Goal: Task Accomplishment & Management: Manage account settings

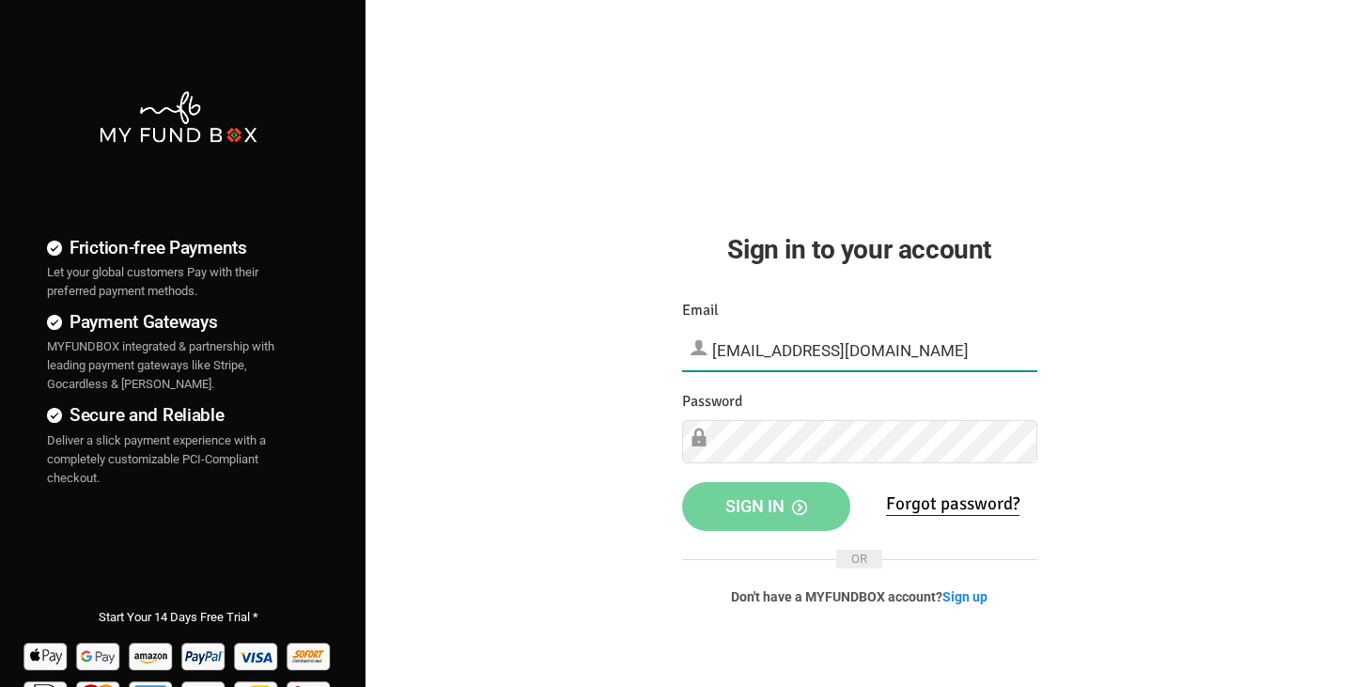
type input "[EMAIL_ADDRESS][DOMAIN_NAME]"
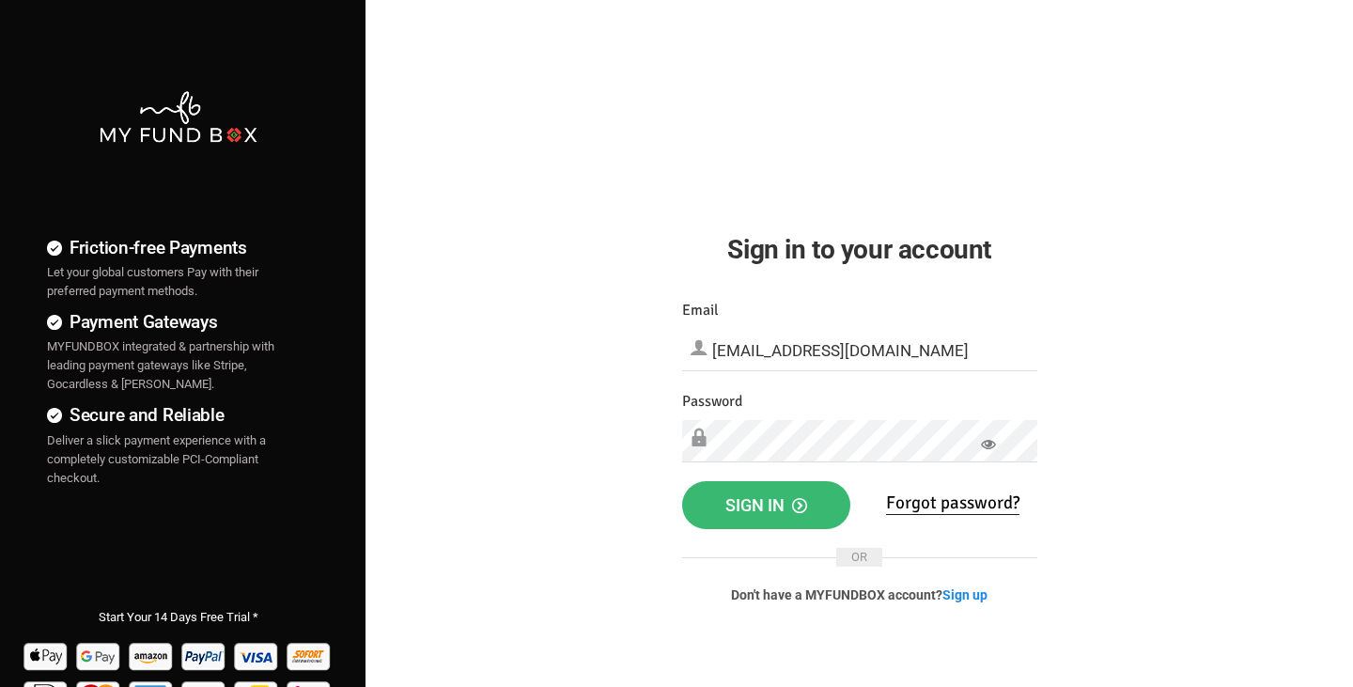
click at [775, 507] on span "Sign in" at bounding box center [767, 505] width 82 height 20
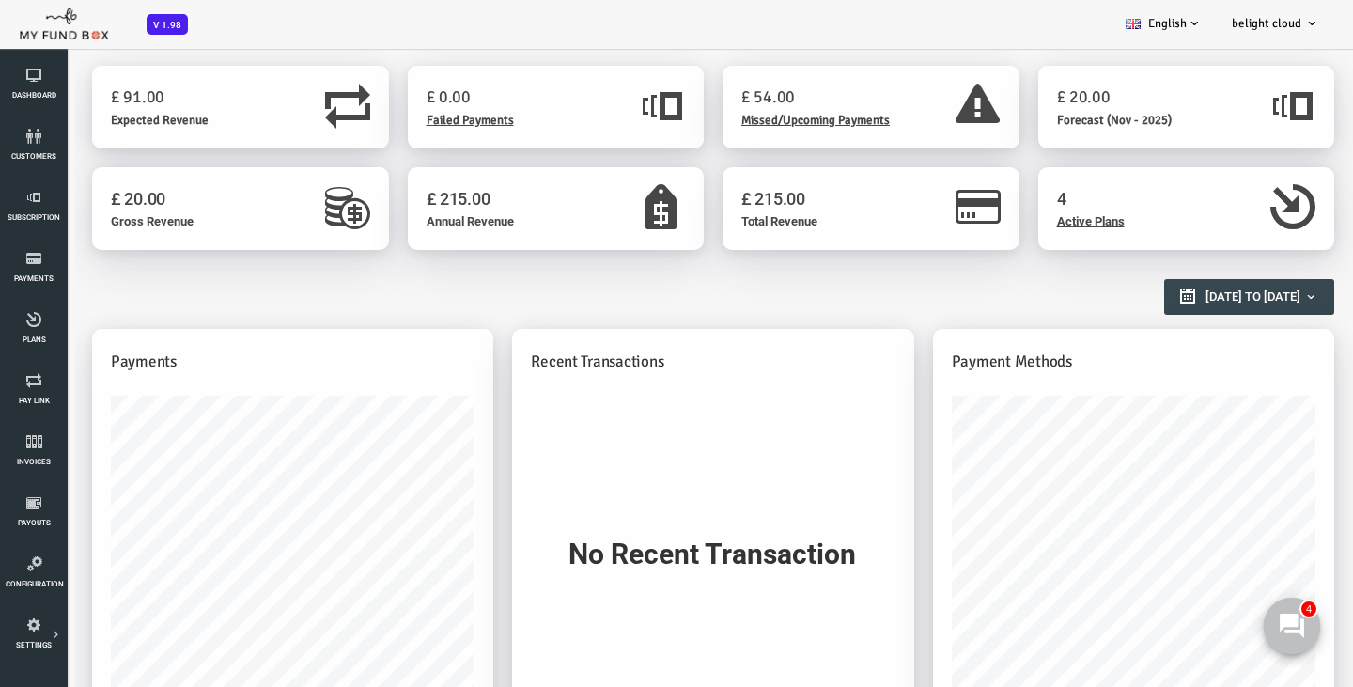
click at [1296, 633] on icon at bounding box center [1292, 626] width 24 height 24
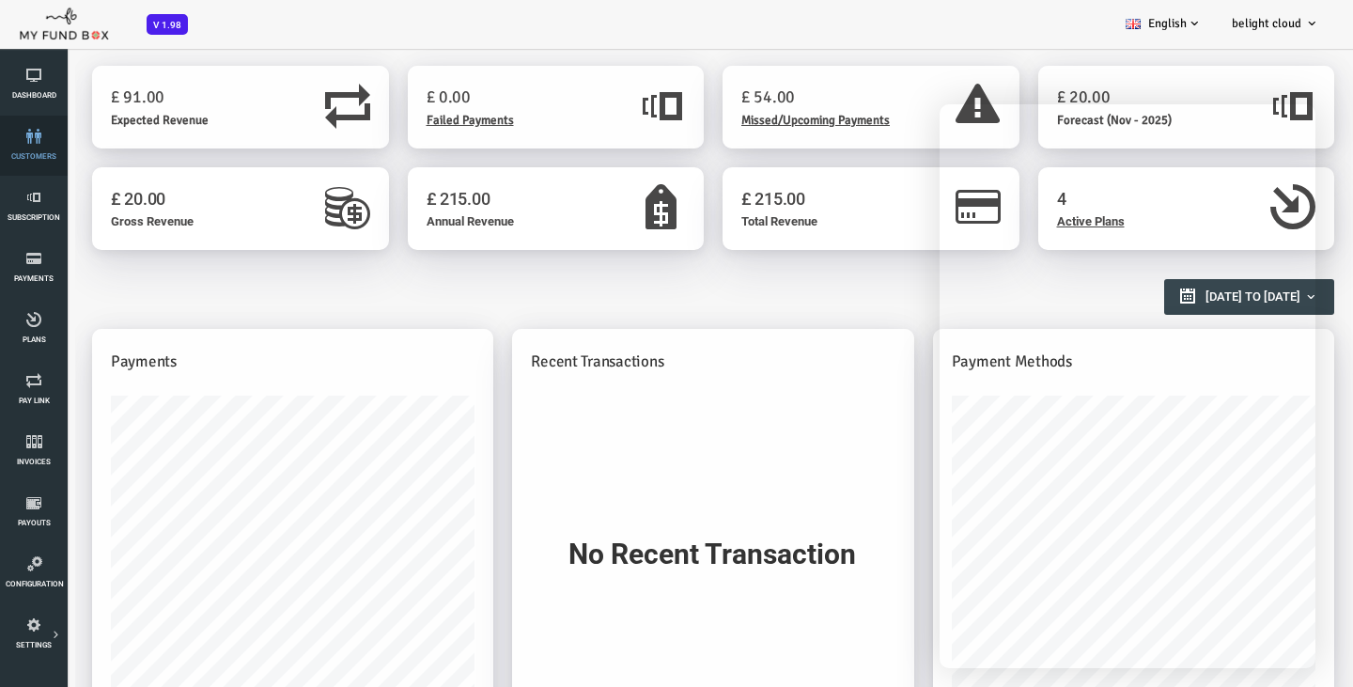
click at [36, 150] on link "customers" at bounding box center [34, 146] width 56 height 60
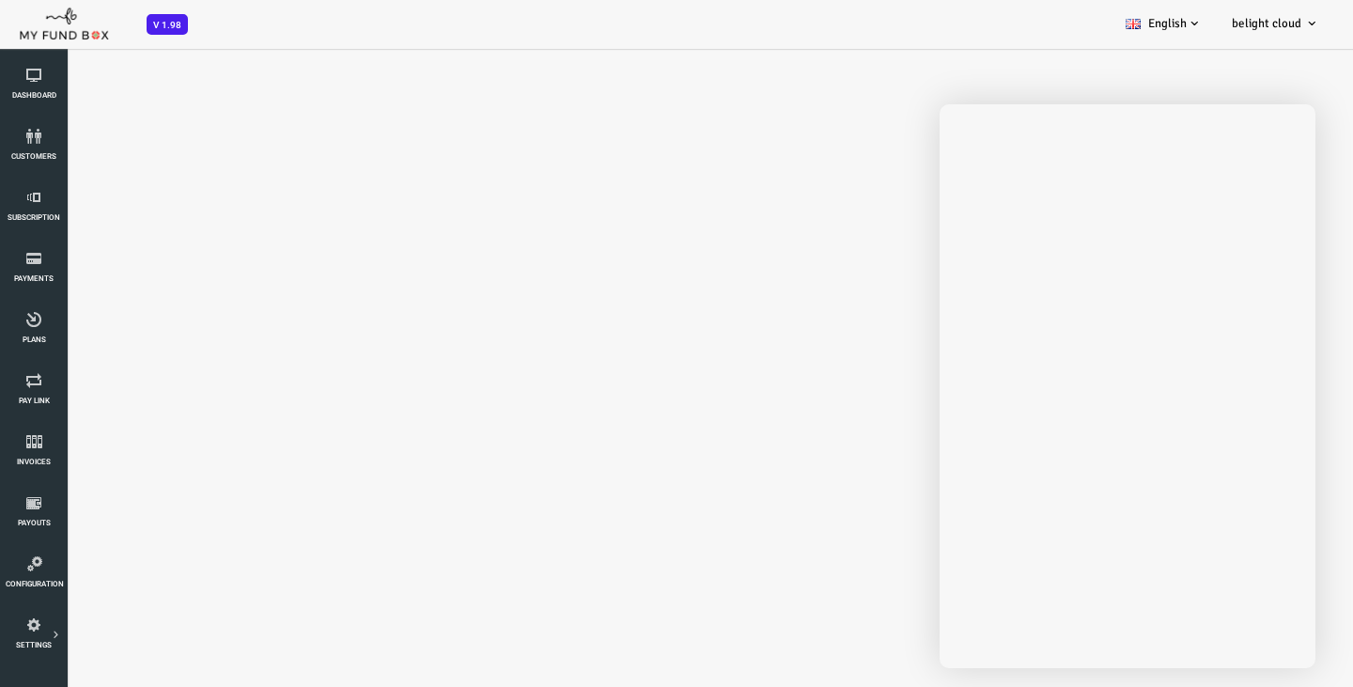
select select "100"
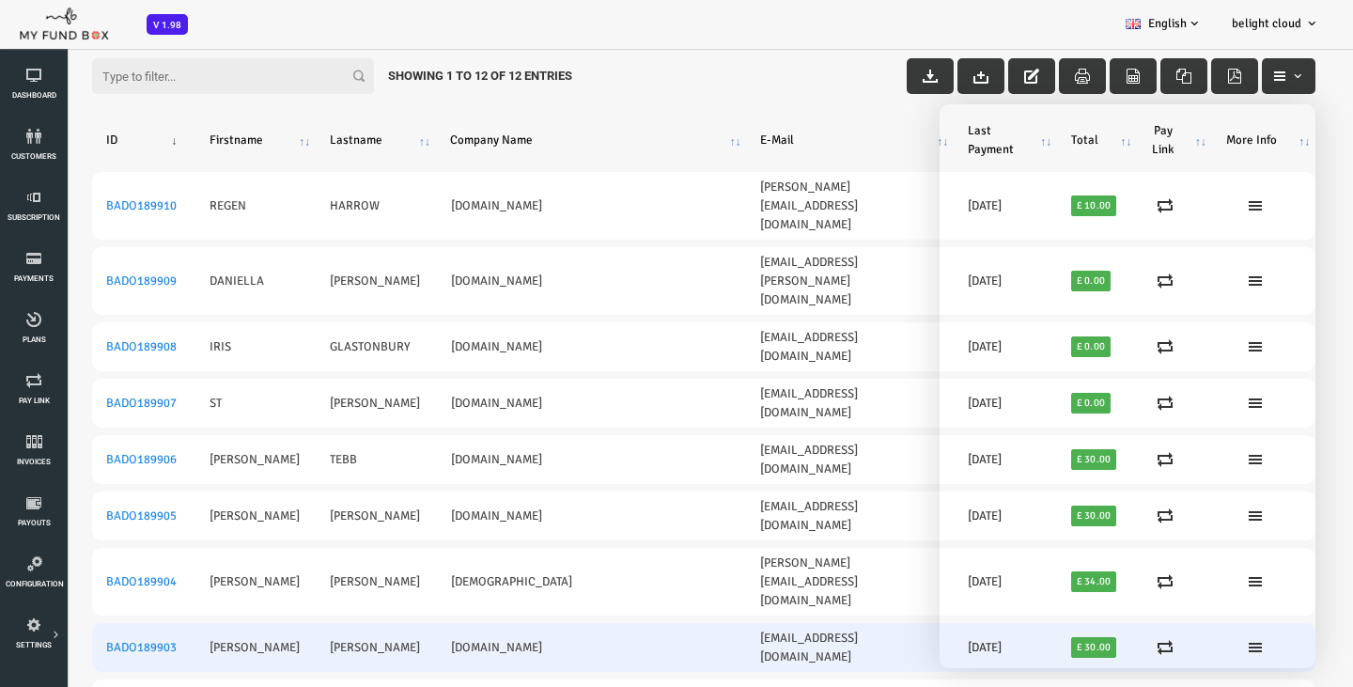
scroll to position [62, 0]
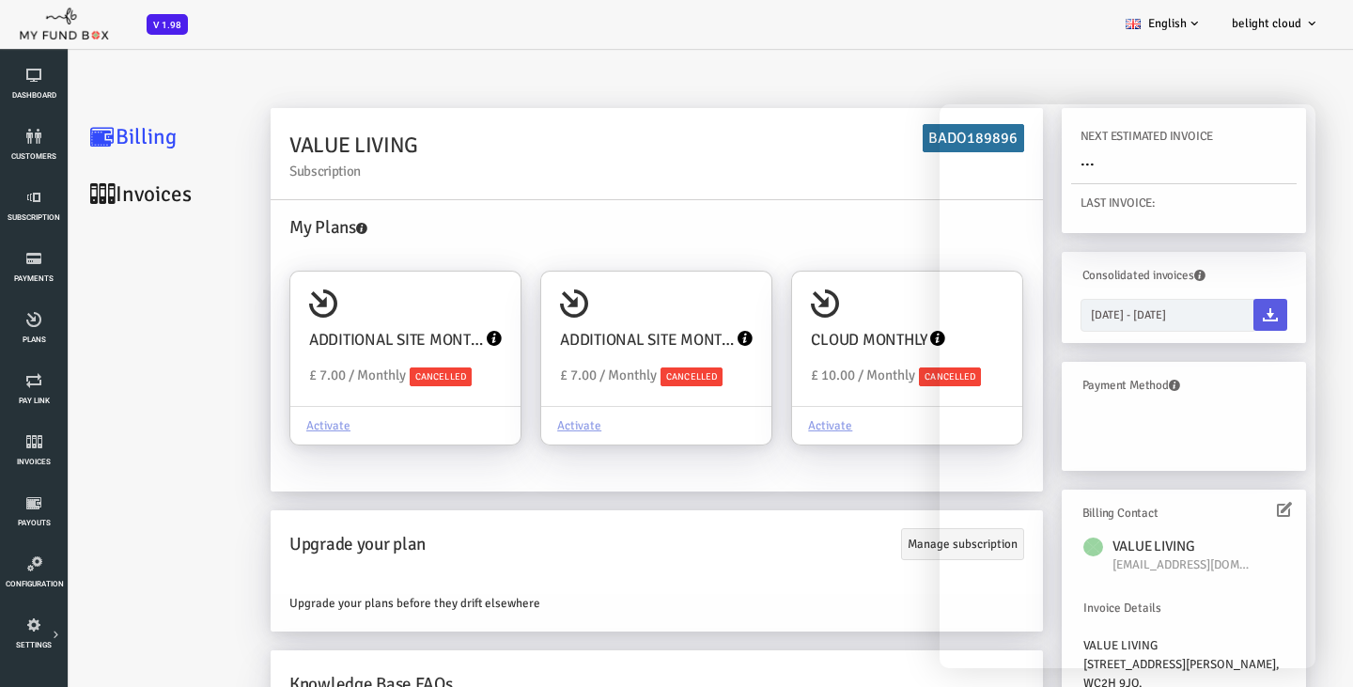
scroll to position [0, 0]
click at [354, 328] on h4 "ADDITIONAL SITE MONTHLY" at bounding box center [342, 340] width 175 height 24
click at [424, 317] on input "ADDITIONAL SITE MONTHLY Upgraded Plan £ 7.00 / Monthly Cancelled Activate" at bounding box center [443, 298] width 38 height 38
radio input "true"
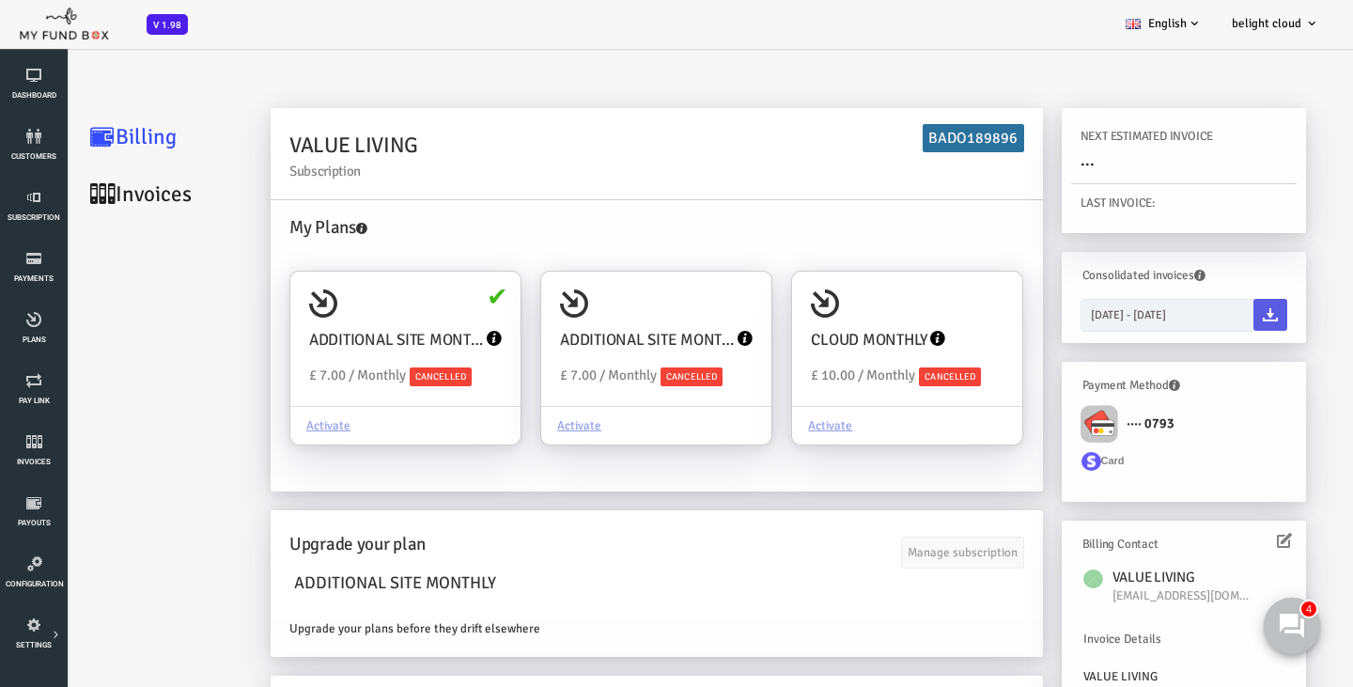
click at [1303, 632] on use at bounding box center [1292, 626] width 24 height 24
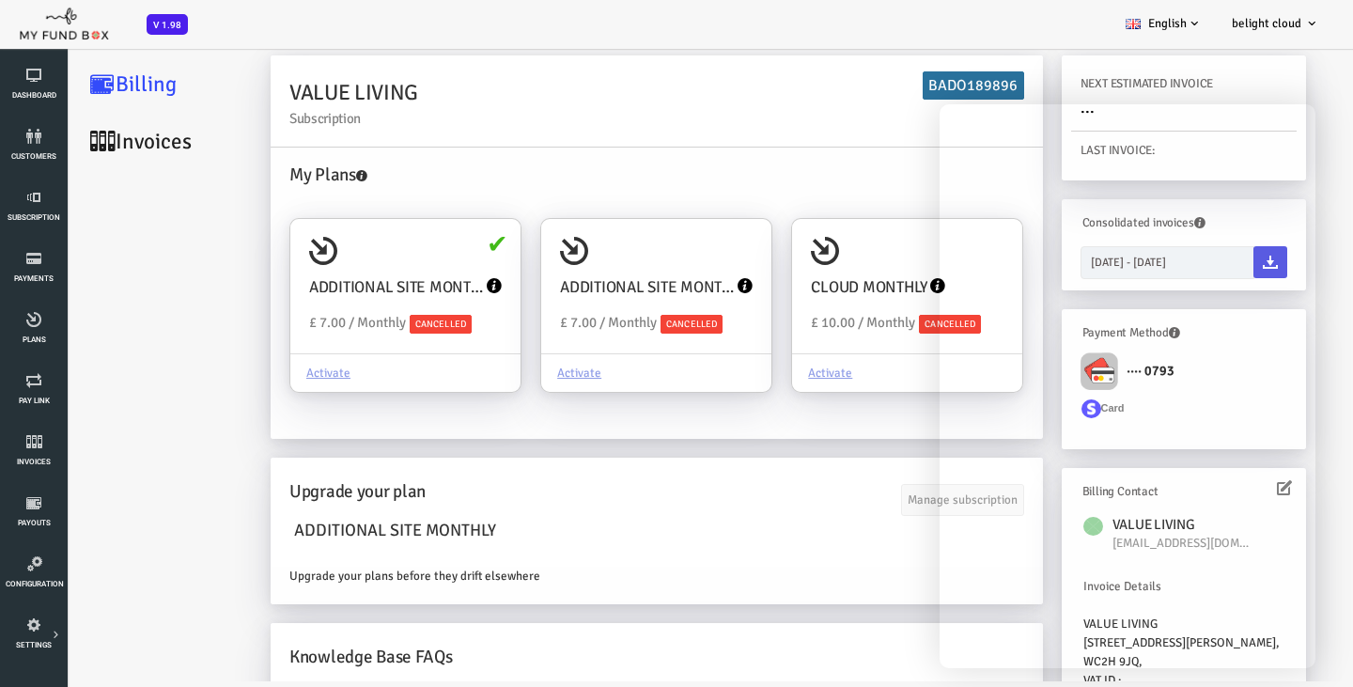
scroll to position [53, 0]
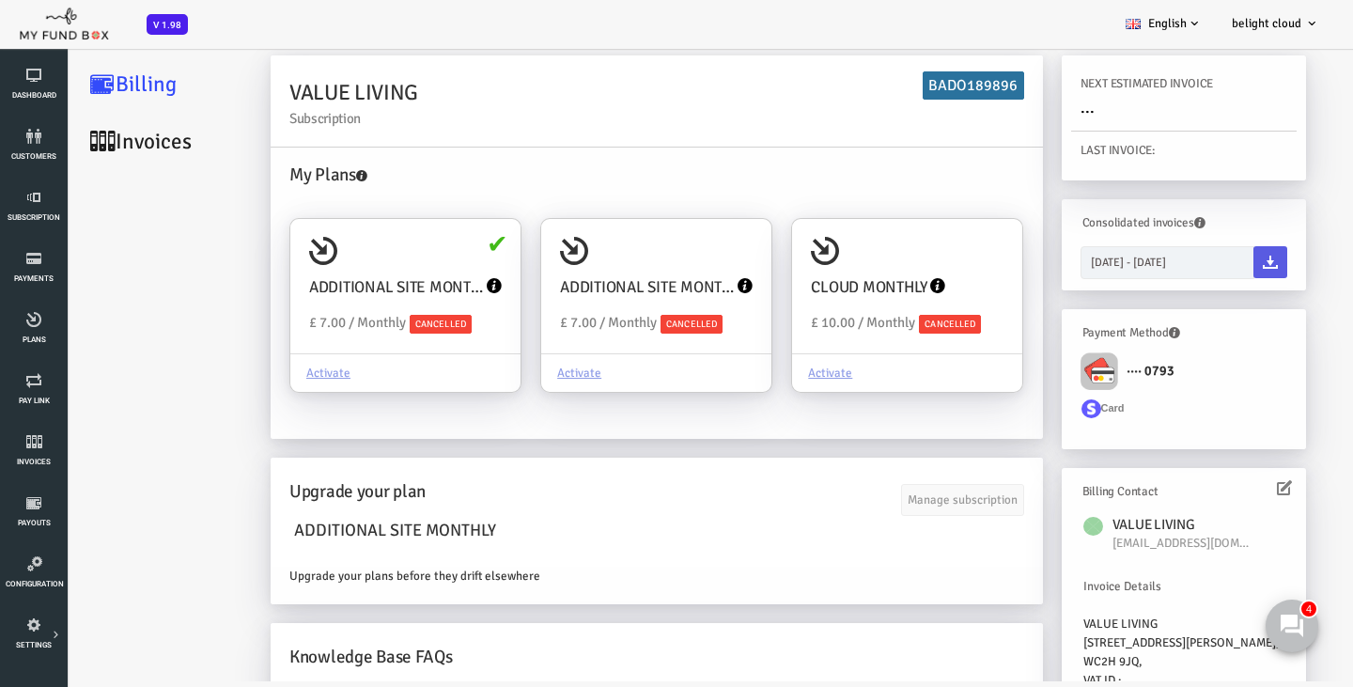
click at [842, 212] on label "CLOUD MONTHLY Upgraded Plan £ 10.00 / Monthly Cancelled Activate" at bounding box center [852, 311] width 251 height 204
click at [926, 227] on input "CLOUD MONTHLY Upgraded Plan £ 10.00 / Monthly Cancelled Activate" at bounding box center [945, 246] width 38 height 38
radio input "true"
click at [831, 242] on div "CLOUD MONTHLY Upgraded Plan £ 10.00 / Monthly Cancelled" at bounding box center [853, 286] width 230 height 135
click at [926, 242] on input "CLOUD MONTHLY Upgraded Plan £ 10.00 / Monthly Cancelled Activate" at bounding box center [945, 246] width 38 height 38
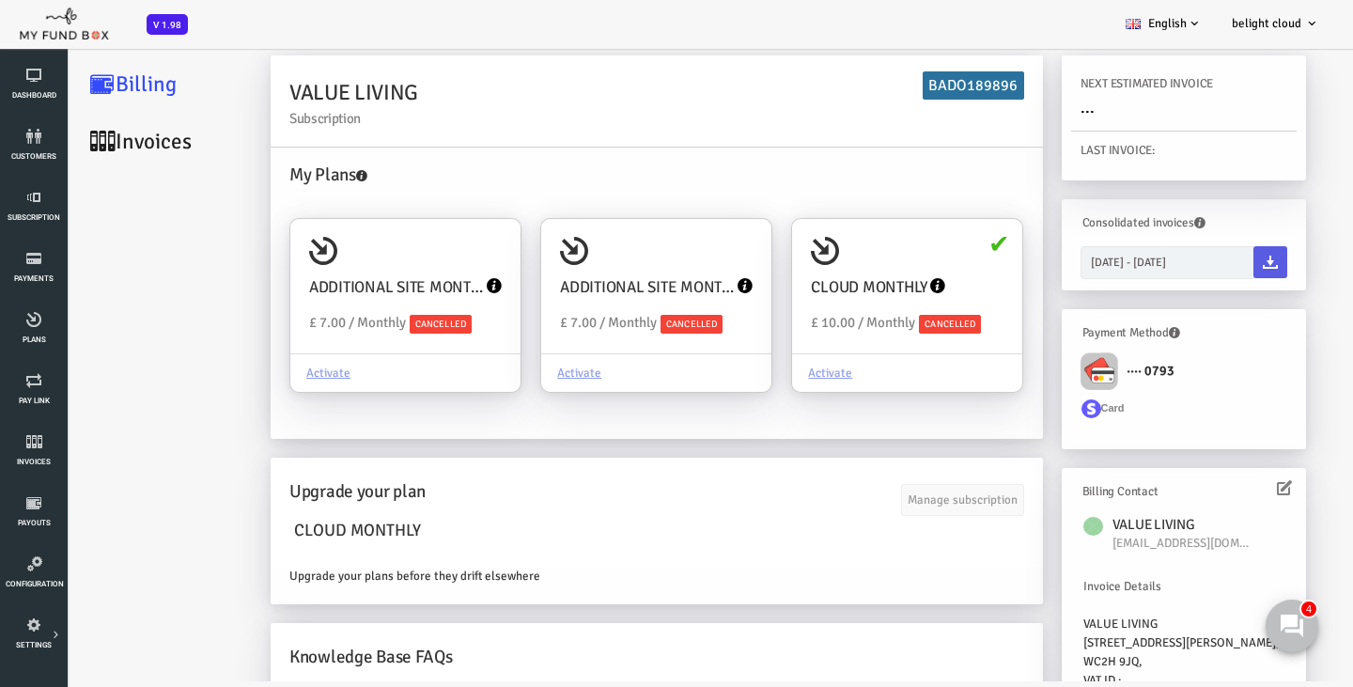
click at [1049, 395] on label "Card" at bounding box center [1046, 406] width 49 height 23
click at [1052, 378] on img at bounding box center [1045, 371] width 38 height 38
click at [1041, 407] on img at bounding box center [1037, 408] width 20 height 19
click at [278, 370] on div "Activate" at bounding box center [351, 372] width 230 height 39
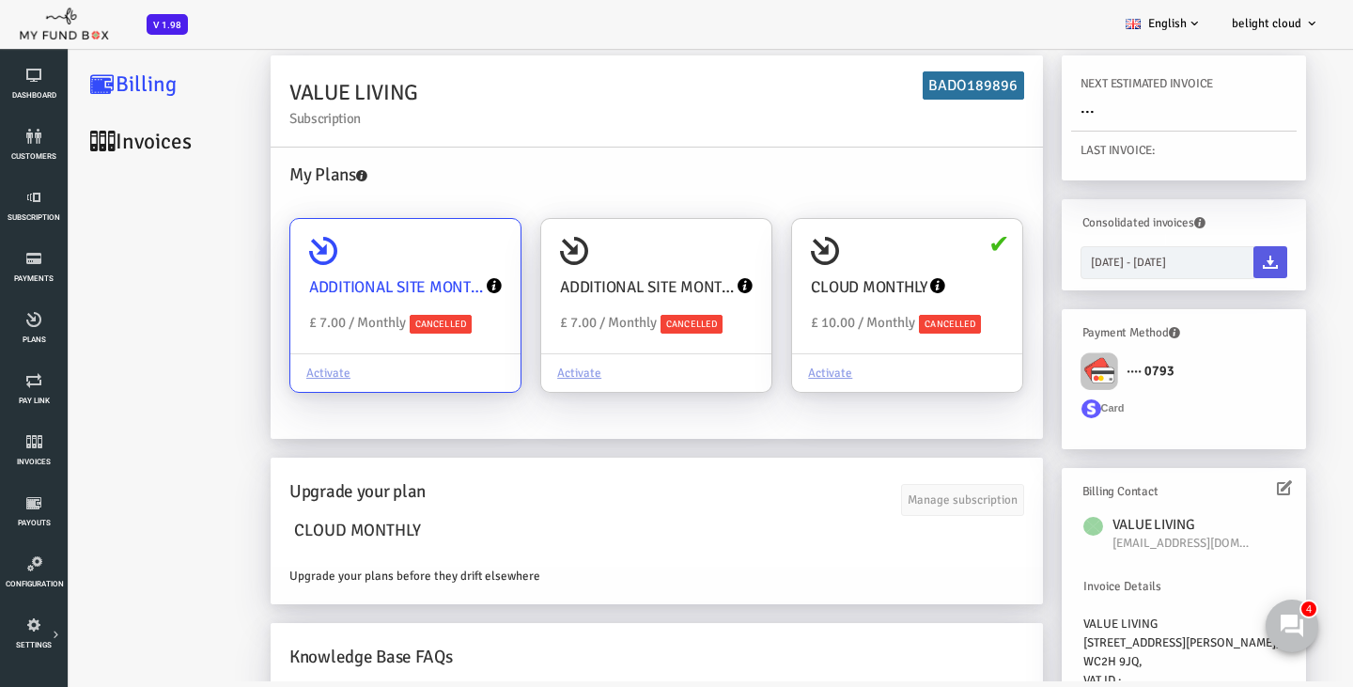
click at [424, 264] on input "ADDITIONAL SITE MONTHLY Upgraded Plan £ 7.00 / Monthly Cancelled Activate" at bounding box center [443, 246] width 38 height 38
radio input "true"
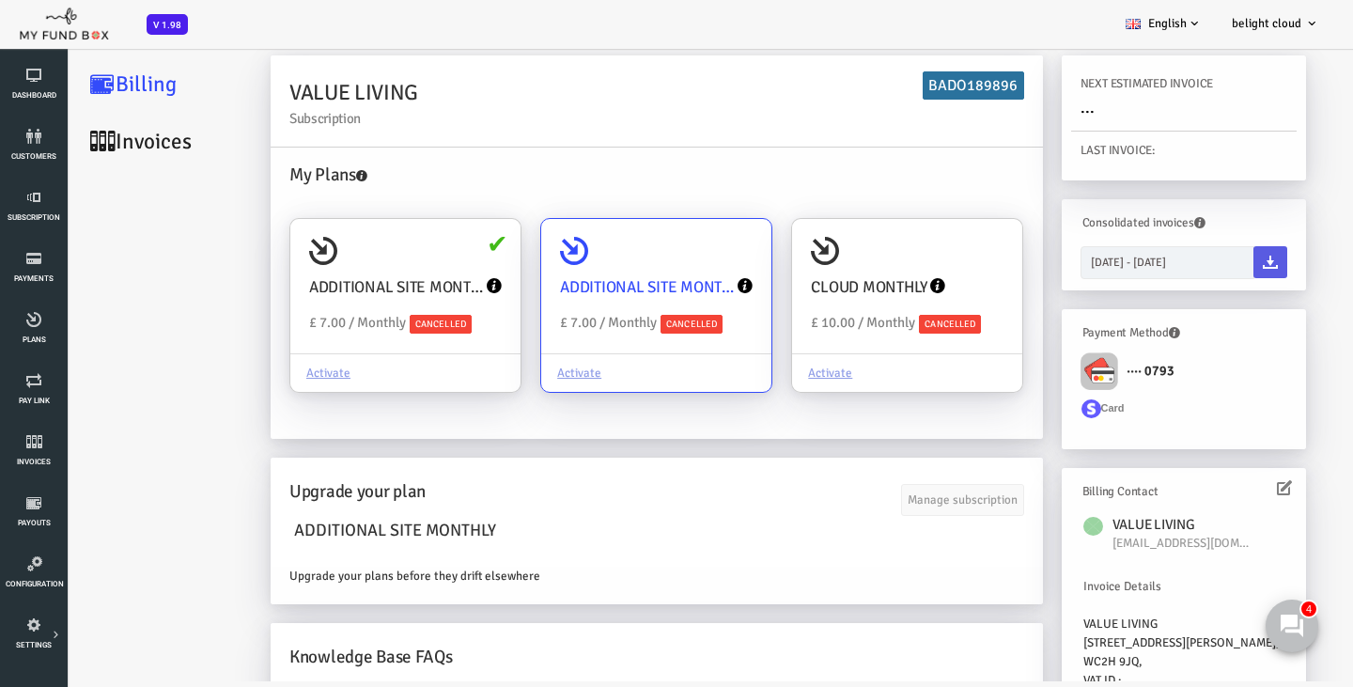
click at [521, 367] on div "Activate" at bounding box center [602, 372] width 230 height 39
click at [675, 264] on input "ADDITIONAL SITE MONTHLY Upgraded Plan £ 7.00 / Monthly Cancelled Activate" at bounding box center [694, 246] width 38 height 38
radio input "true"
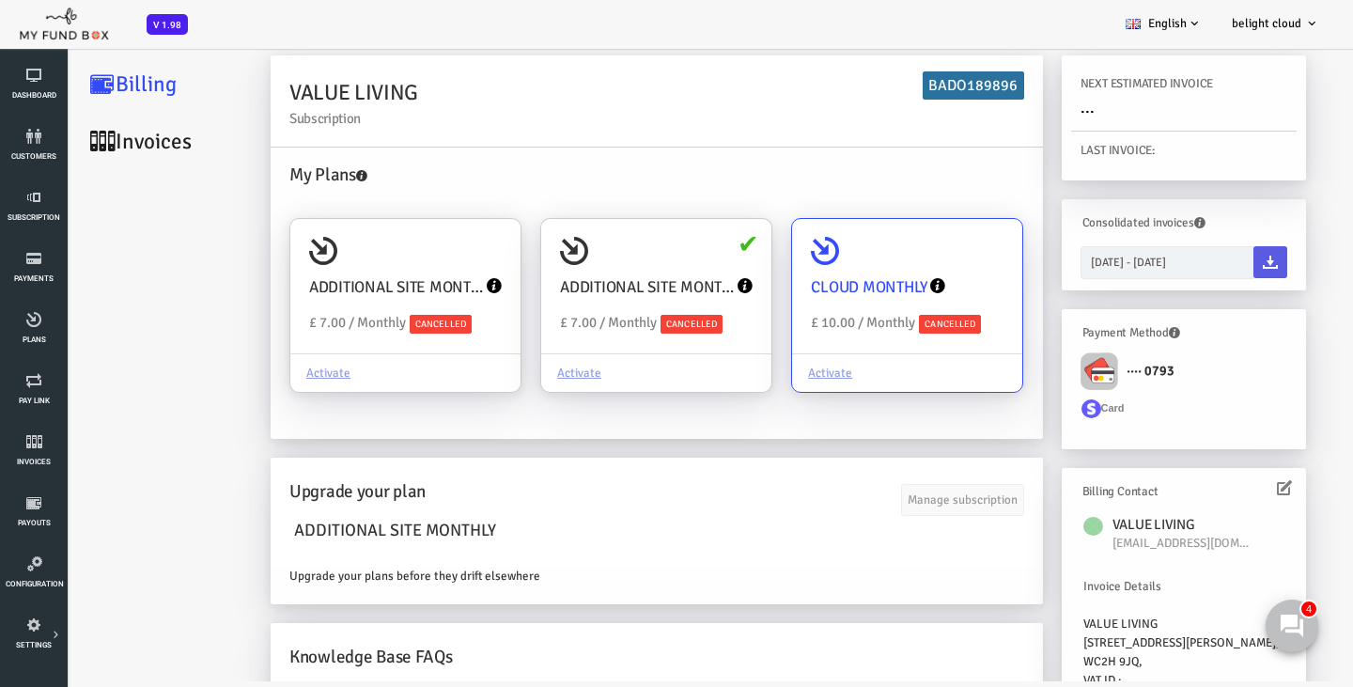
click at [761, 368] on div "Activate" at bounding box center [853, 372] width 230 height 39
click at [926, 264] on input "CLOUD MONTHLY Upgraded Plan £ 10.00 / Monthly Cancelled Activate" at bounding box center [945, 246] width 38 height 38
radio input "true"
click at [777, 372] on div "Activate" at bounding box center [853, 372] width 230 height 39
click at [926, 264] on input "CLOUD MONTHLY Upgraded Plan £ 10.00 / Monthly Cancelled Activate" at bounding box center [945, 246] width 38 height 38
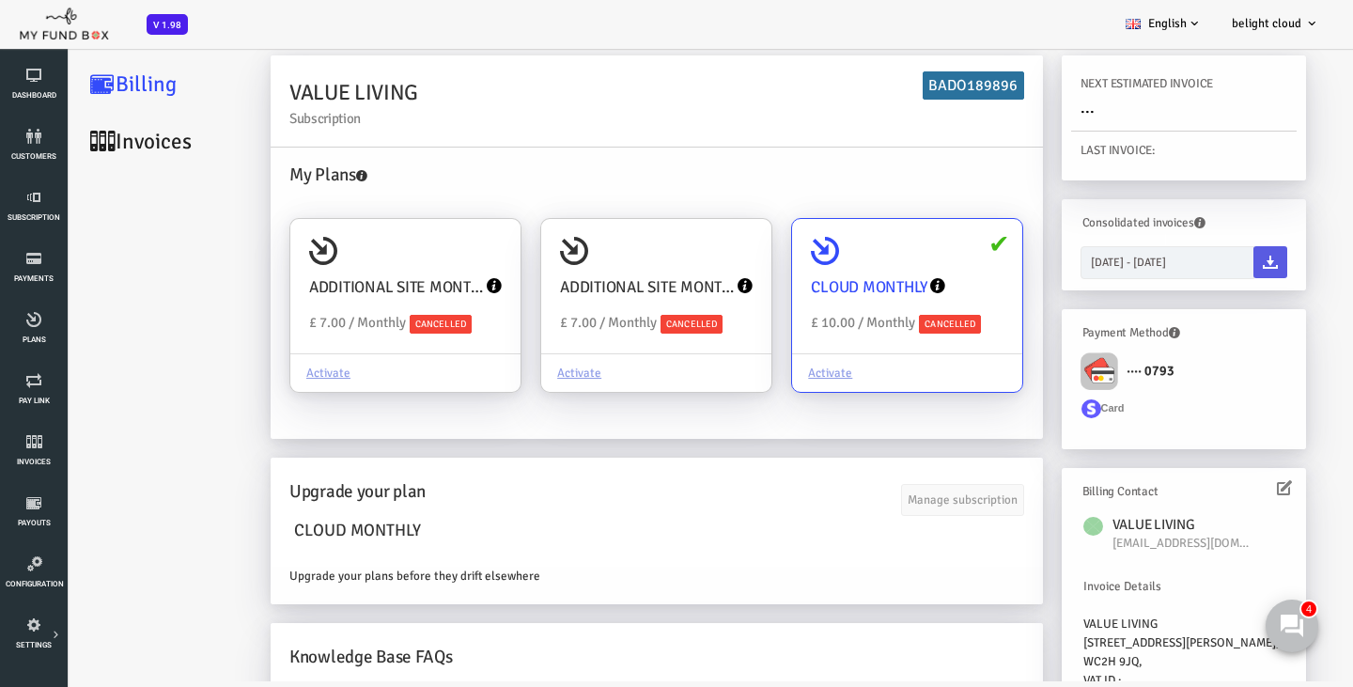
click at [792, 310] on div "CLOUD MONTHLY Upgraded Plan £ 10.00 / Monthly Cancelled" at bounding box center [853, 286] width 230 height 135
click at [926, 264] on input "CLOUD MONTHLY Upgraded Plan £ 10.00 / Monthly Cancelled Activate" at bounding box center [945, 246] width 38 height 38
click at [771, 239] on icon at bounding box center [771, 251] width 28 height 28
click at [926, 239] on input "CLOUD MONTHLY Upgraded Plan £ 10.00 / Monthly Cancelled Activate" at bounding box center [945, 246] width 38 height 38
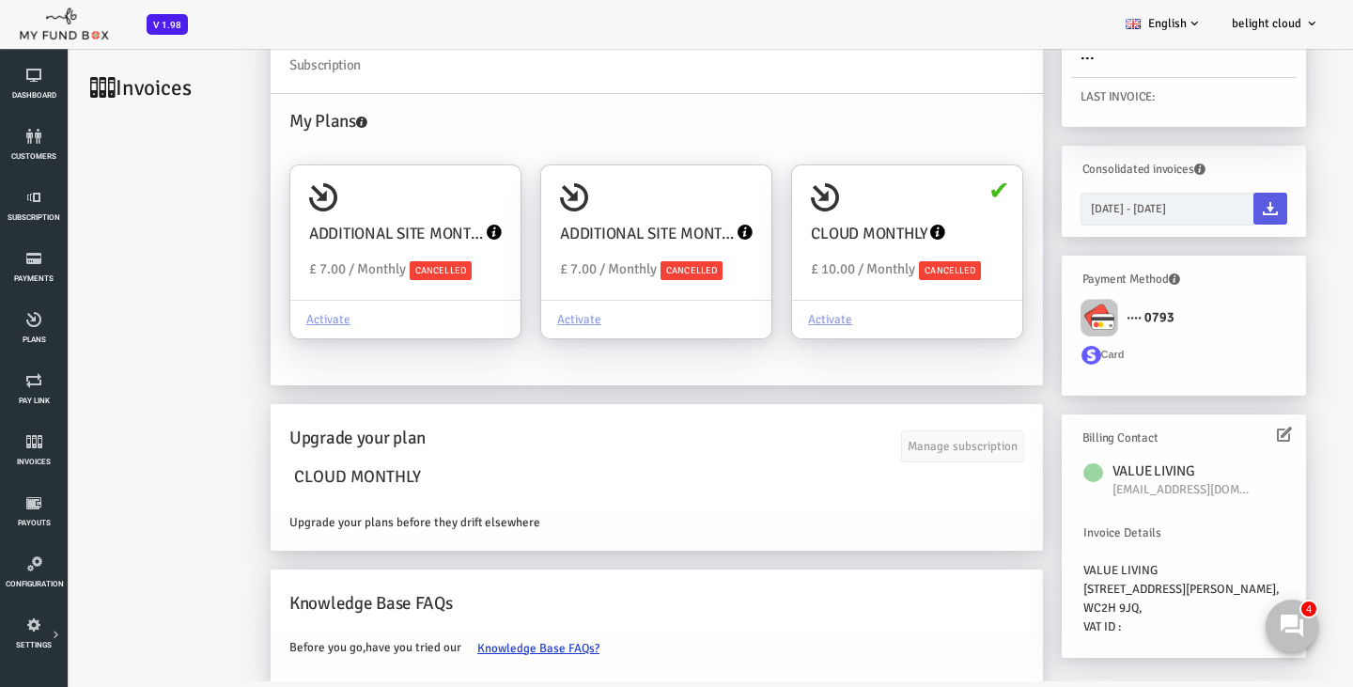
scroll to position [70, 0]
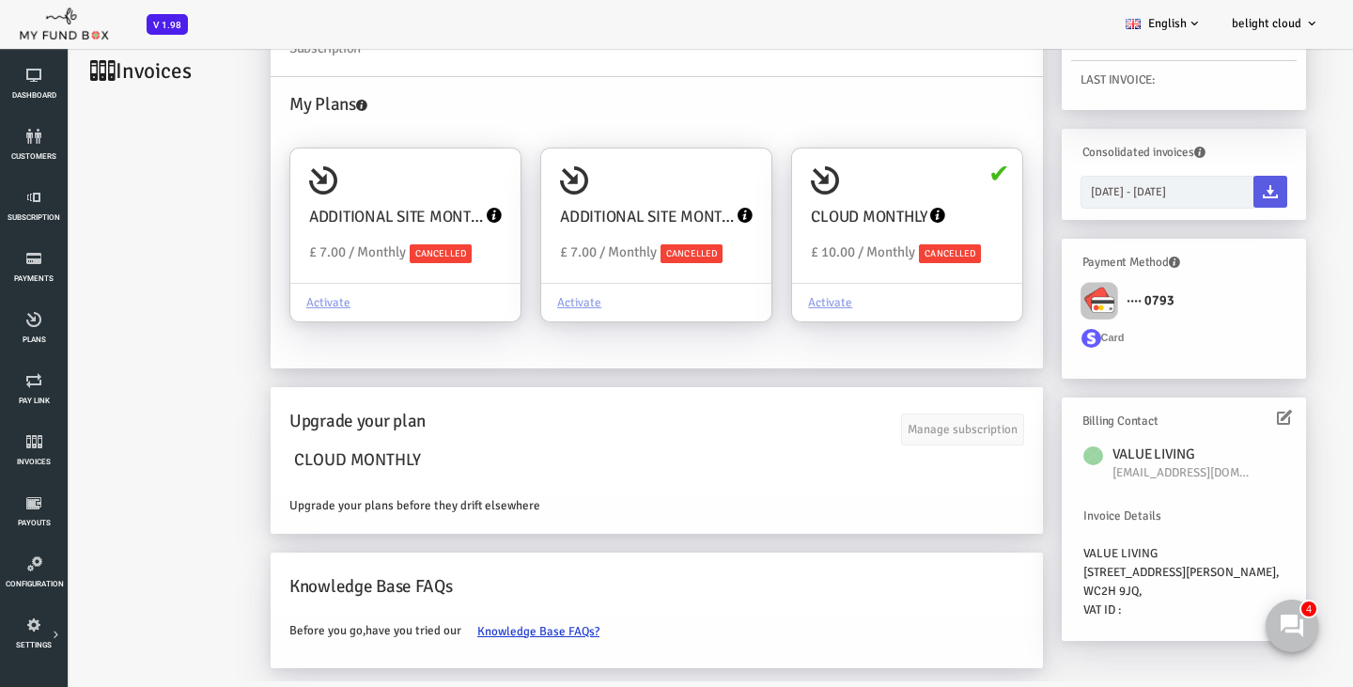
click at [889, 378] on div "VALUE LIVING Subscription BADO189896 My Plans ADDITIONAL SITE MONTHLY Upgraded …" at bounding box center [602, 336] width 791 height 702
click at [856, 264] on div "CLOUD MONTHLY Upgraded Plan £ 10.00 / Monthly Cancelled" at bounding box center [853, 216] width 230 height 135
click at [926, 194] on input "CLOUD MONTHLY Upgraded Plan £ 10.00 / Monthly Cancelled Activate" at bounding box center [945, 175] width 38 height 38
click at [913, 420] on div "Manage subscription" at bounding box center [908, 422] width 123 height 36
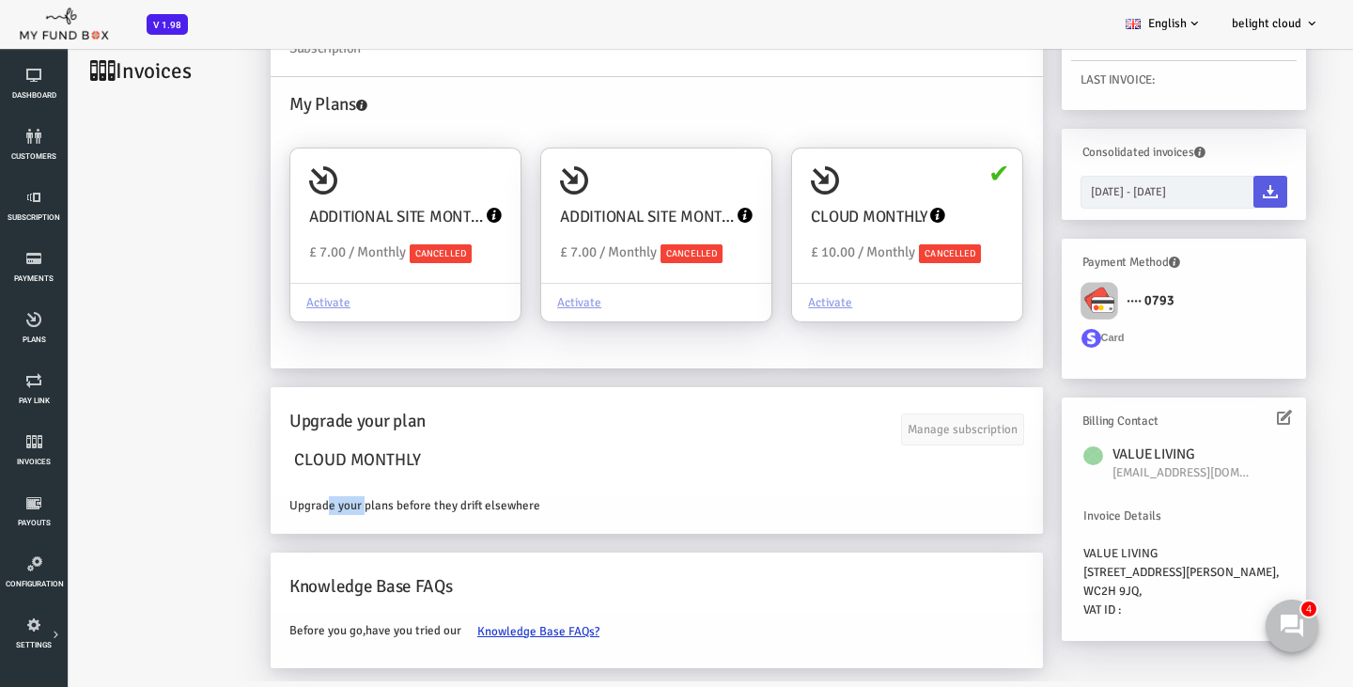
click at [913, 420] on div "Manage subscription" at bounding box center [908, 422] width 123 height 36
click at [573, 451] on div "CLOUD MONTHLY" at bounding box center [602, 462] width 735 height 49
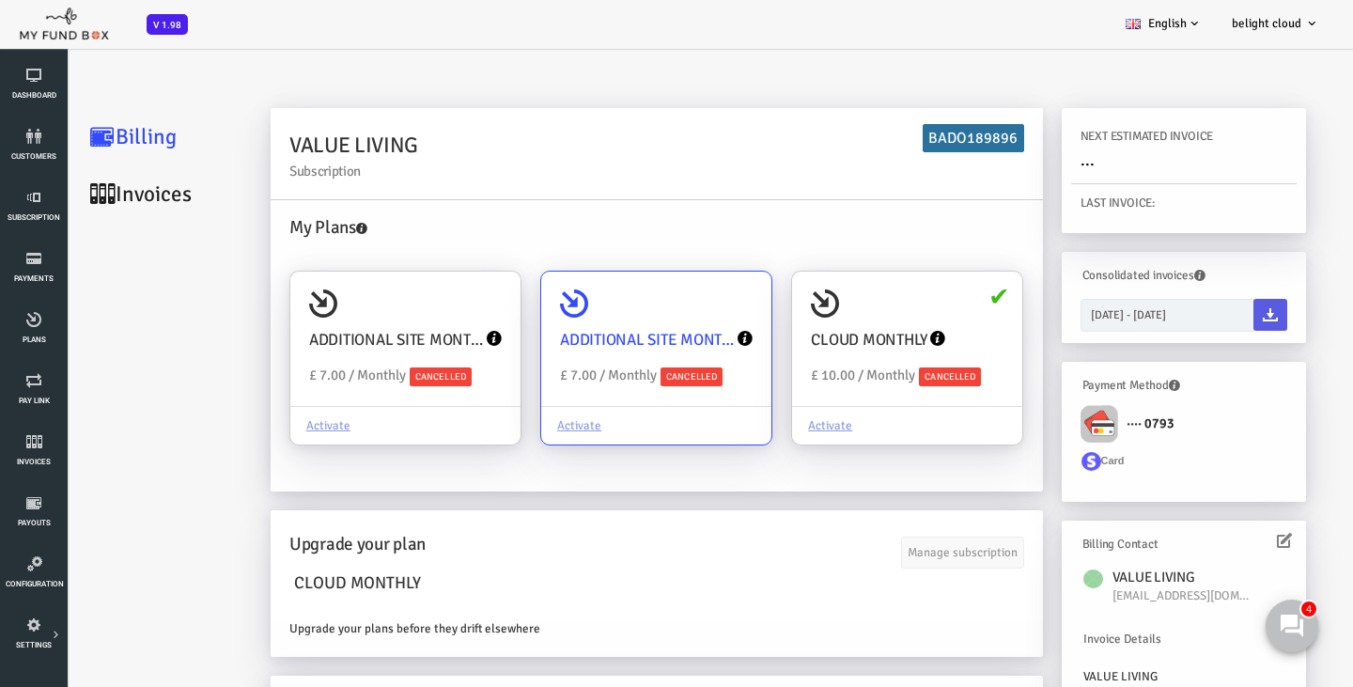
scroll to position [0, 0]
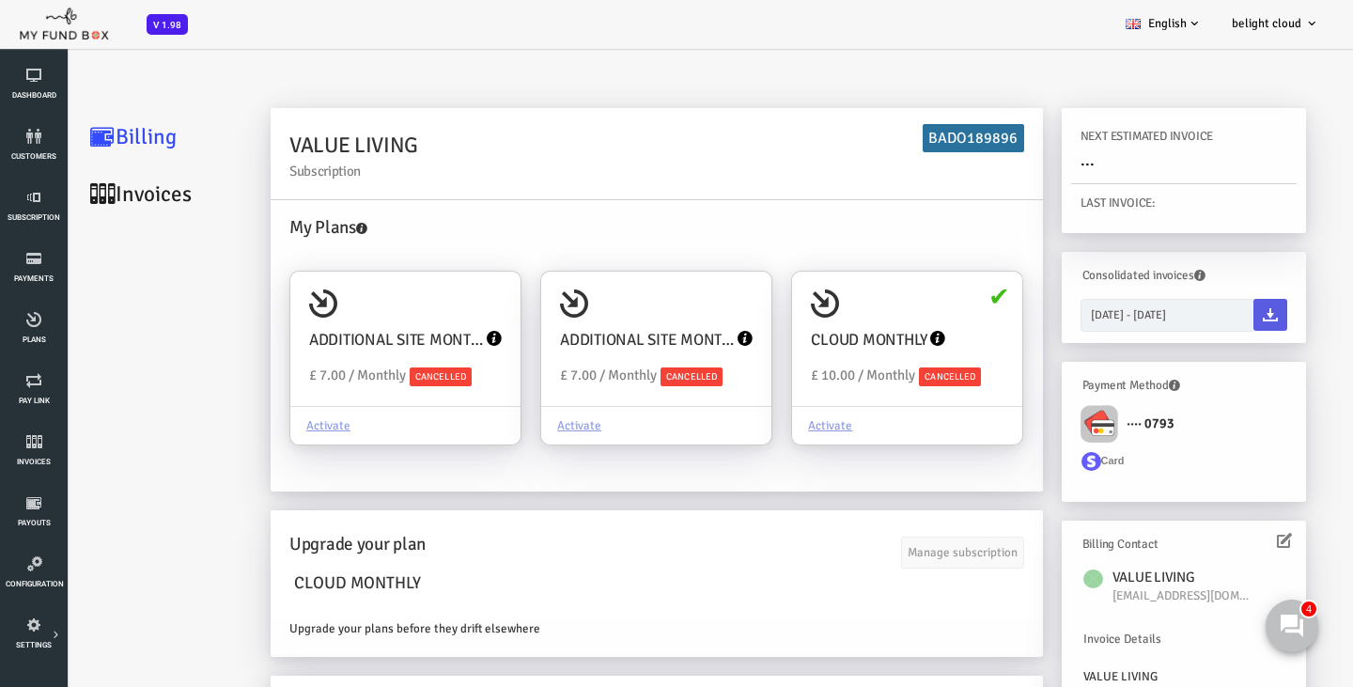
click at [1030, 427] on img at bounding box center [1045, 424] width 38 height 38
click at [859, 368] on span "£ 10.00 / Monthly" at bounding box center [809, 375] width 104 height 17
click at [926, 317] on input "CLOUD MONTHLY Upgraded Plan £ 10.00 / Monthly Cancelled Activate" at bounding box center [945, 298] width 38 height 38
click at [421, 379] on div "ADDITIONAL SITE MONTHLY Upgraded Plan £ 7.00 / Monthly Cancelled" at bounding box center [351, 339] width 230 height 135
click at [424, 317] on input "ADDITIONAL SITE MONTHLY Upgraded Plan £ 7.00 / Monthly Cancelled Activate" at bounding box center [443, 298] width 38 height 38
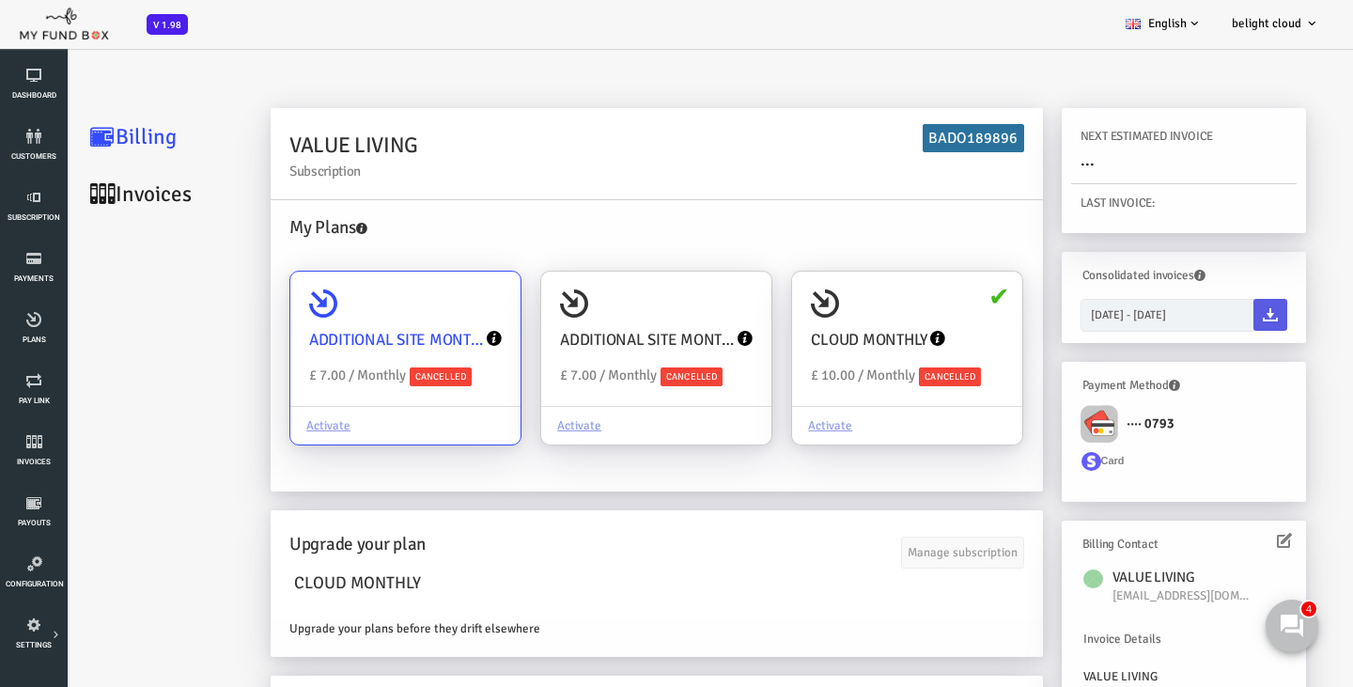
radio input "true"
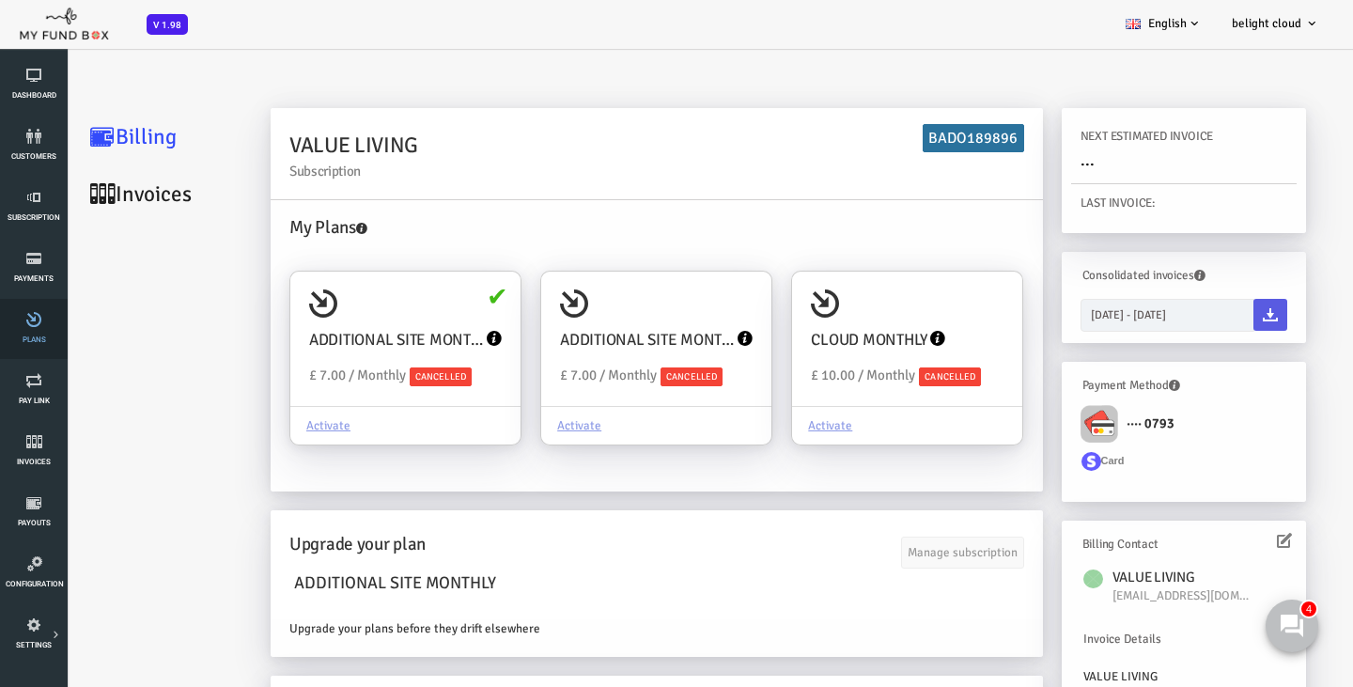
click at [39, 315] on icon at bounding box center [34, 319] width 56 height 15
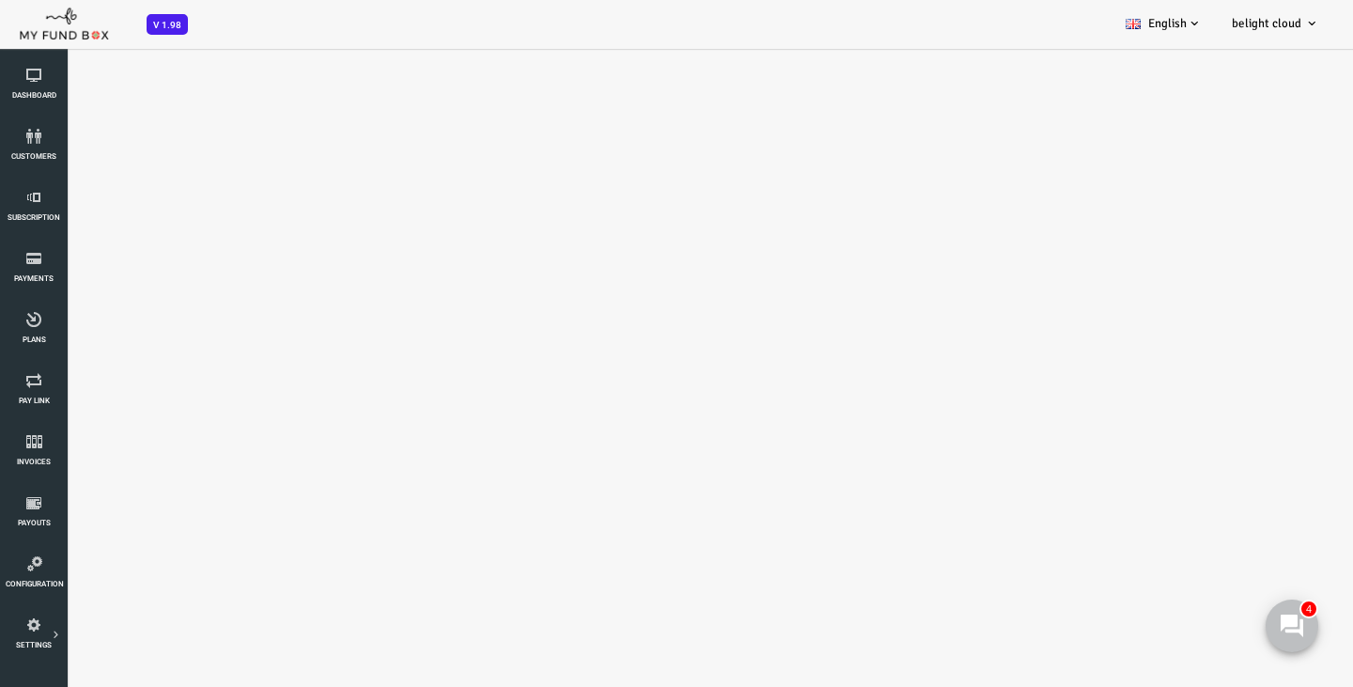
select select "100"
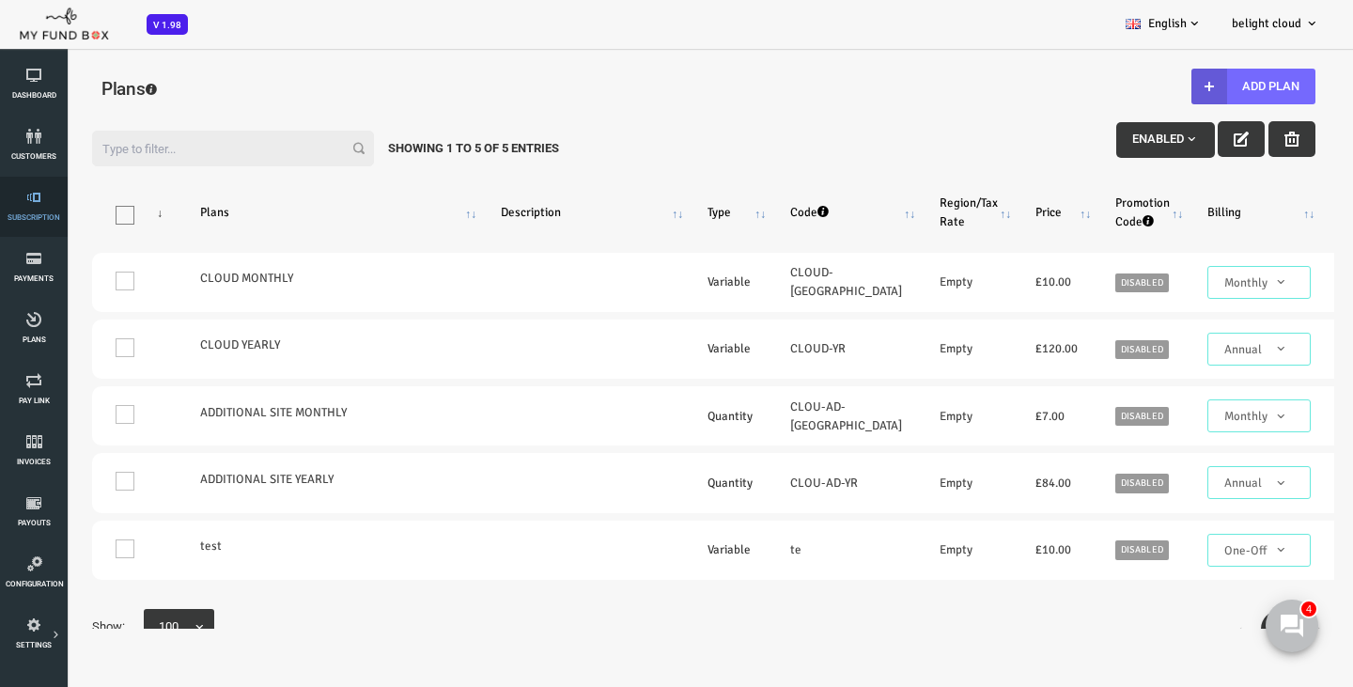
click at [18, 181] on link "Subscription" at bounding box center [34, 207] width 56 height 60
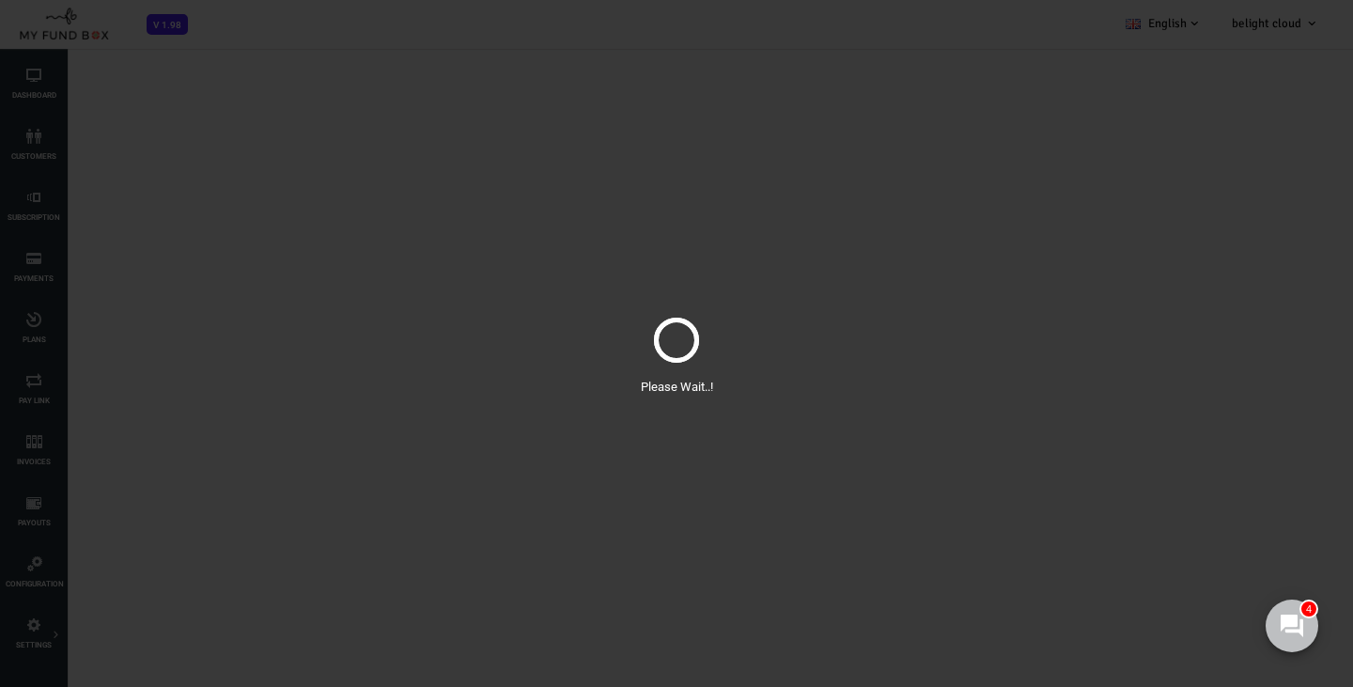
select select "100"
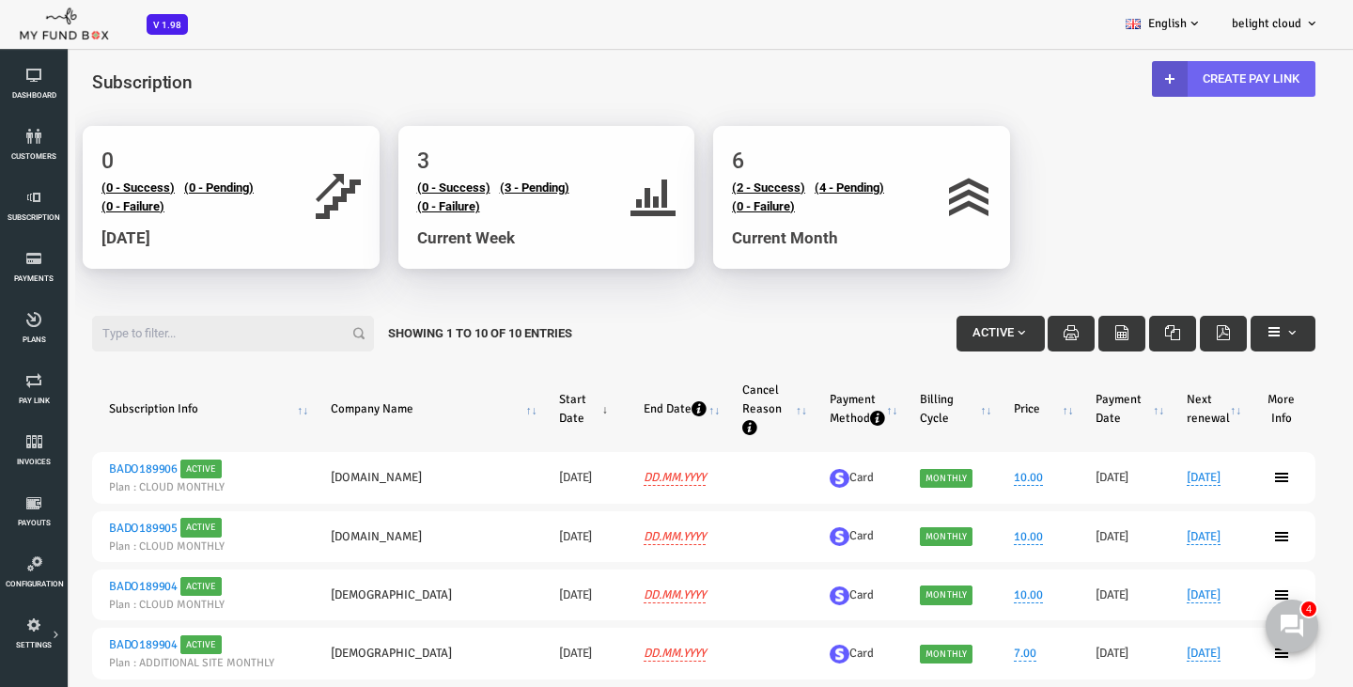
click at [1185, 75] on link "Create Pay Link" at bounding box center [1180, 79] width 164 height 36
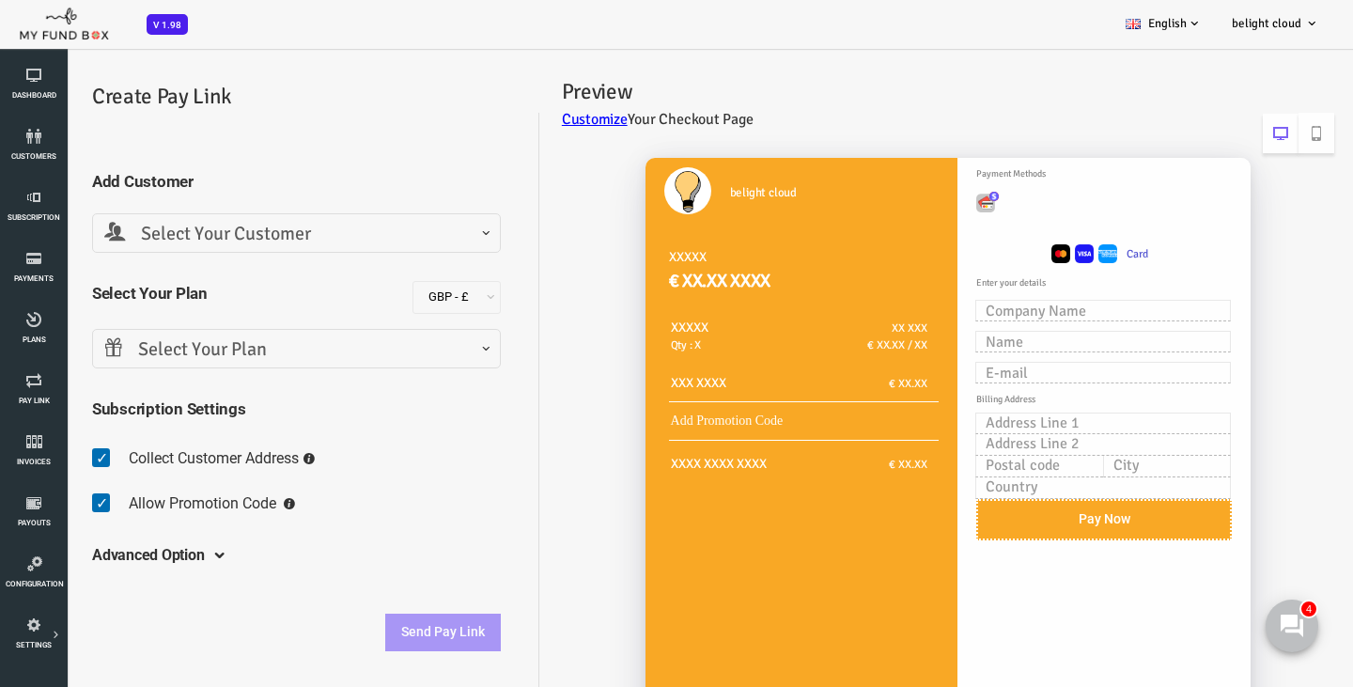
click at [287, 227] on span "Select Your Customer" at bounding box center [242, 234] width 384 height 29
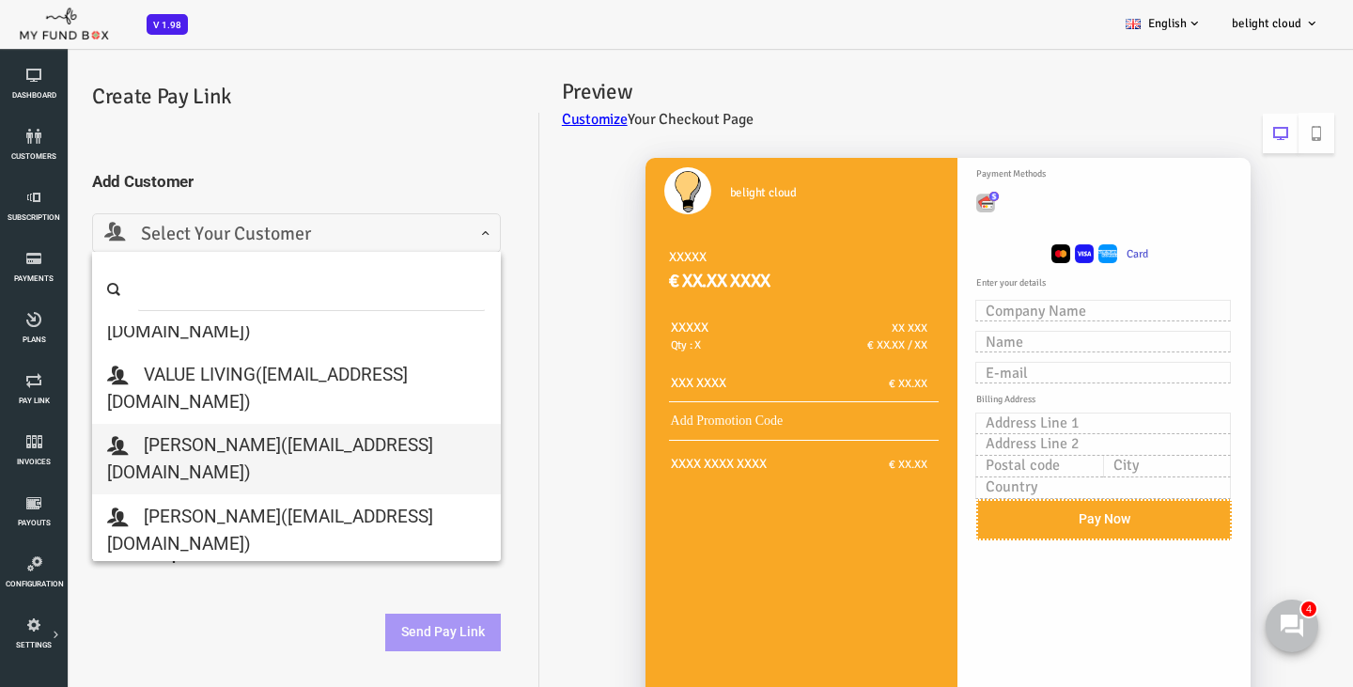
scroll to position [253, 1]
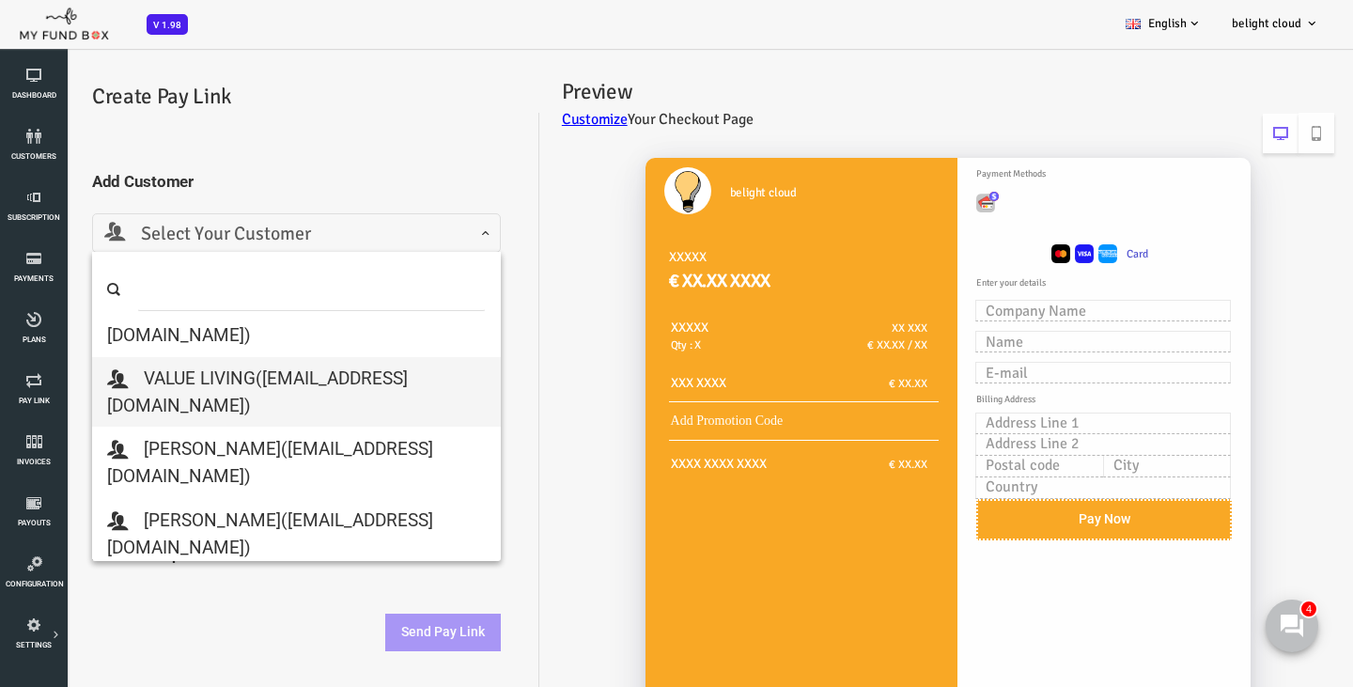
select select "alexanderk@valueliving.com"
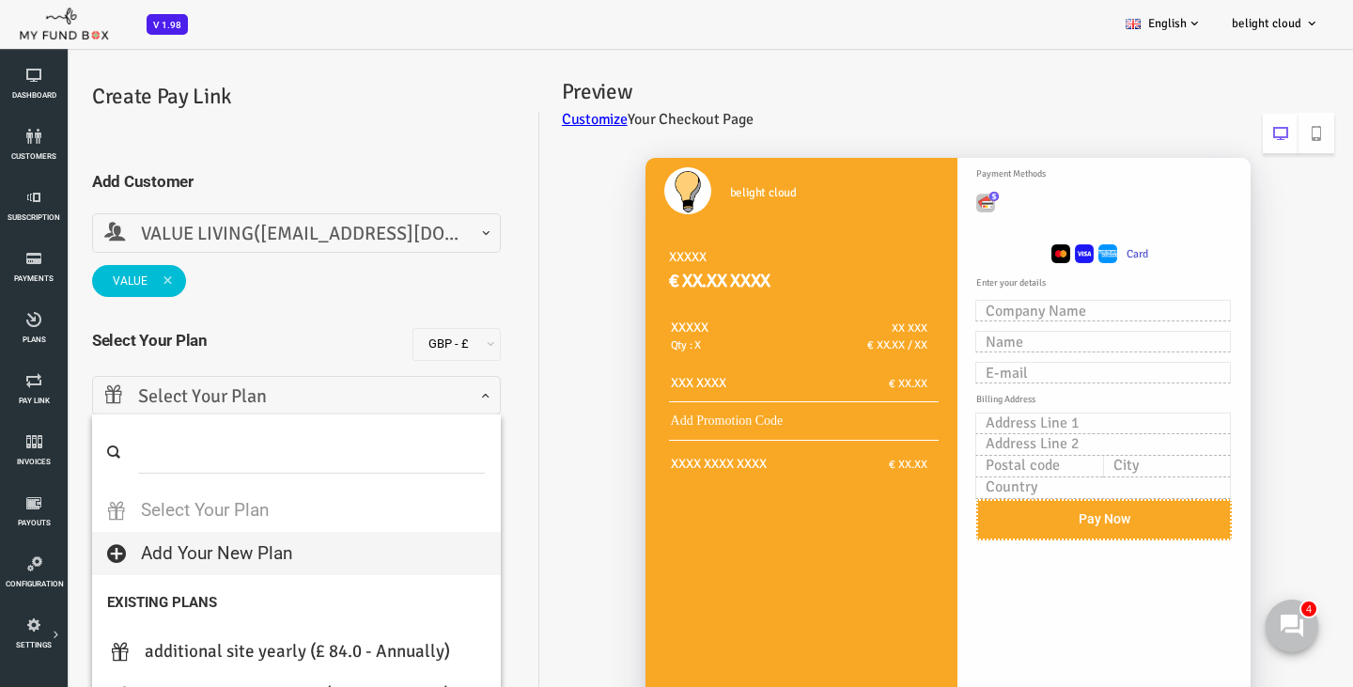
click at [155, 394] on span "Select Your Plan" at bounding box center [242, 397] width 384 height 29
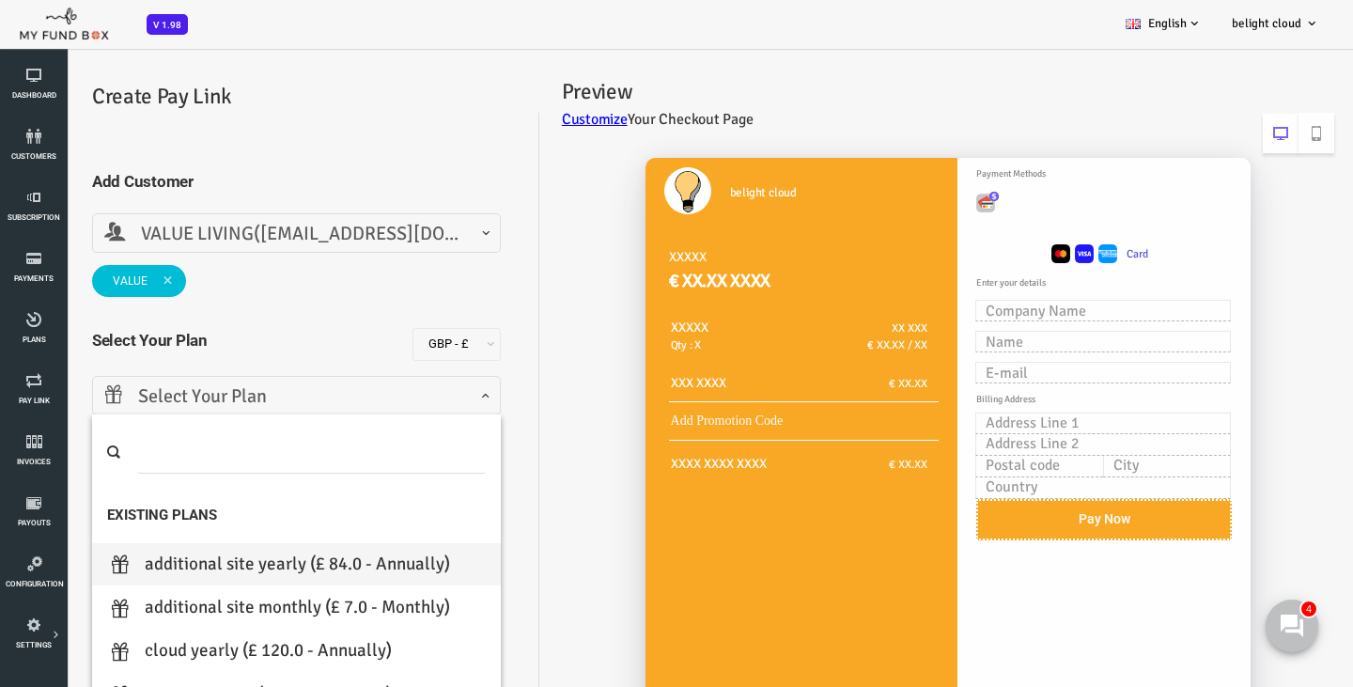
scroll to position [0, 0]
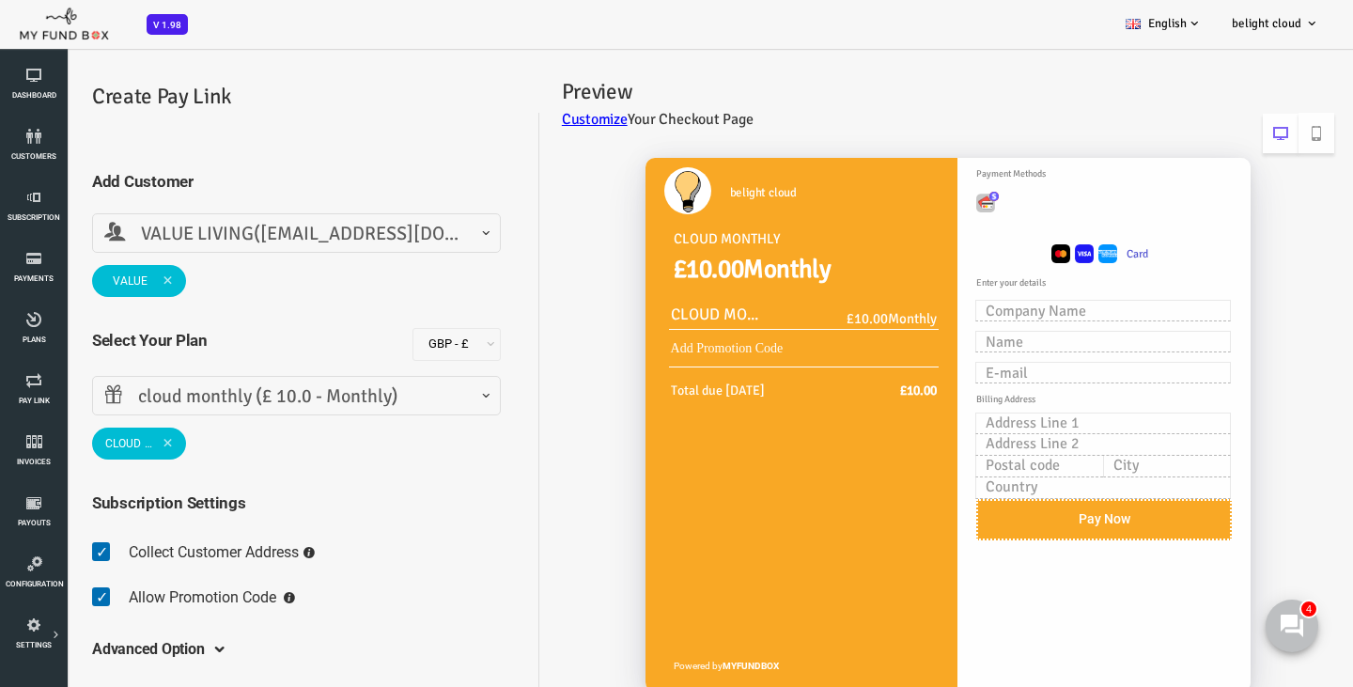
click at [207, 399] on span "cloud monthly (£ 10.0 - Monthly)" at bounding box center [242, 397] width 384 height 29
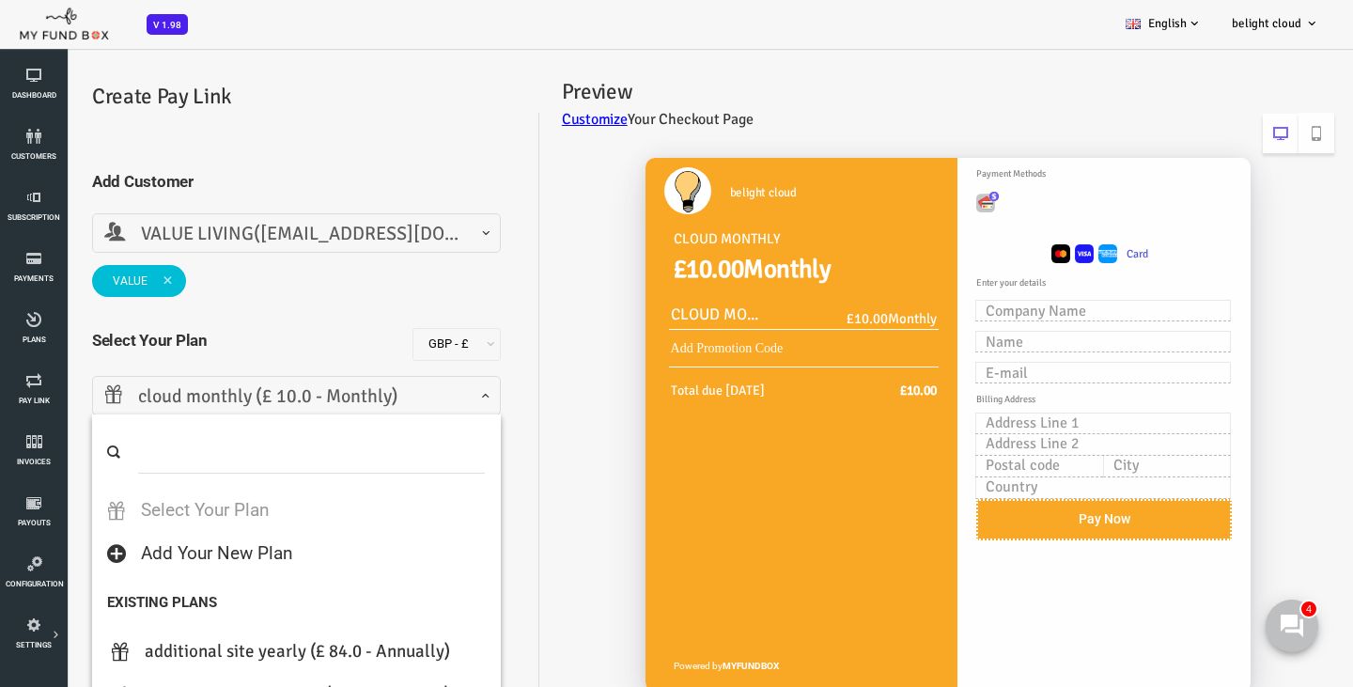
scroll to position [86, 0]
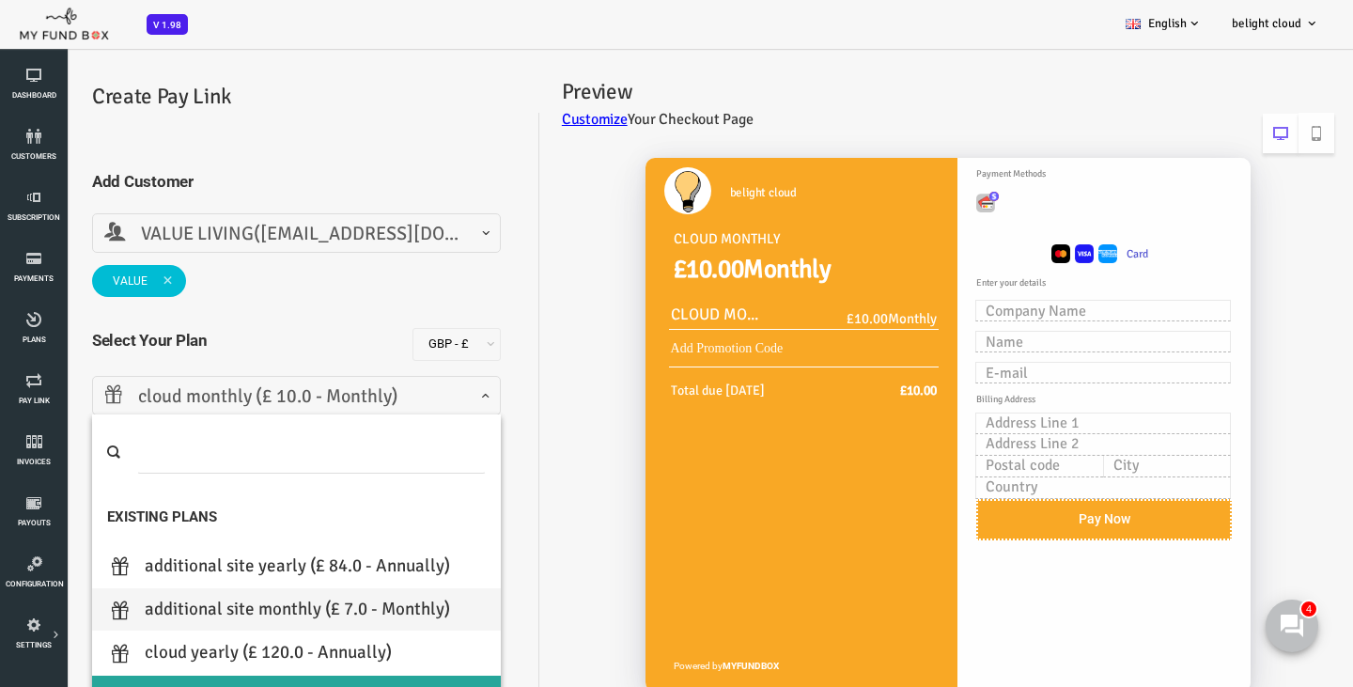
select select "ADDITIONAL SITE MONTHLY"
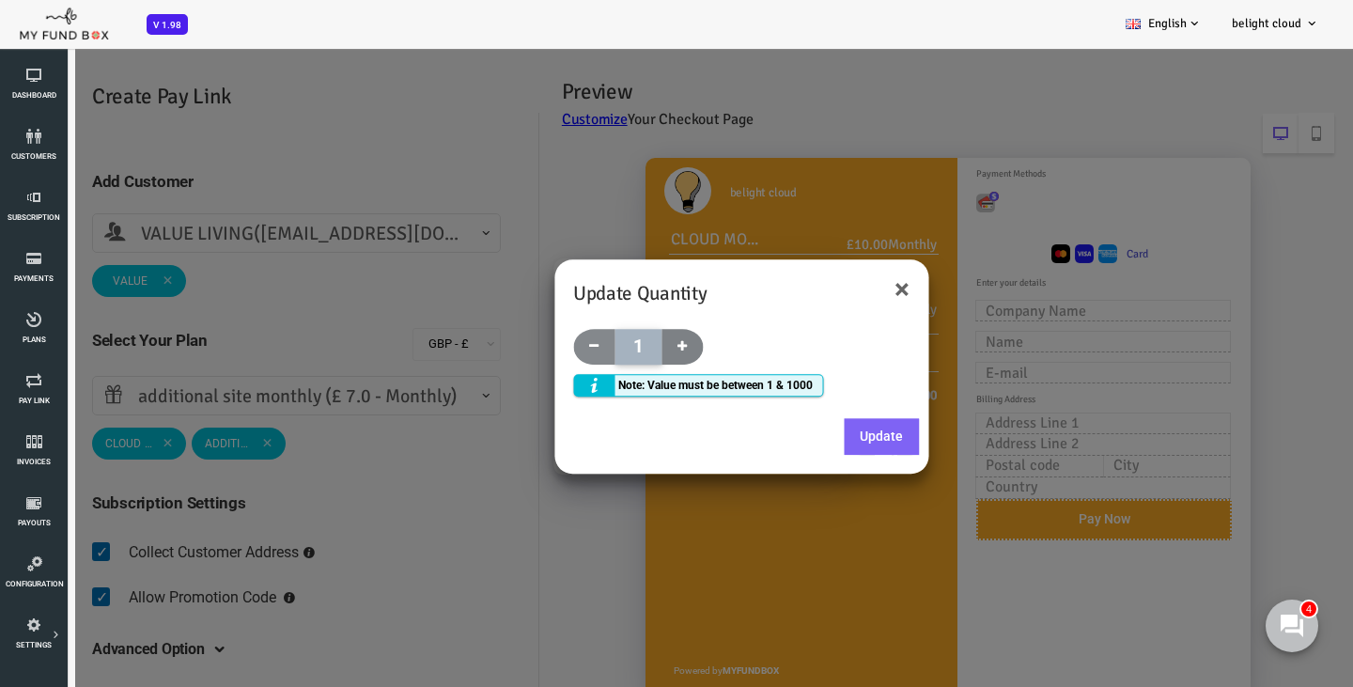
click at [633, 339] on span at bounding box center [627, 347] width 41 height 36
type input "2"
click at [821, 426] on button "Update" at bounding box center [827, 437] width 75 height 38
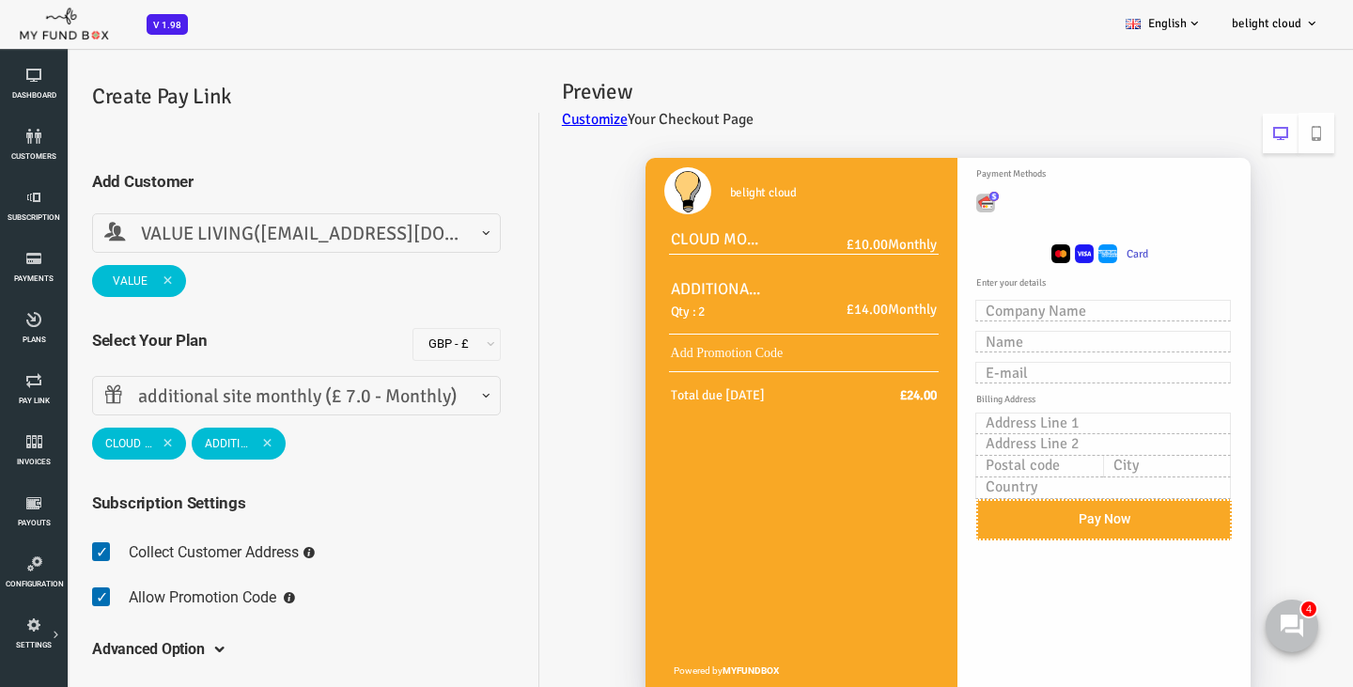
scroll to position [-1, 0]
click at [27, 67] on link "Dashboard" at bounding box center [34, 85] width 56 height 60
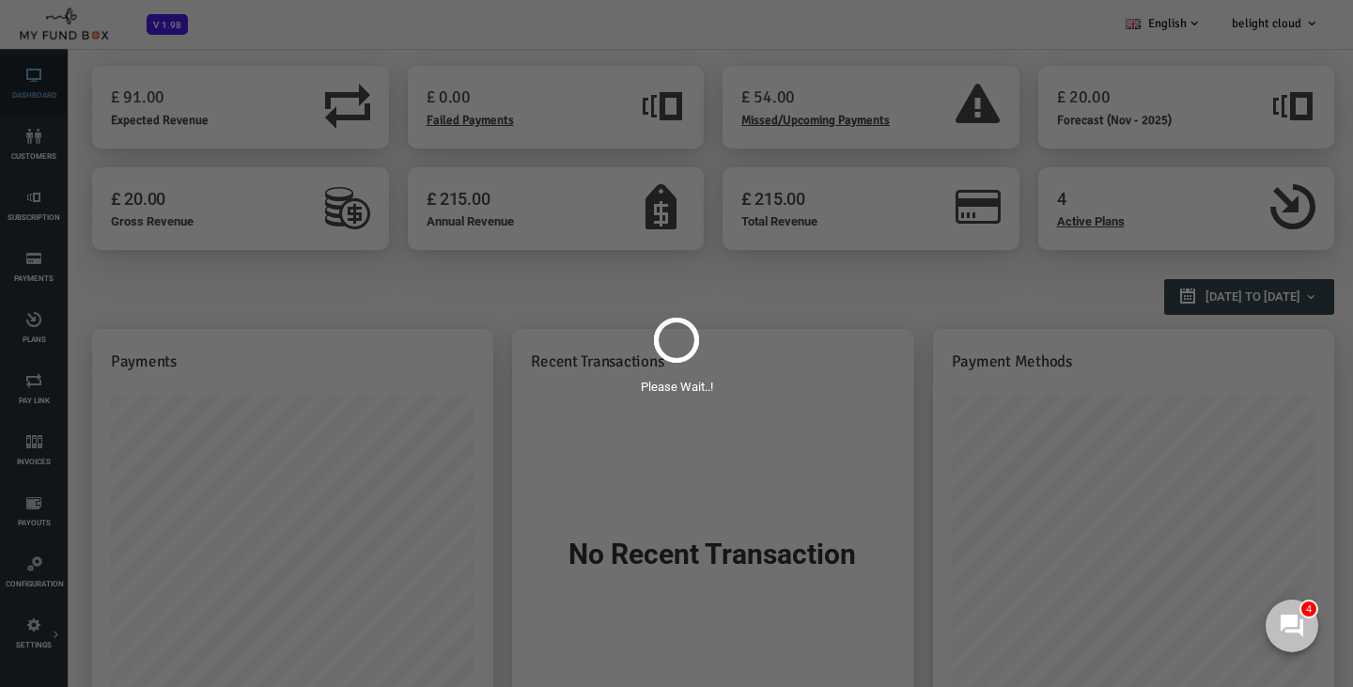
scroll to position [0, 0]
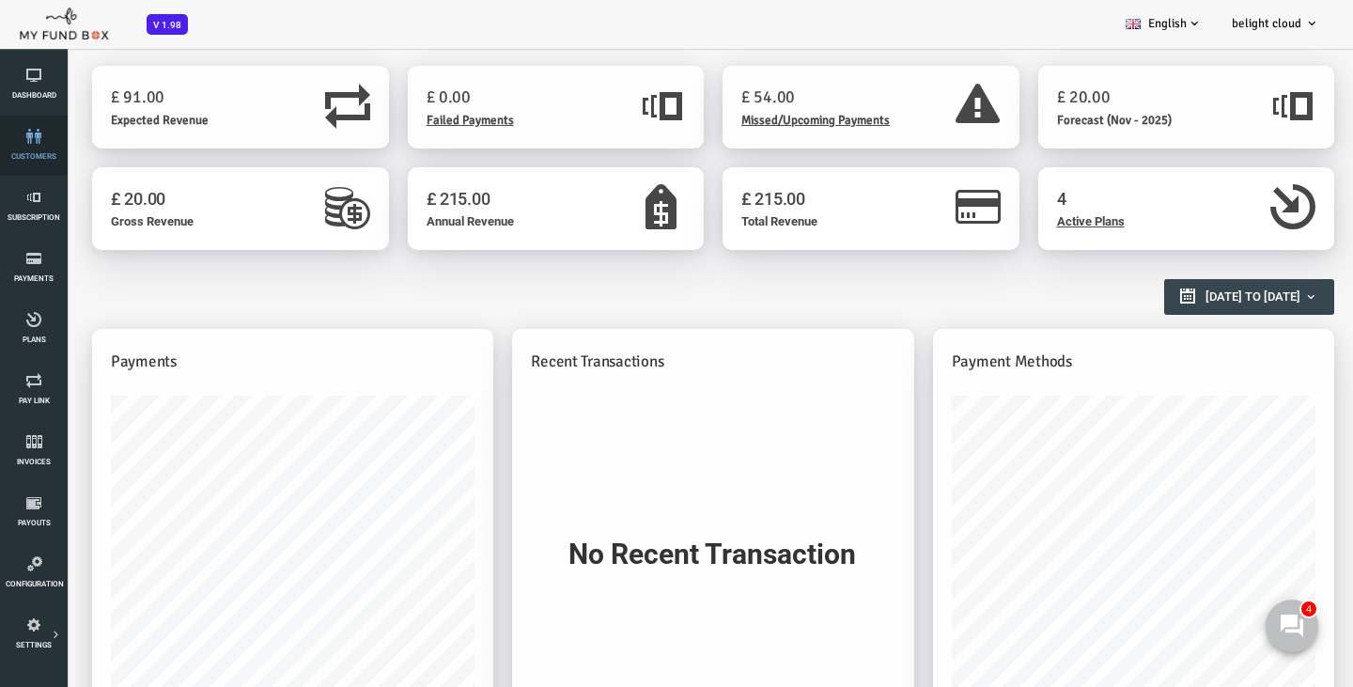
click at [52, 134] on icon at bounding box center [34, 136] width 56 height 15
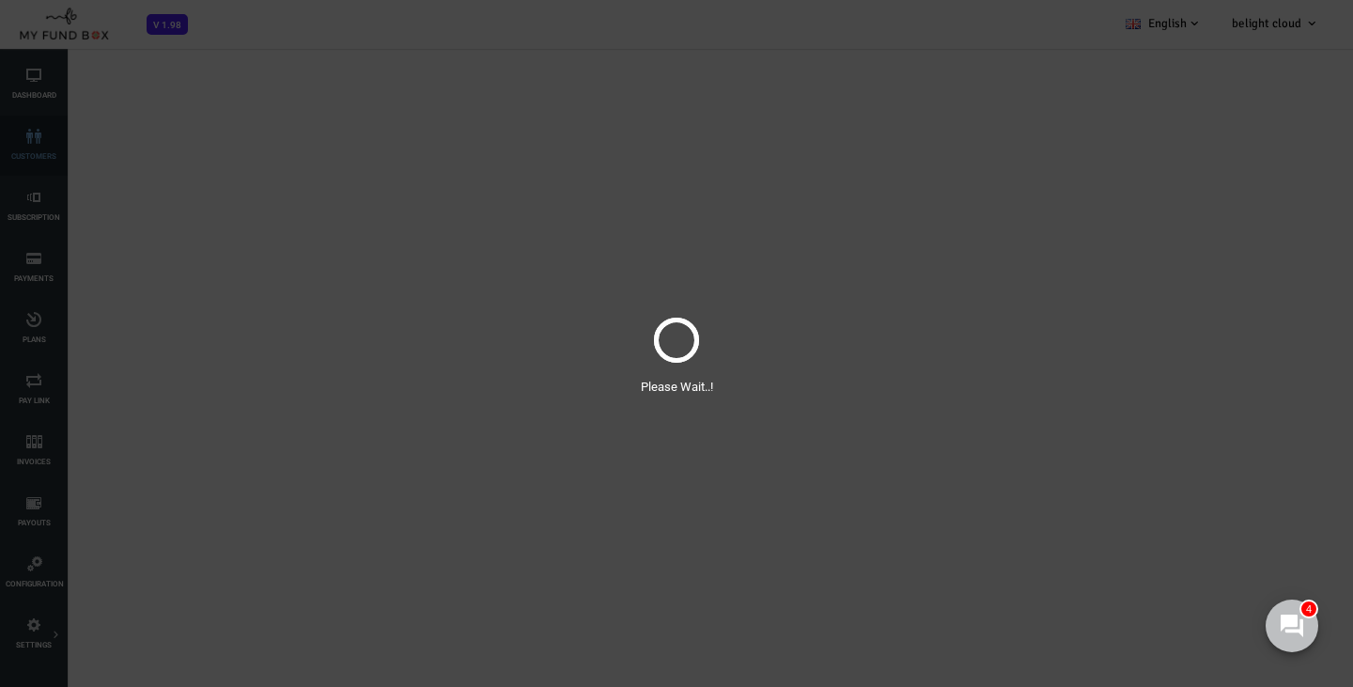
select select "100"
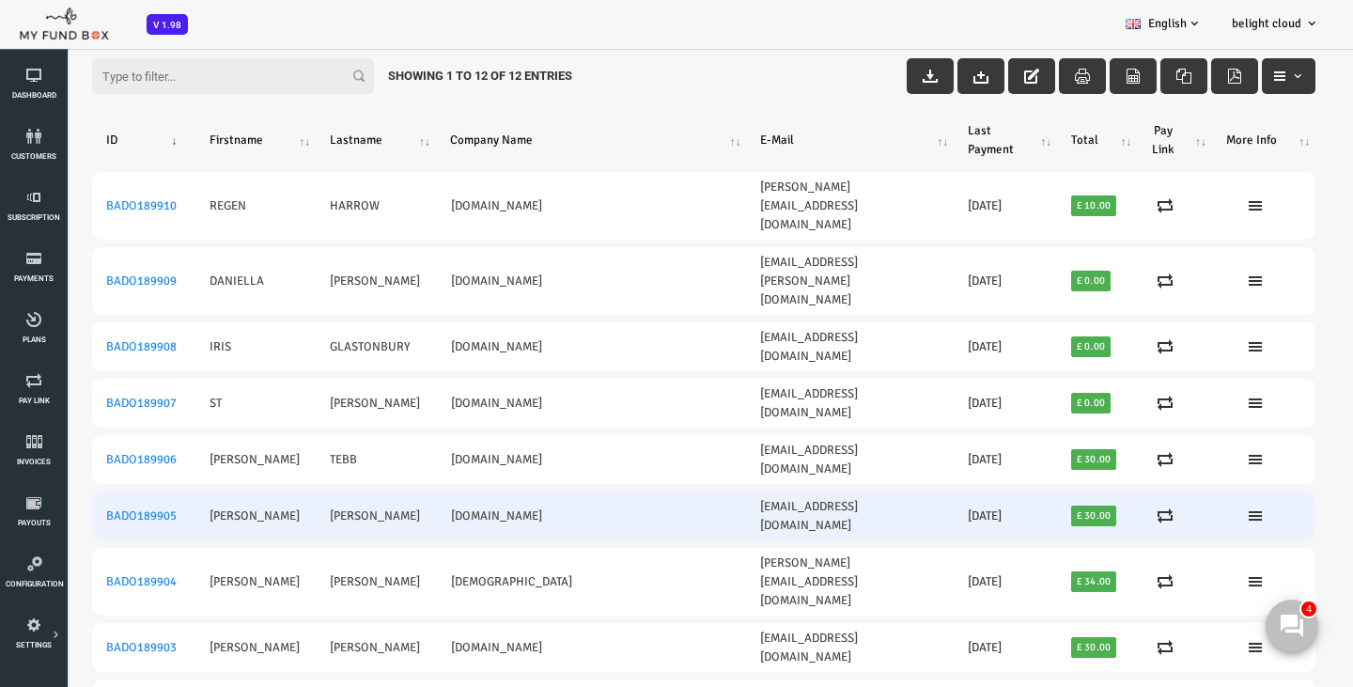
scroll to position [62, 0]
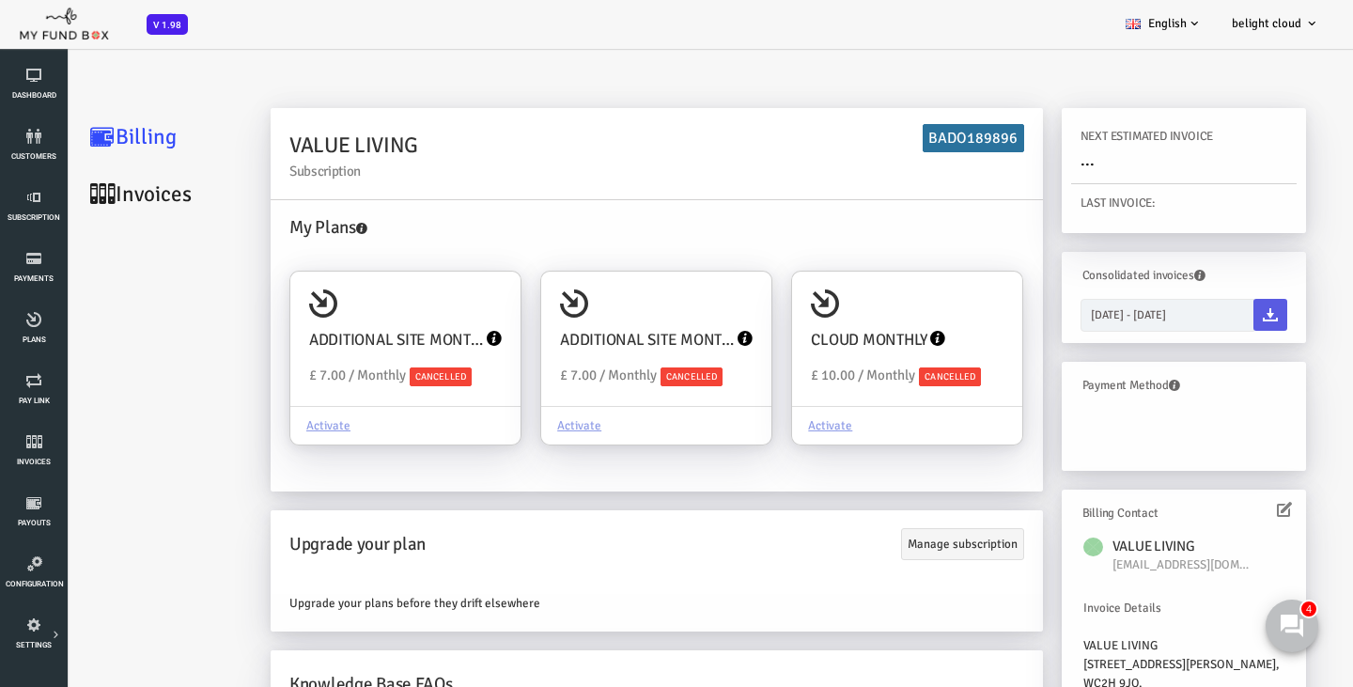
scroll to position [0, 0]
click at [840, 306] on div "CLOUD MONTHLY Upgraded Plan £ 10.00 / Monthly Cancelled" at bounding box center [853, 339] width 230 height 135
click at [926, 306] on input "CLOUD MONTHLY Upgraded Plan £ 10.00 / Monthly Cancelled Activate" at bounding box center [945, 298] width 38 height 38
radio input "true"
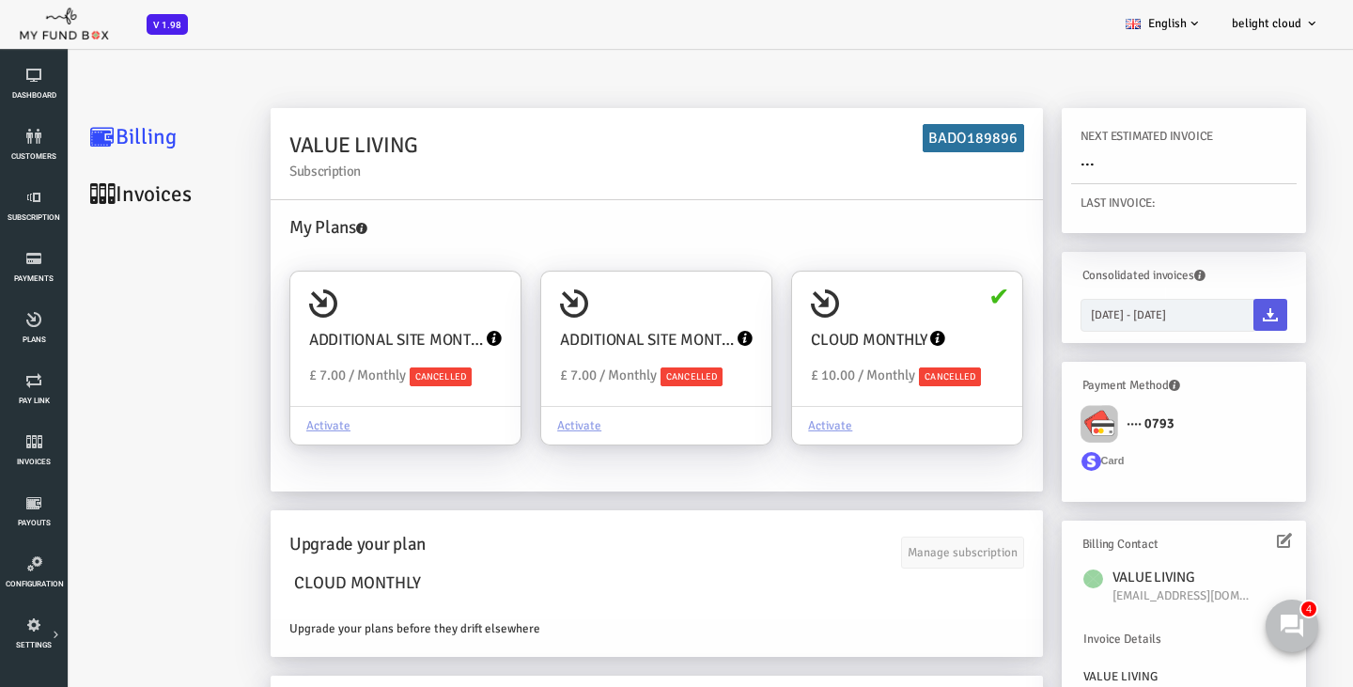
click at [1106, 161] on div "NEXT ESTIMATED INVOICE ..." at bounding box center [1130, 150] width 227 height 66
click at [1003, 148] on div "NEXT ESTIMATED INVOICE ... LAST INVOICE: Consolidated invoices 14-10-2025 - 14-…" at bounding box center [1130, 445] width 264 height 675
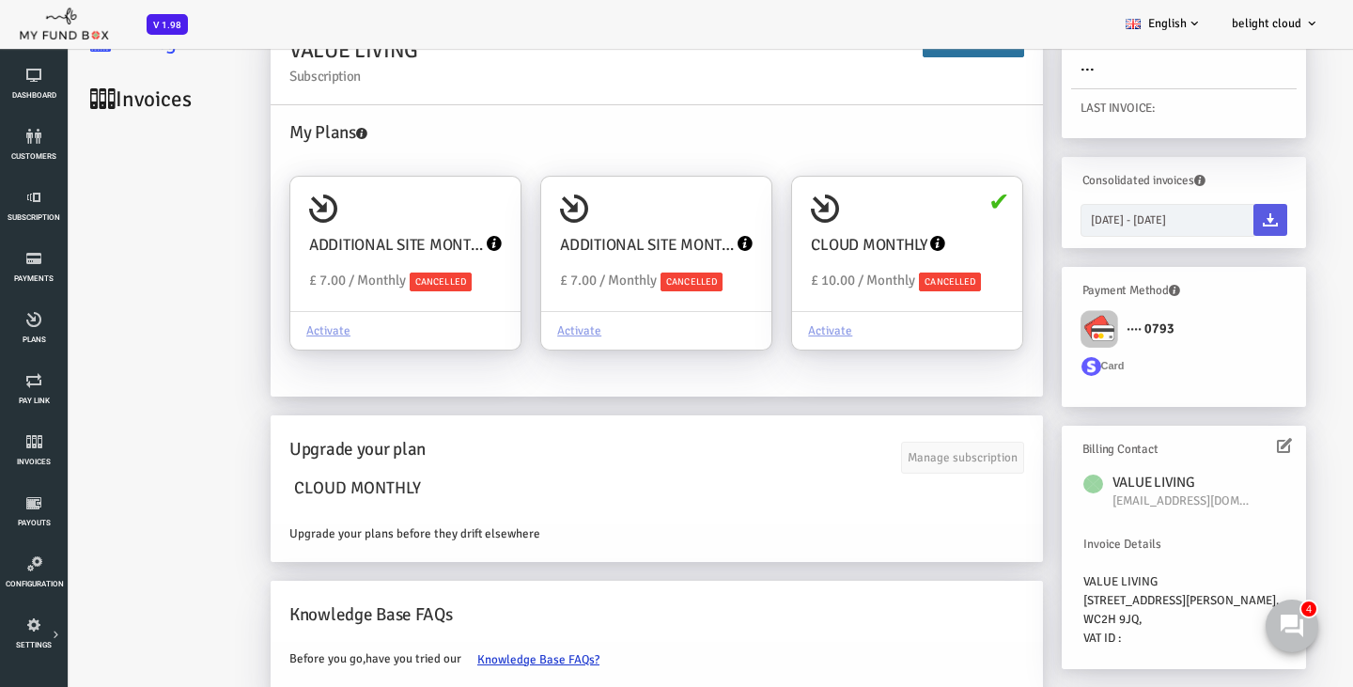
scroll to position [171, 0]
click at [1040, 310] on img at bounding box center [1045, 329] width 38 height 38
click at [843, 213] on div "CLOUD MONTHLY Upgraded Plan £ 10.00 / Monthly Cancelled" at bounding box center [853, 244] width 230 height 135
click at [926, 213] on input "CLOUD MONTHLY Upgraded Plan £ 10.00 / Monthly Cancelled Activate" at bounding box center [945, 203] width 38 height 38
click at [843, 213] on div "CLOUD MONTHLY Upgraded Plan £ 10.00 / Monthly Cancelled" at bounding box center [853, 244] width 230 height 135
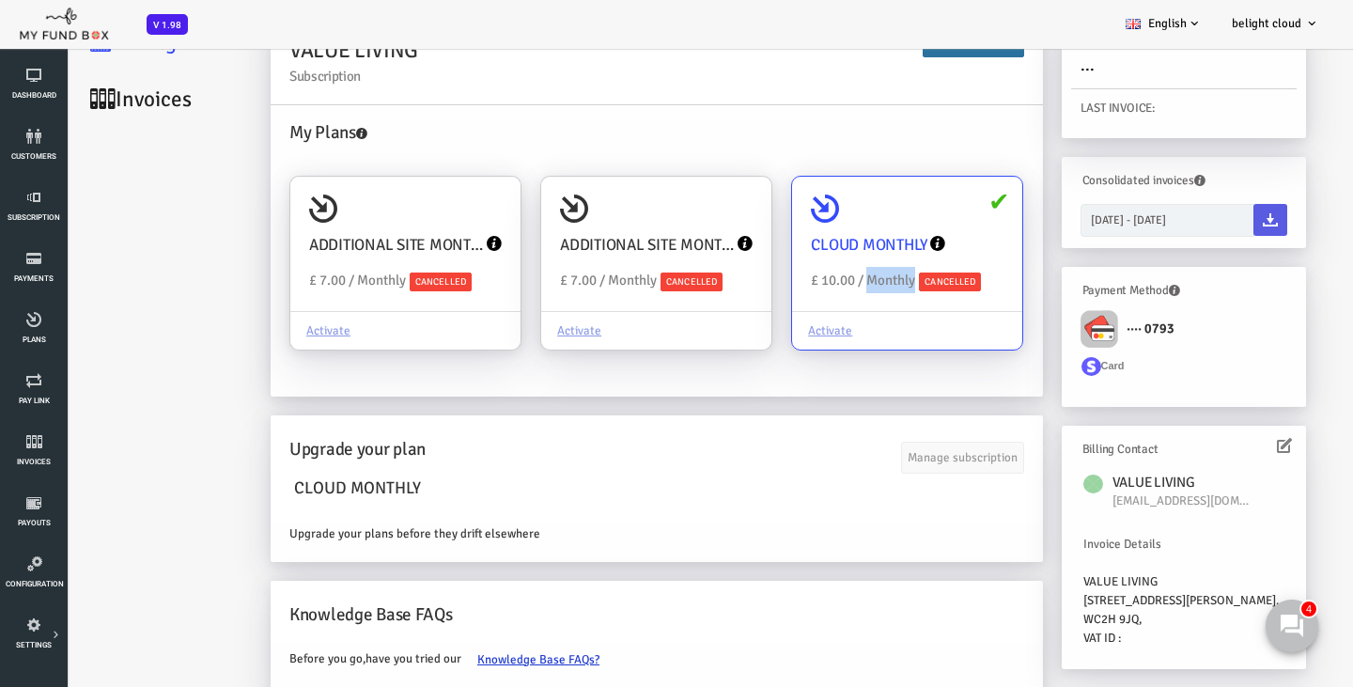
click at [926, 213] on input "CLOUD MONTHLY Upgraded Plan £ 10.00 / Monthly Cancelled Activate" at bounding box center [945, 203] width 38 height 38
click at [843, 213] on div "CLOUD MONTHLY Upgraded Plan £ 10.00 / Monthly Cancelled" at bounding box center [853, 244] width 230 height 135
click at [926, 213] on input "CLOUD MONTHLY Upgraded Plan £ 10.00 / Monthly Cancelled Activate" at bounding box center [945, 203] width 38 height 38
click at [843, 213] on div "CLOUD MONTHLY Upgraded Plan £ 10.00 / Monthly Cancelled" at bounding box center [853, 244] width 230 height 135
click at [926, 213] on input "CLOUD MONTHLY Upgraded Plan £ 10.00 / Monthly Cancelled Activate" at bounding box center [945, 203] width 38 height 38
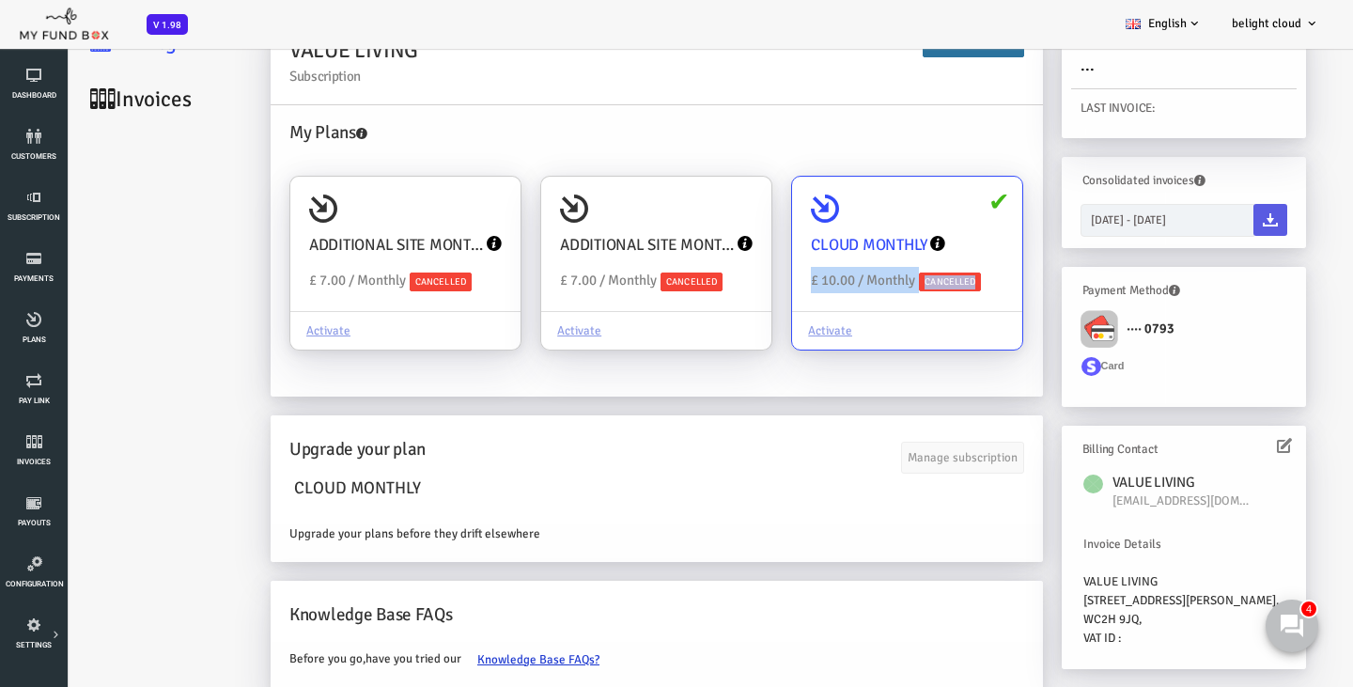
click at [807, 229] on div "CLOUD MONTHLY Upgraded Plan £ 10.00 / Monthly Cancelled" at bounding box center [853, 244] width 230 height 135
click at [926, 222] on input "CLOUD MONTHLY Upgraded Plan £ 10.00 / Monthly Cancelled Activate" at bounding box center [945, 203] width 38 height 38
click at [769, 311] on div "Activate" at bounding box center [853, 330] width 230 height 39
click at [926, 222] on input "CLOUD MONTHLY Upgraded Plan £ 10.00 / Monthly Cancelled Activate" at bounding box center [945, 203] width 38 height 38
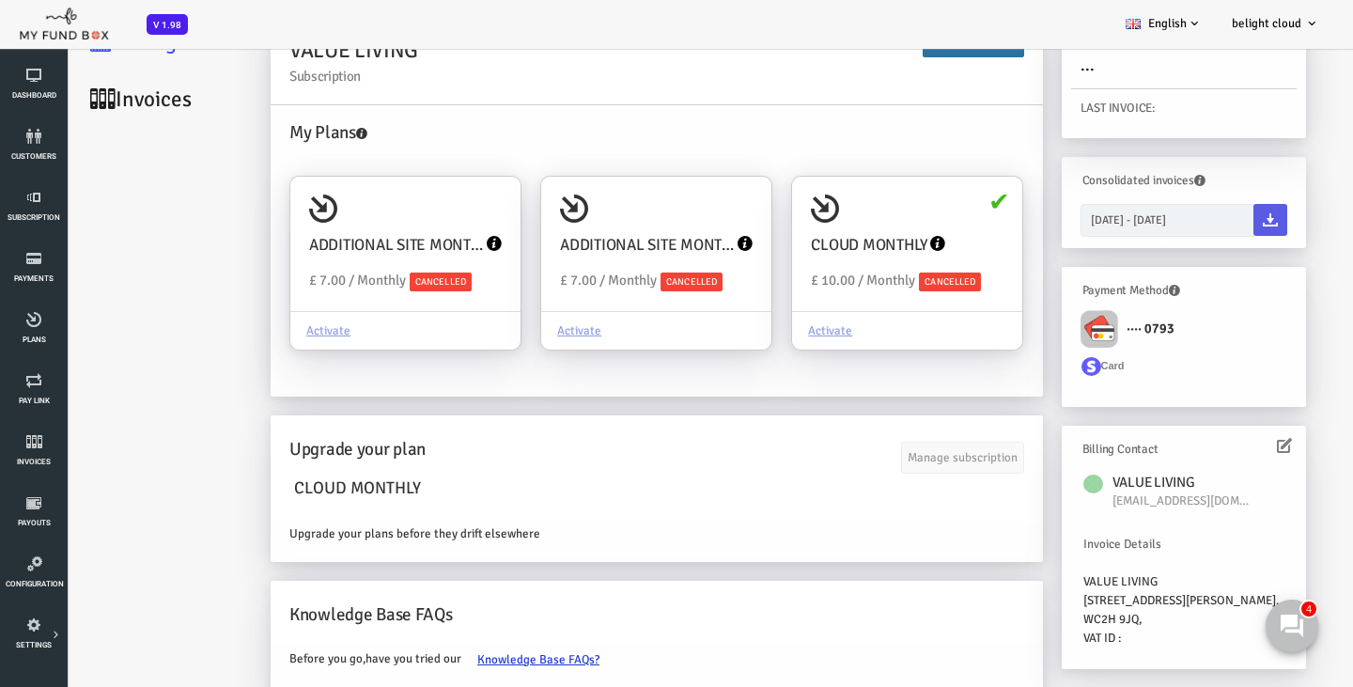
click at [686, 466] on div "CLOUD MONTHLY" at bounding box center [602, 490] width 735 height 49
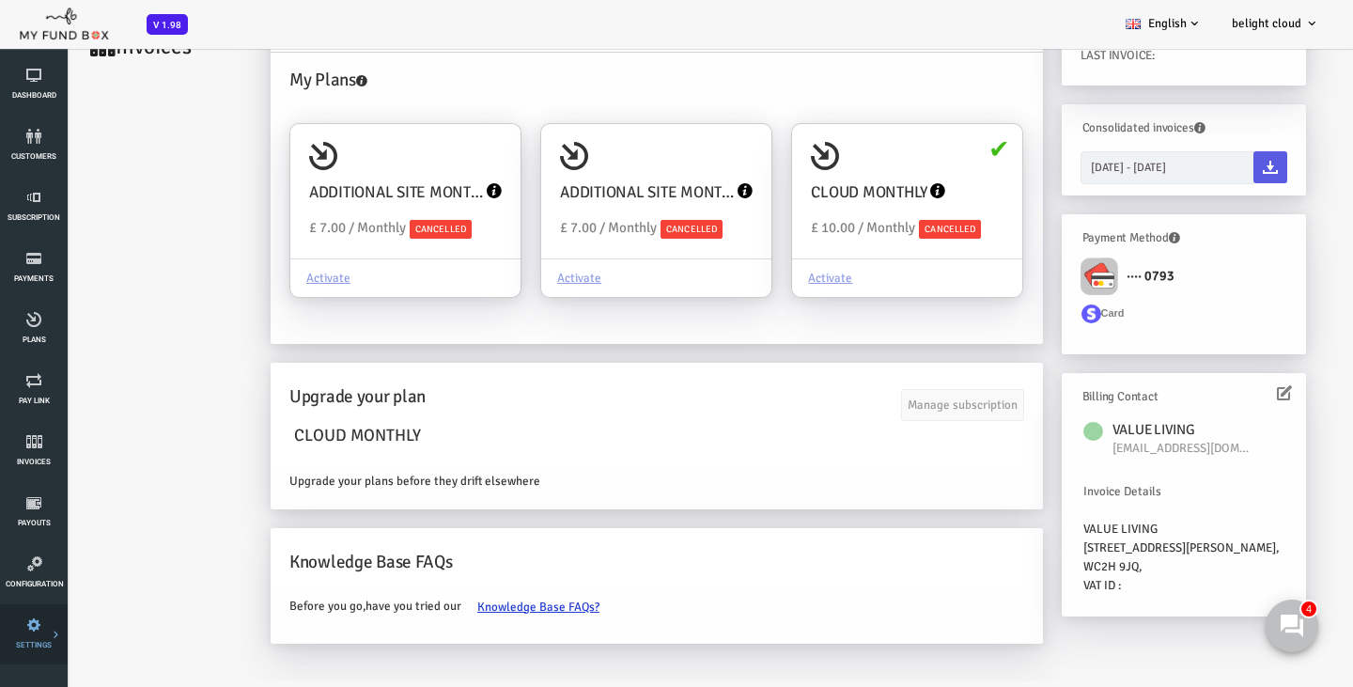
scroll to position [53, 0]
click at [85, 75] on link "Invoices" at bounding box center [113, 46] width 188 height 57
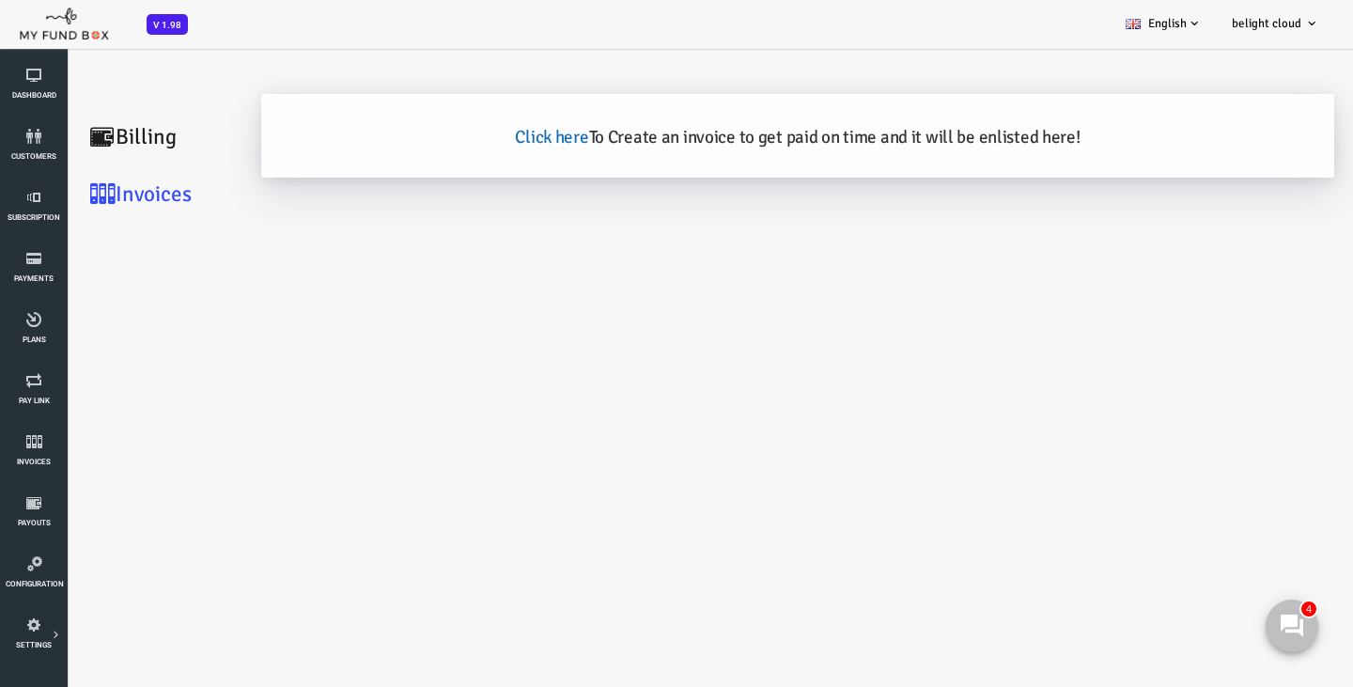
scroll to position [0, 0]
click at [498, 128] on link "Click here" at bounding box center [497, 137] width 73 height 23
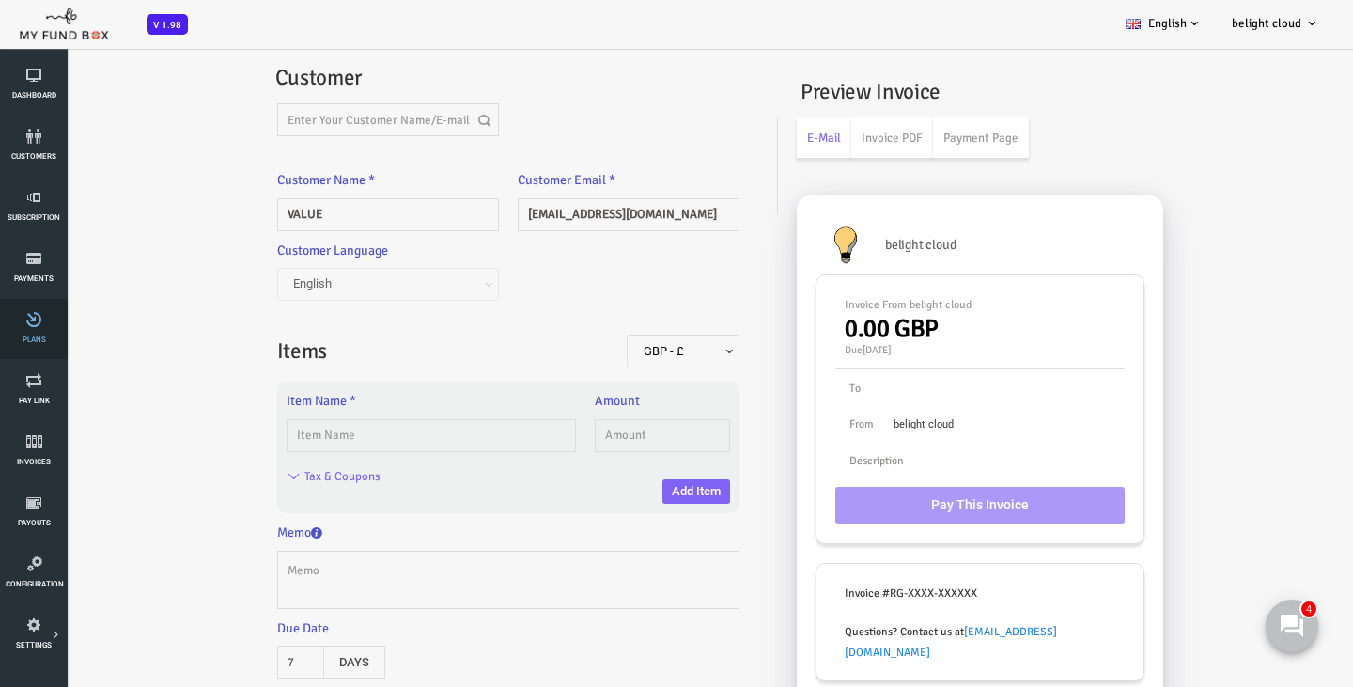
click at [42, 328] on link "Plans" at bounding box center [34, 329] width 56 height 60
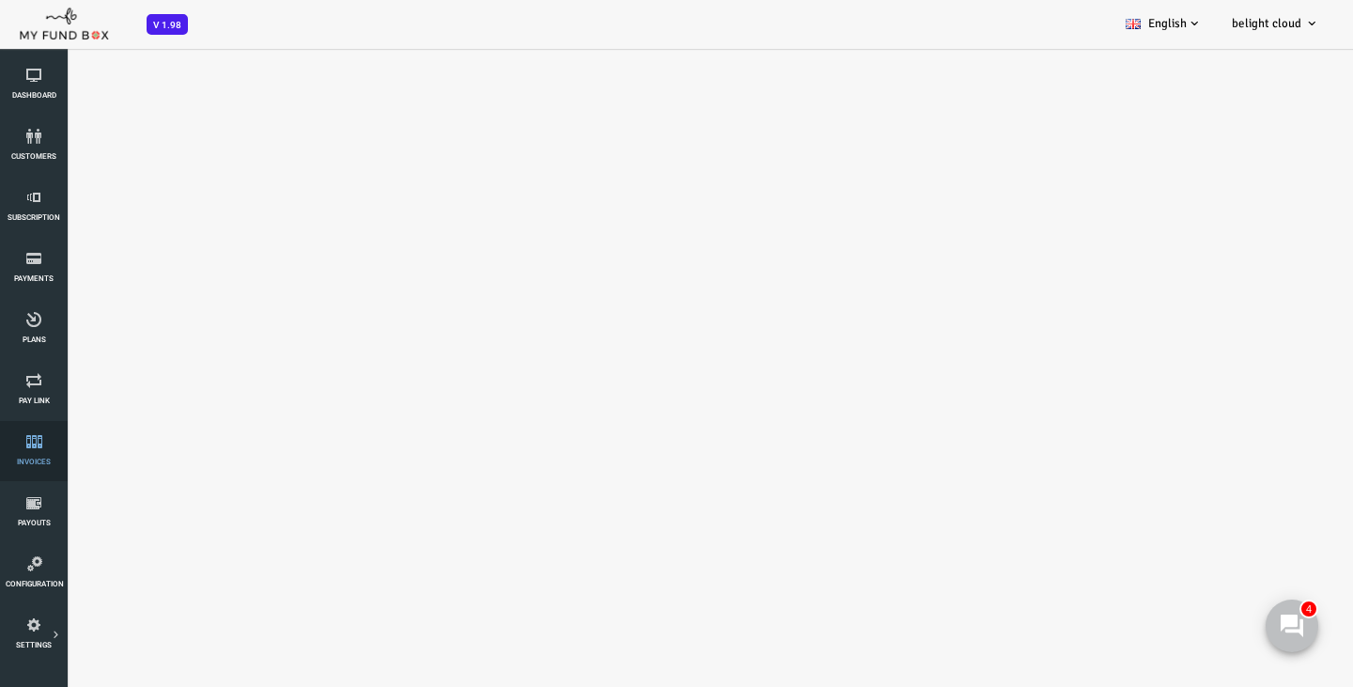
select select "100"
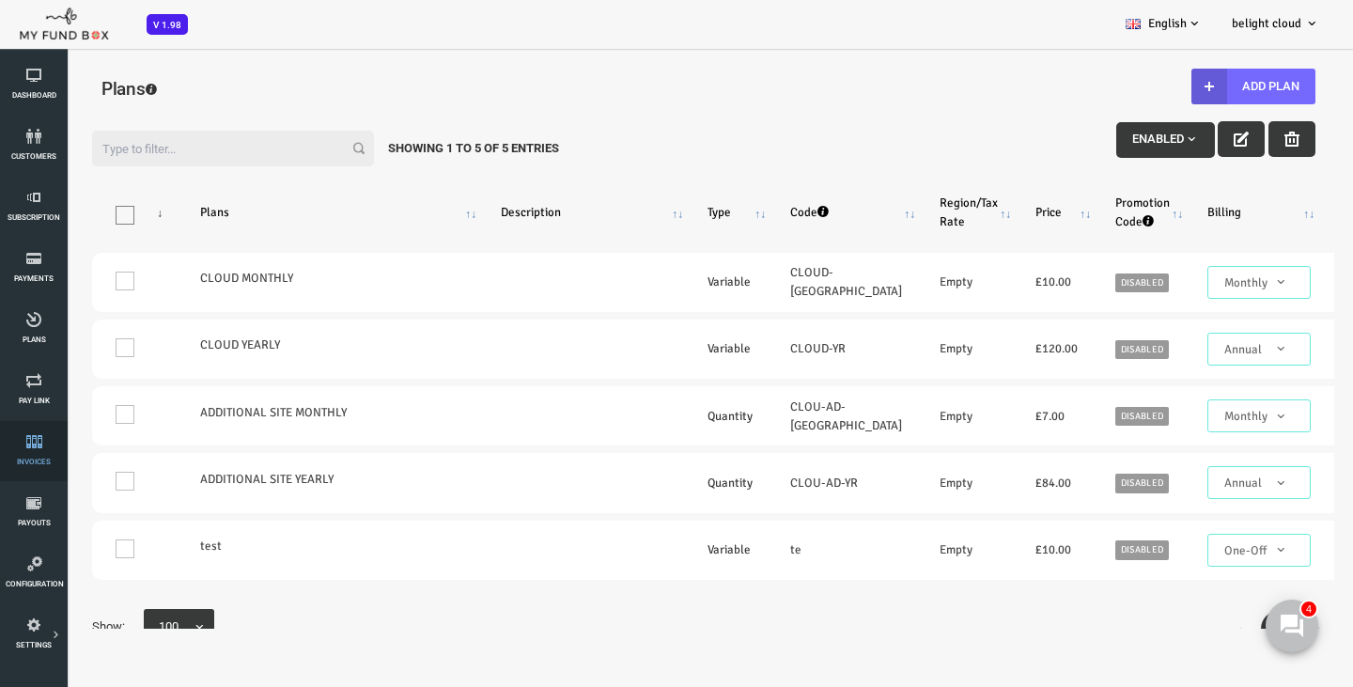
click at [27, 445] on icon at bounding box center [34, 441] width 56 height 15
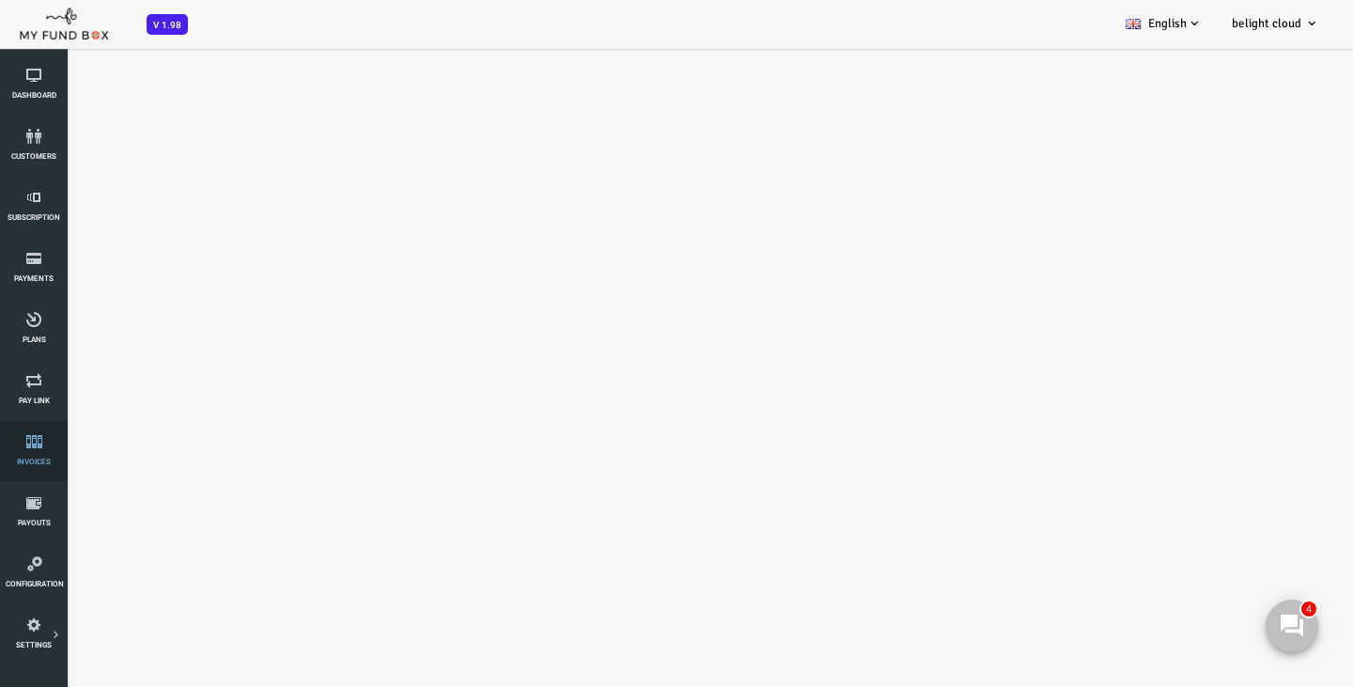
select select "100"
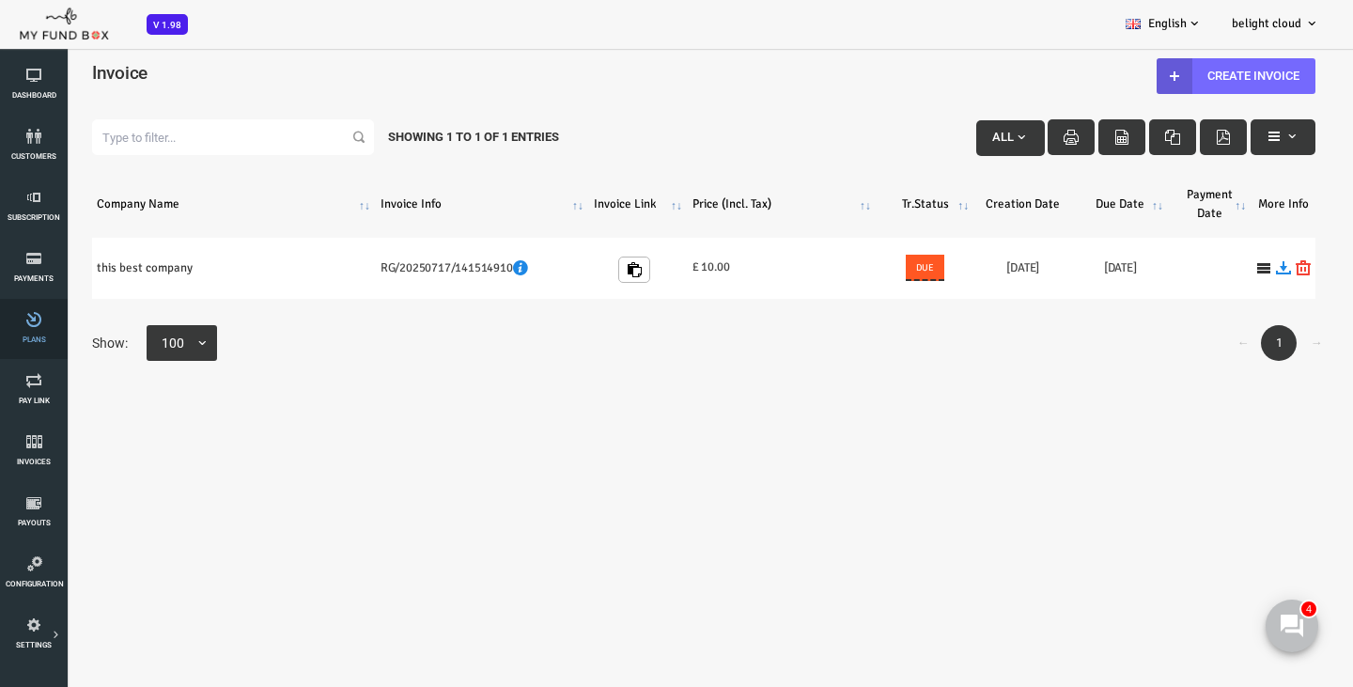
click at [51, 335] on link "Plans" at bounding box center [34, 329] width 56 height 60
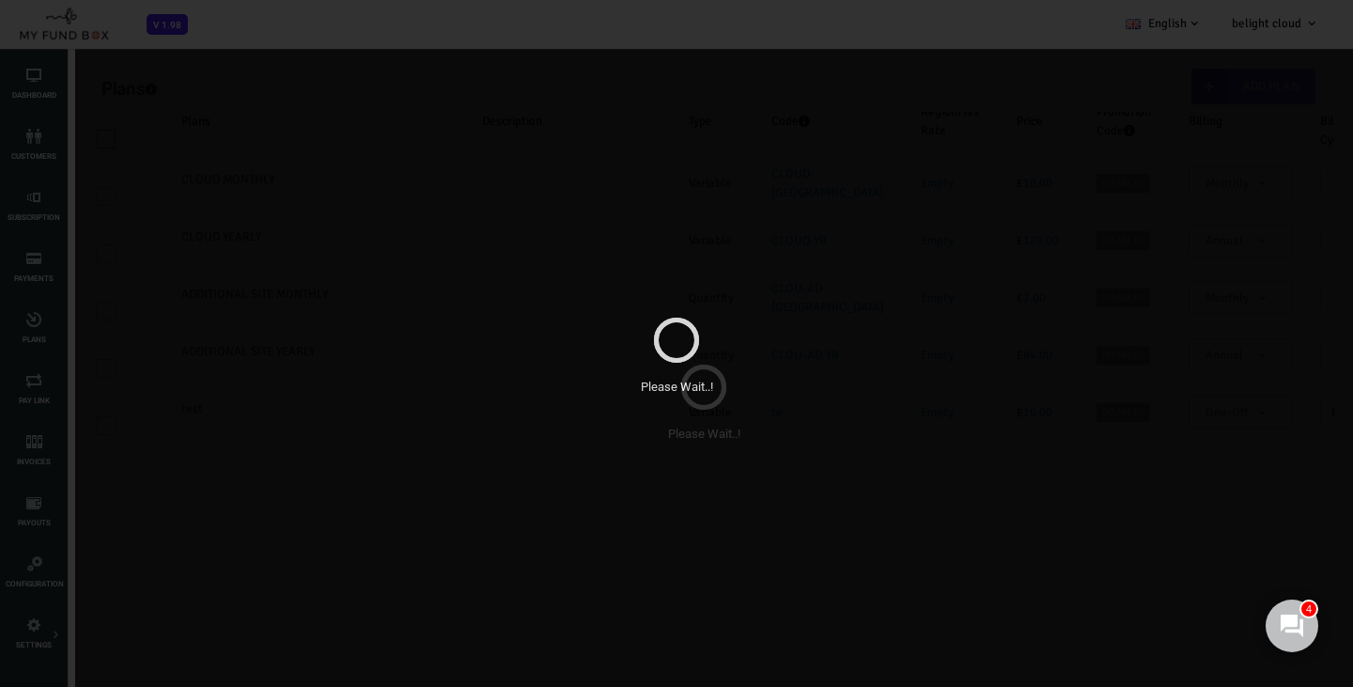
select select "100"
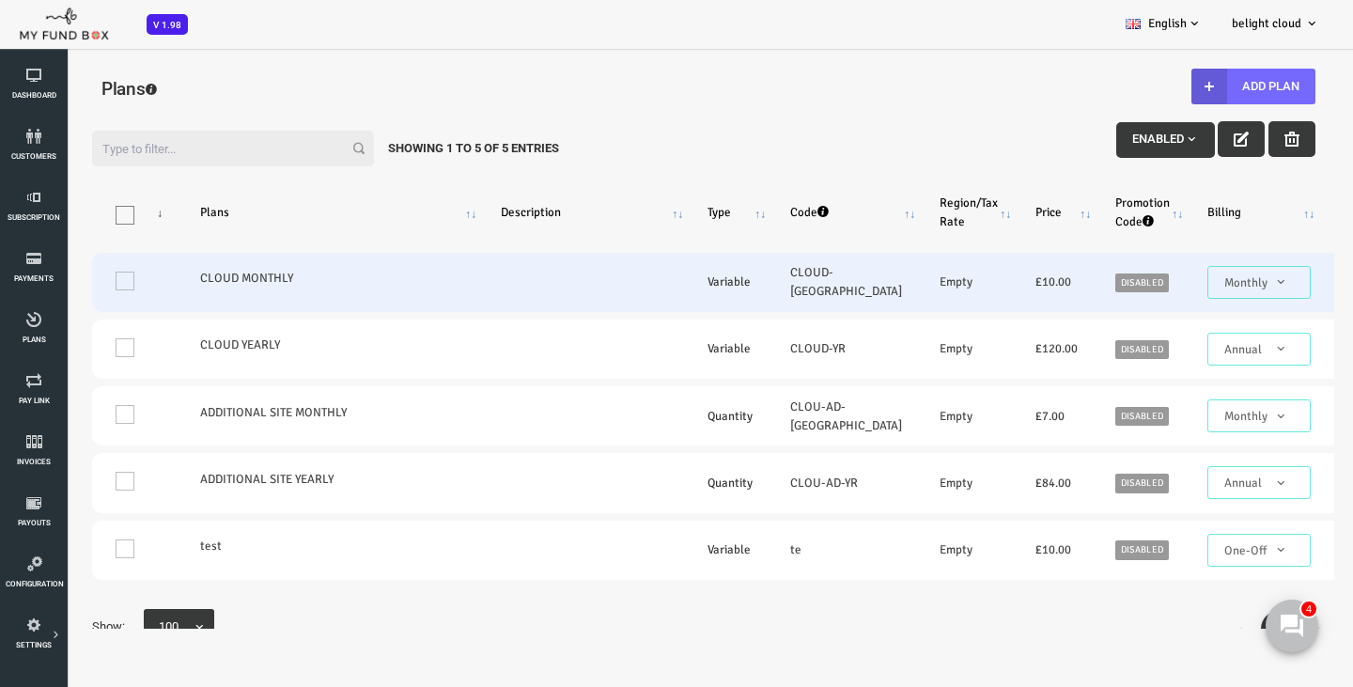
click at [200, 277] on label "CLOUD MONTHLY" at bounding box center [277, 278] width 263 height 19
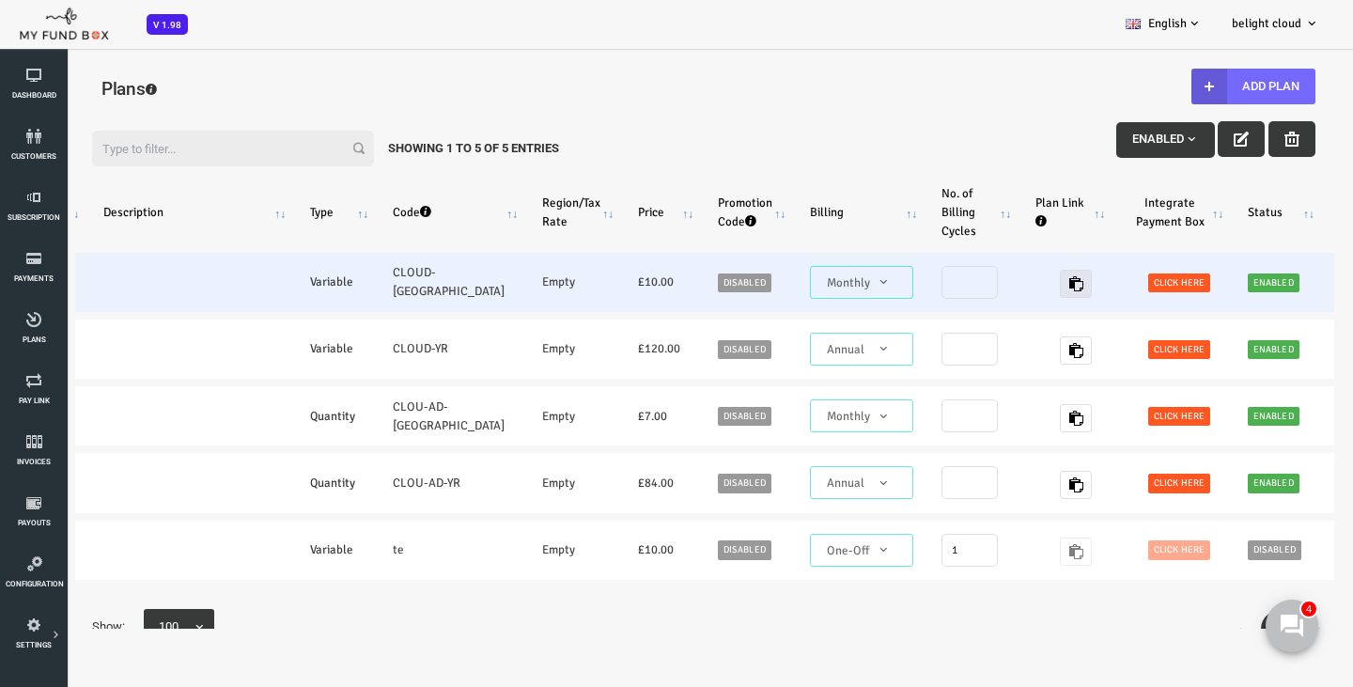
scroll to position [0, 397]
click at [1095, 274] on link "Click here" at bounding box center [1126, 283] width 62 height 20
type textarea "<iframe height="700px" width="100%" allowfullscreen="" frameborder="0" mozallow…"
type textarea "https://app.myfundbox.com/OVP.jsf?orgid=2994&projectId=2240&projProdId=37413"
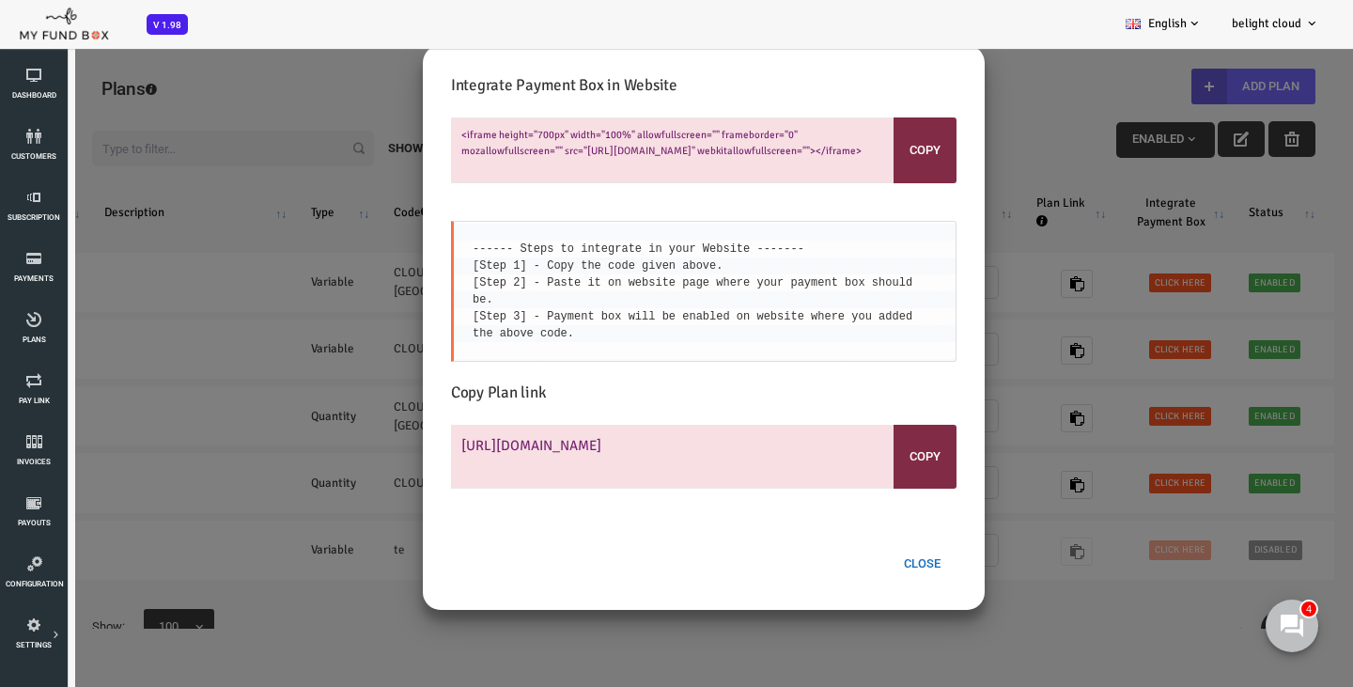
click at [865, 571] on button "Close" at bounding box center [868, 564] width 69 height 36
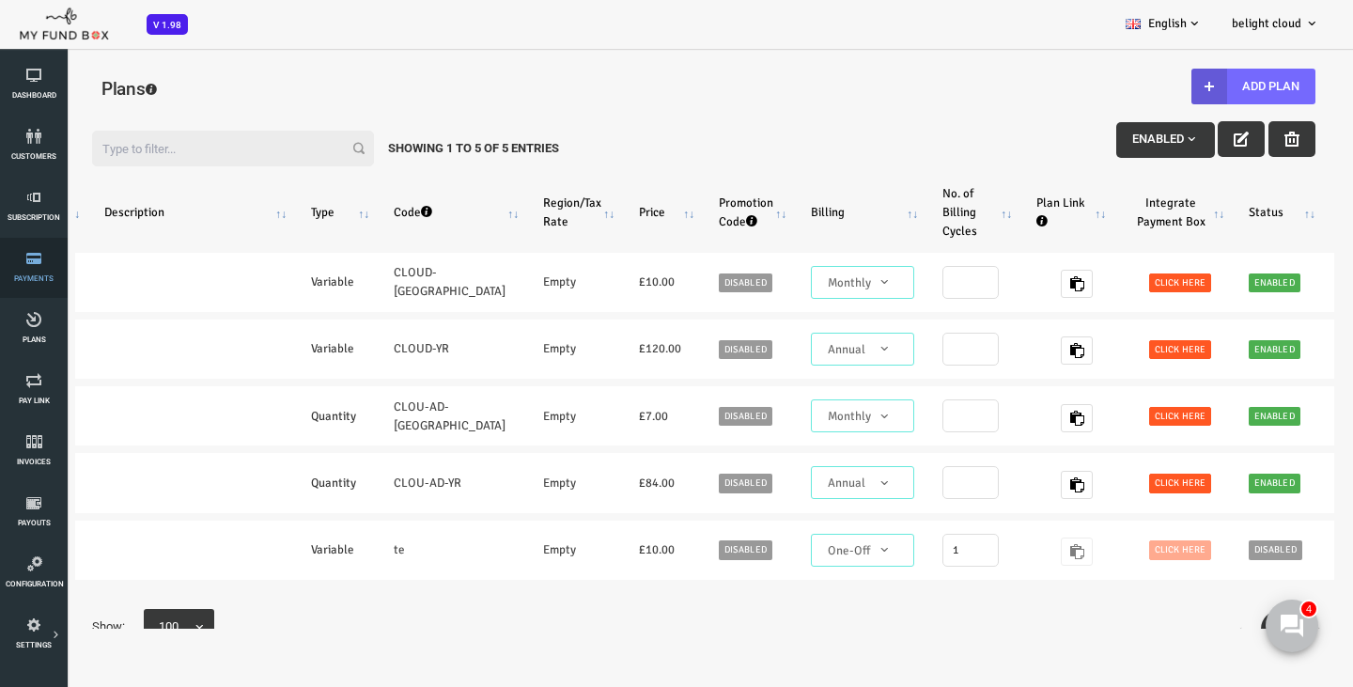
click at [33, 257] on icon at bounding box center [34, 258] width 56 height 15
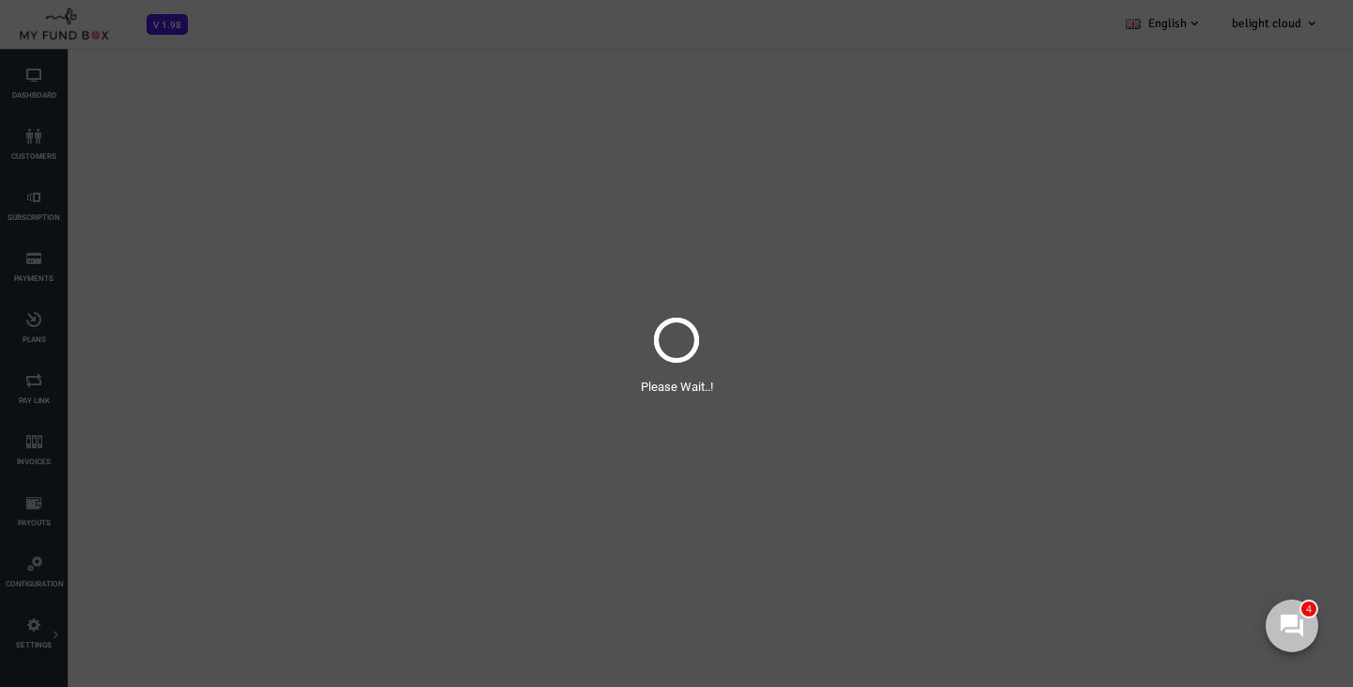
select select "100"
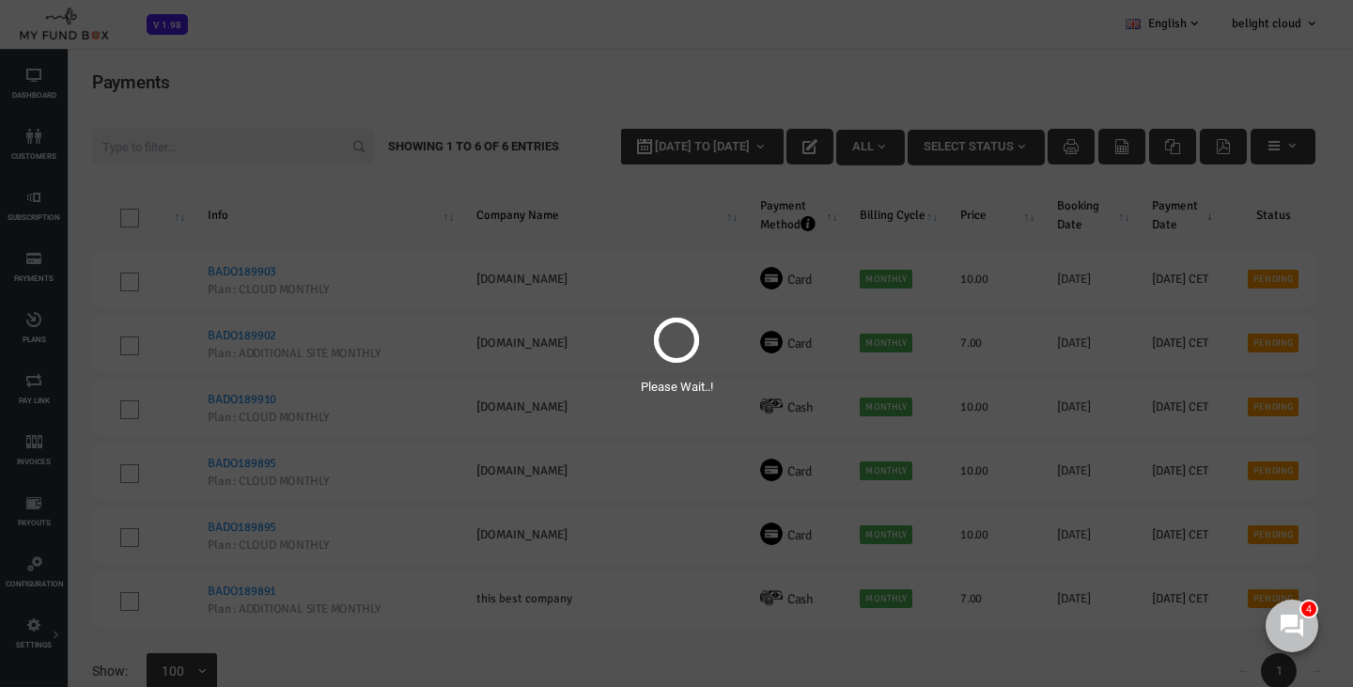
scroll to position [0, 0]
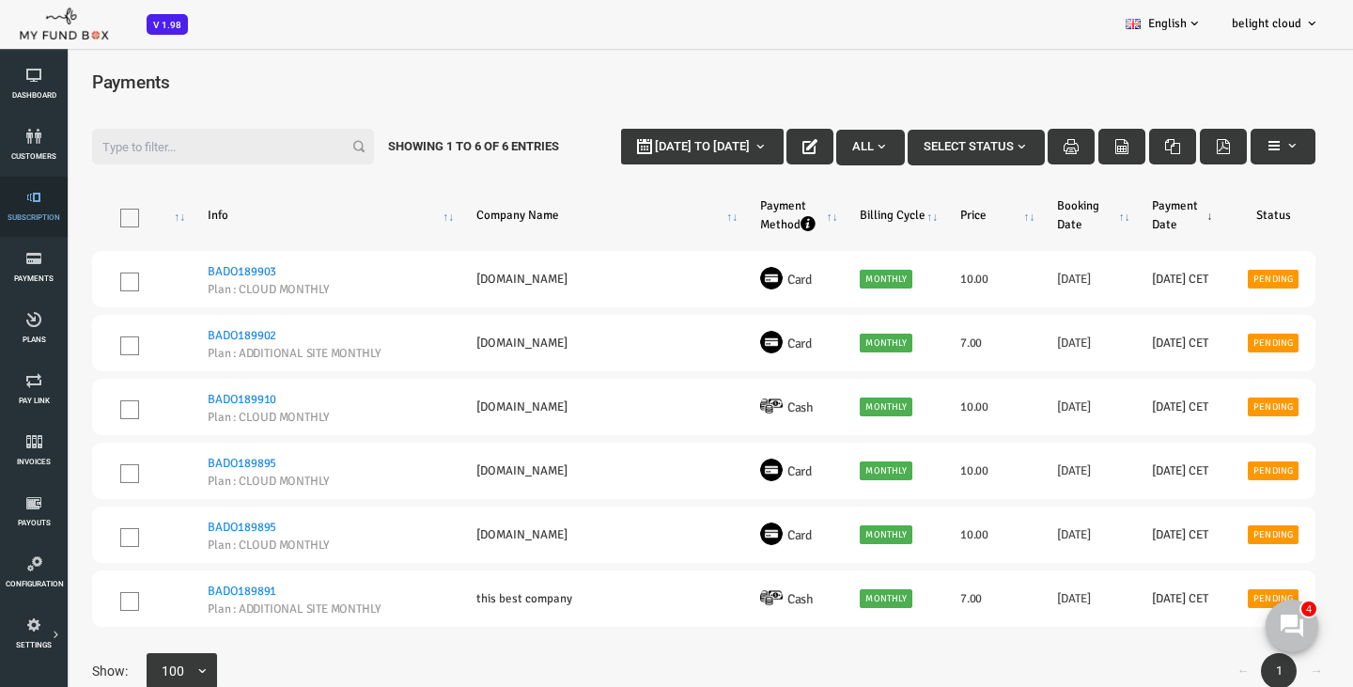
click at [20, 181] on link "Subscription" at bounding box center [34, 207] width 56 height 60
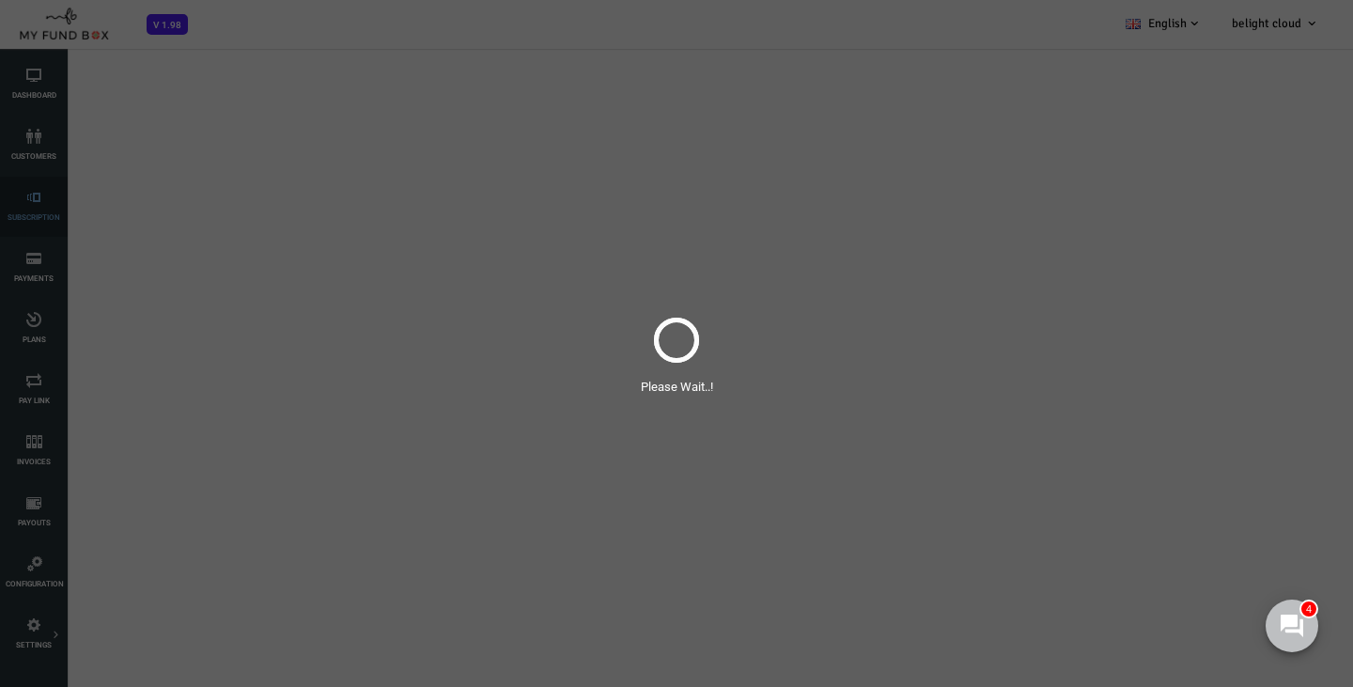
select select "100"
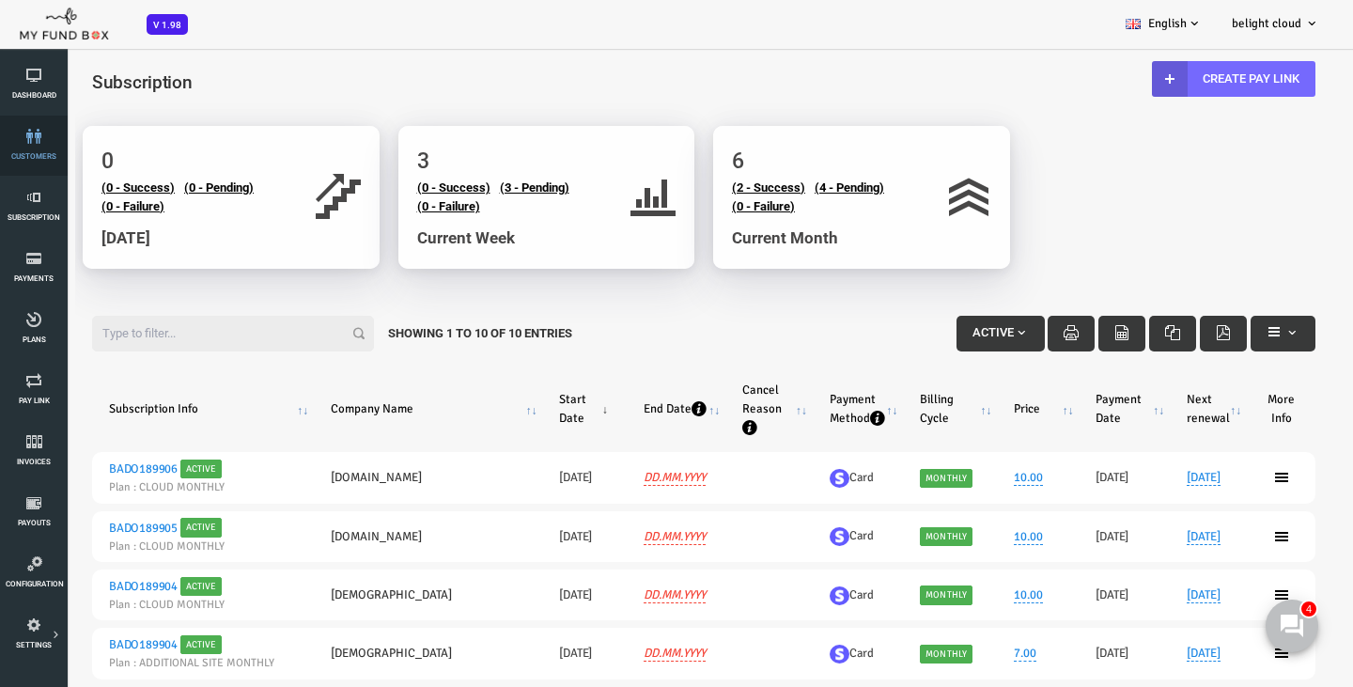
click at [33, 128] on link "customers" at bounding box center [34, 146] width 56 height 60
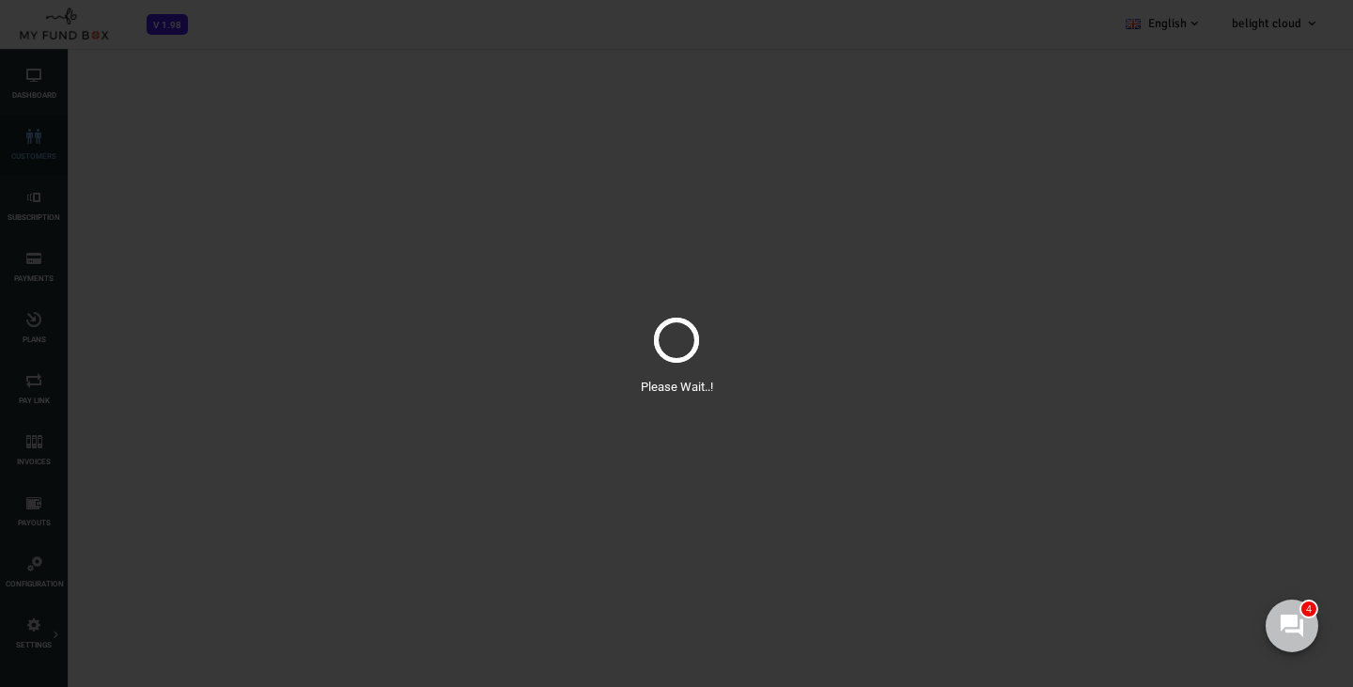
select select "100"
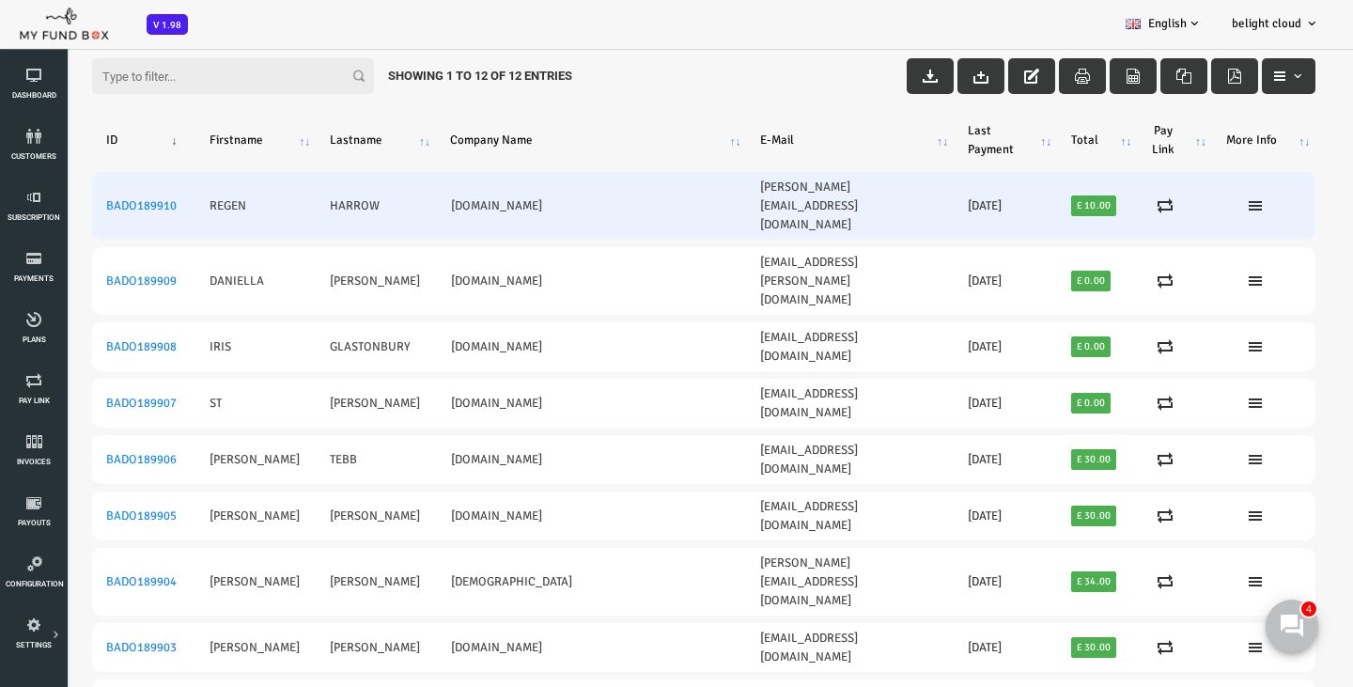
scroll to position [62, 0]
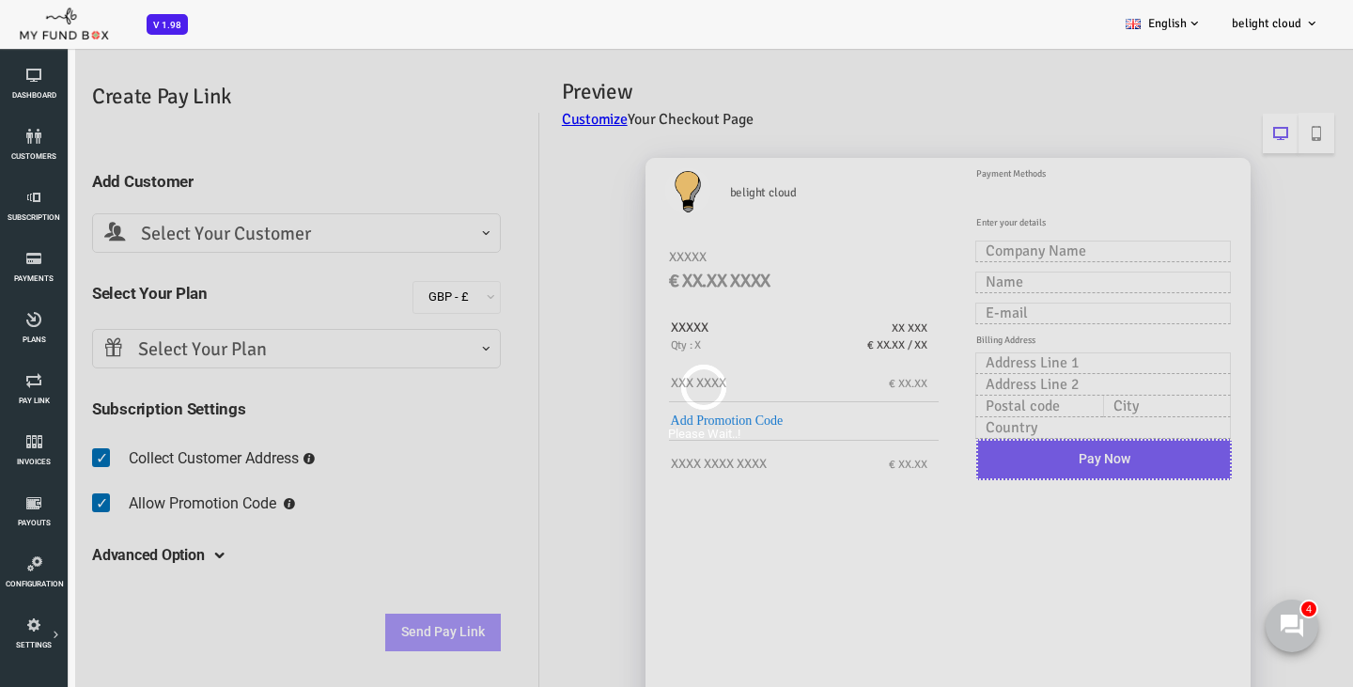
scroll to position [0, 0]
select select "alexanderk@valueliving.com"
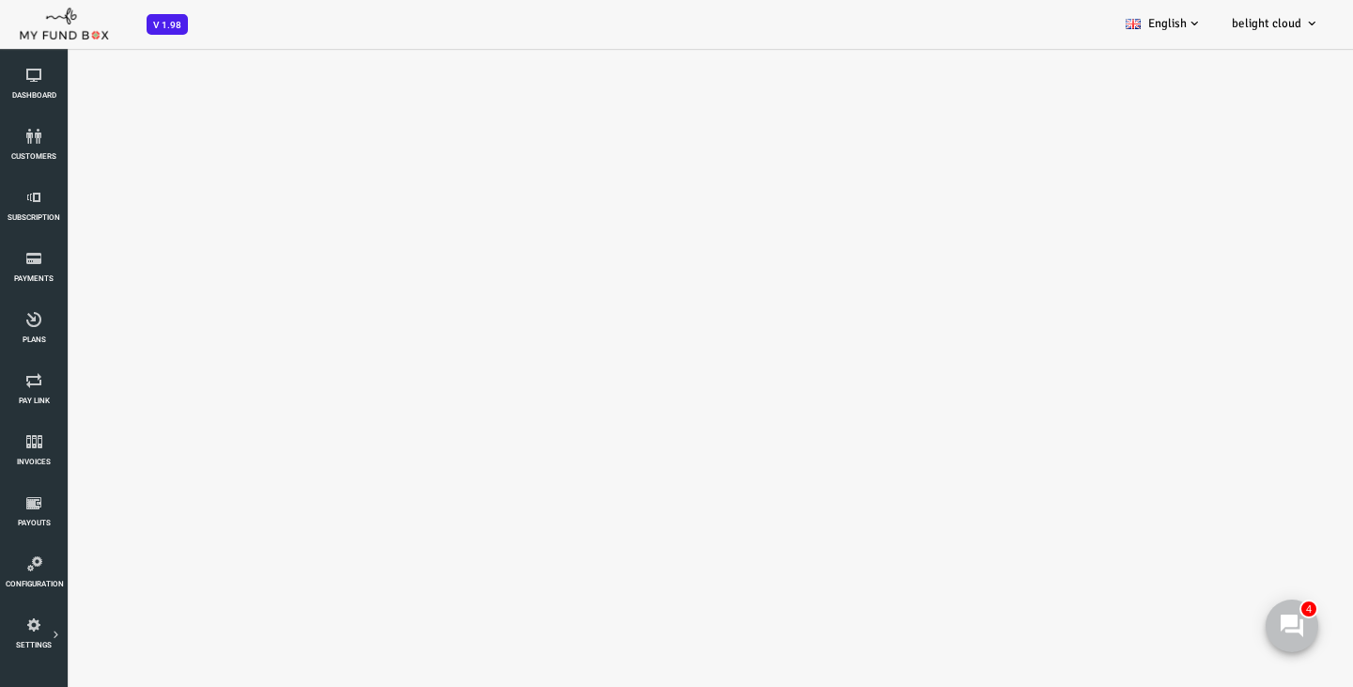
select select "100"
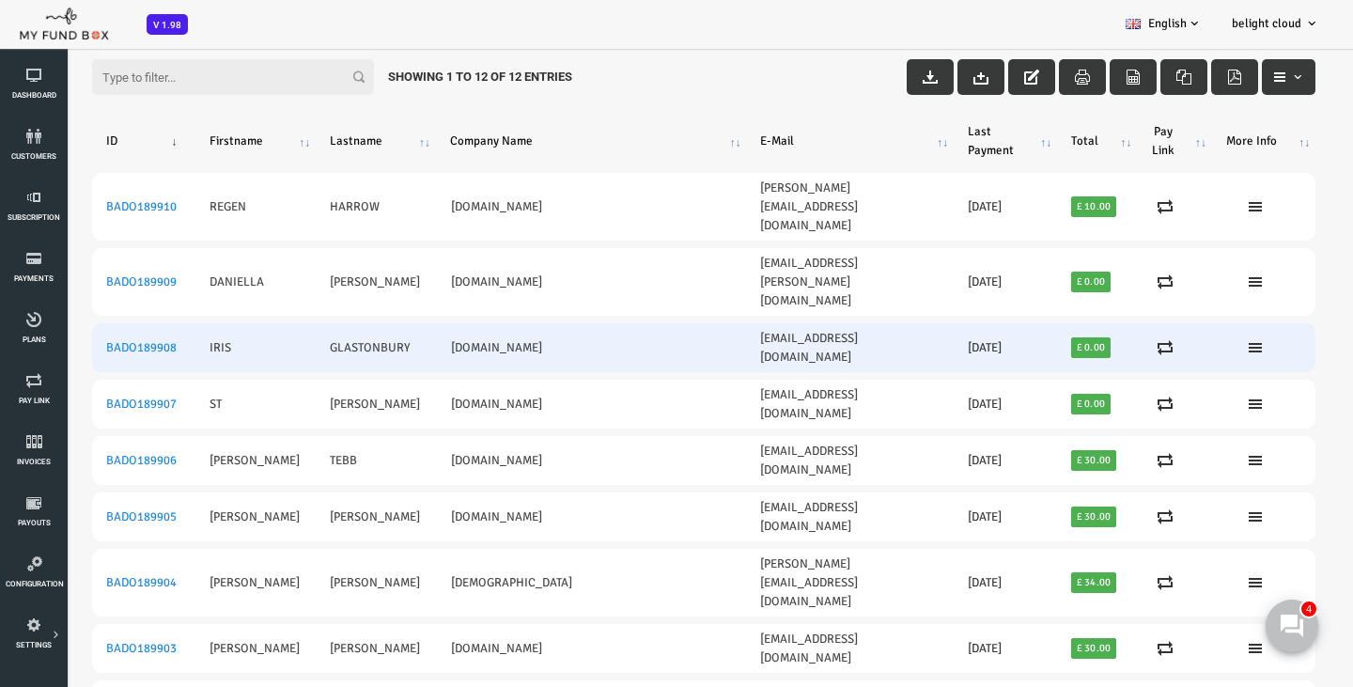
scroll to position [62, 0]
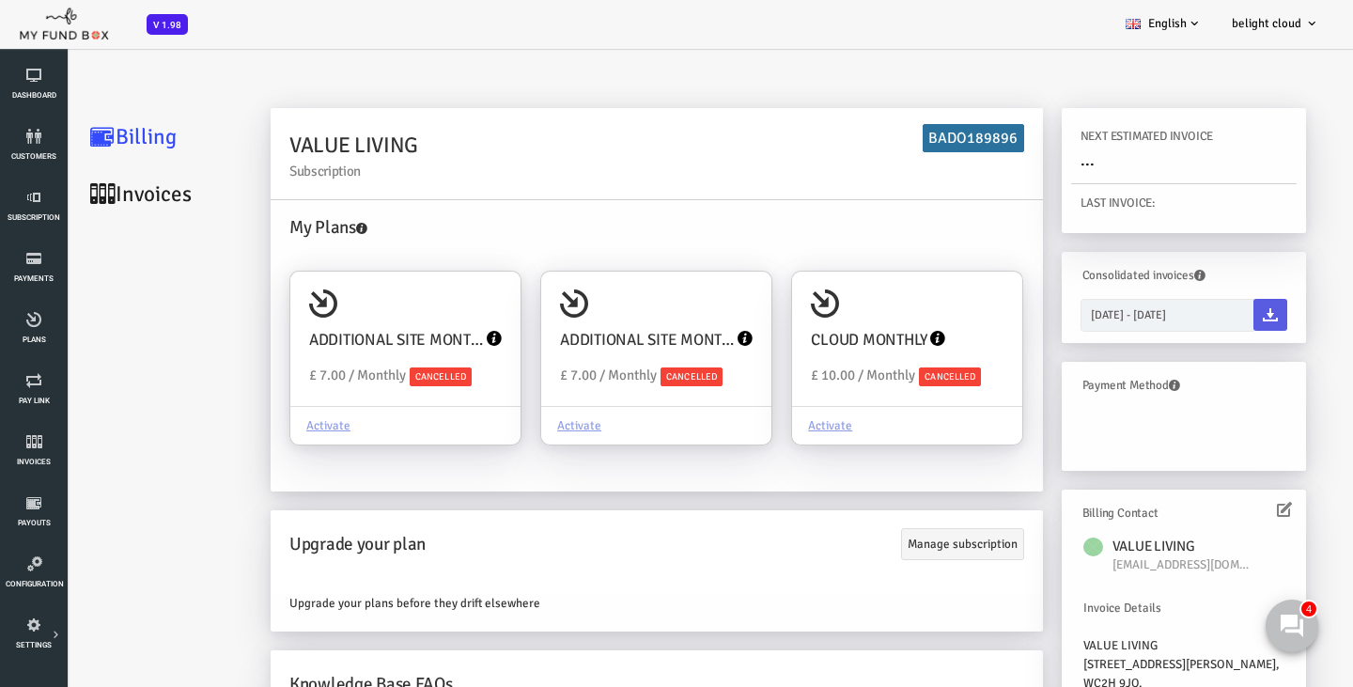
scroll to position [0, 0]
click at [1290, 629] on icon at bounding box center [1292, 626] width 24 height 24
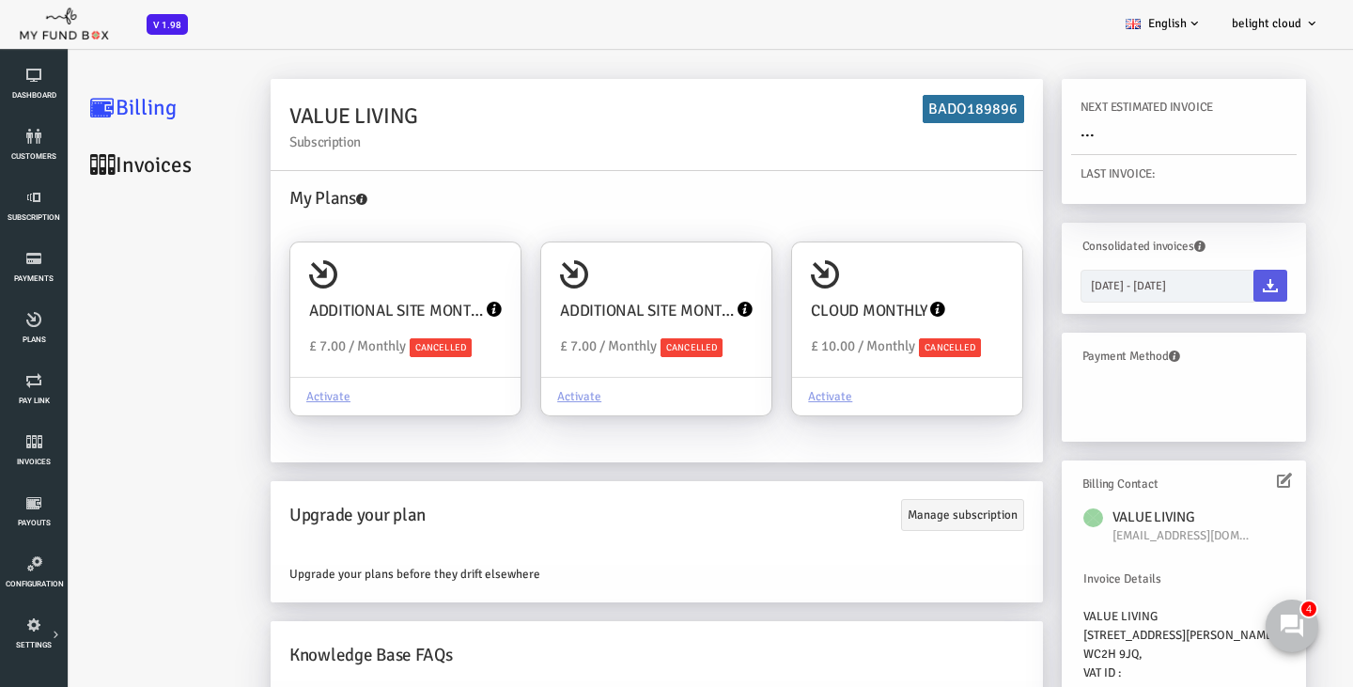
scroll to position [39, 0]
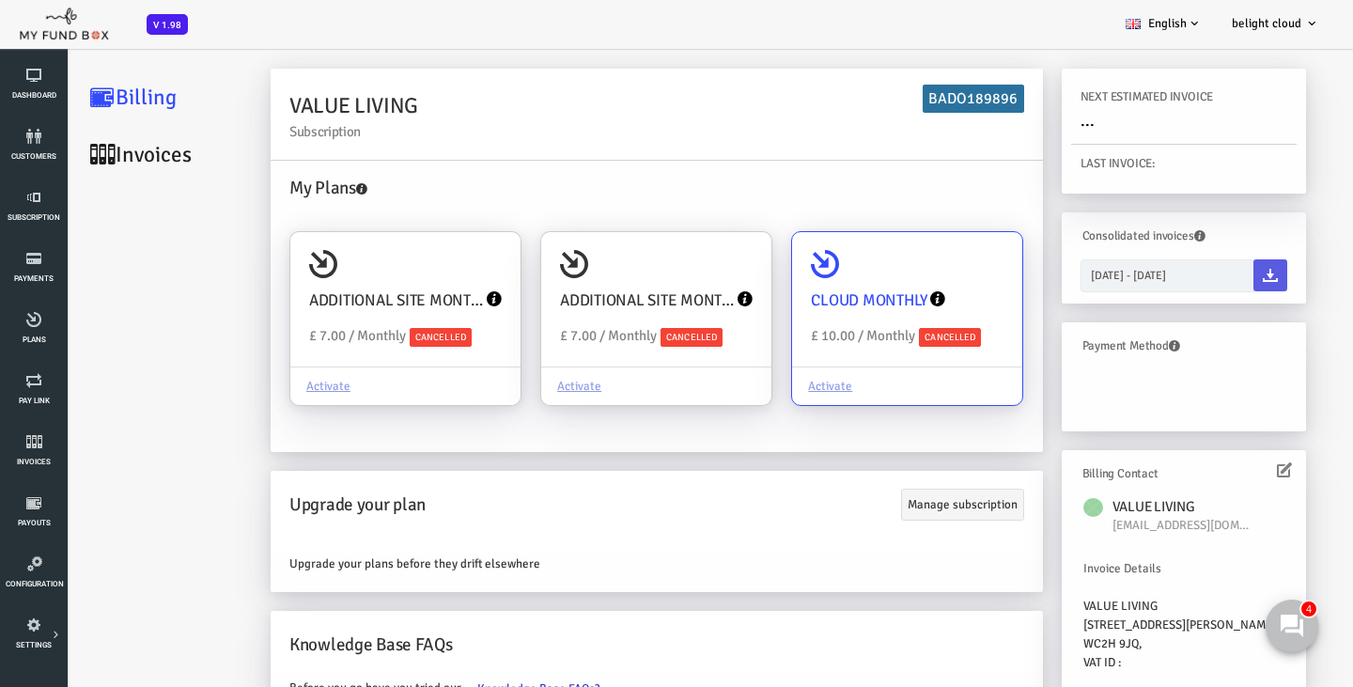
click at [882, 314] on link at bounding box center [882, 300] width 18 height 43
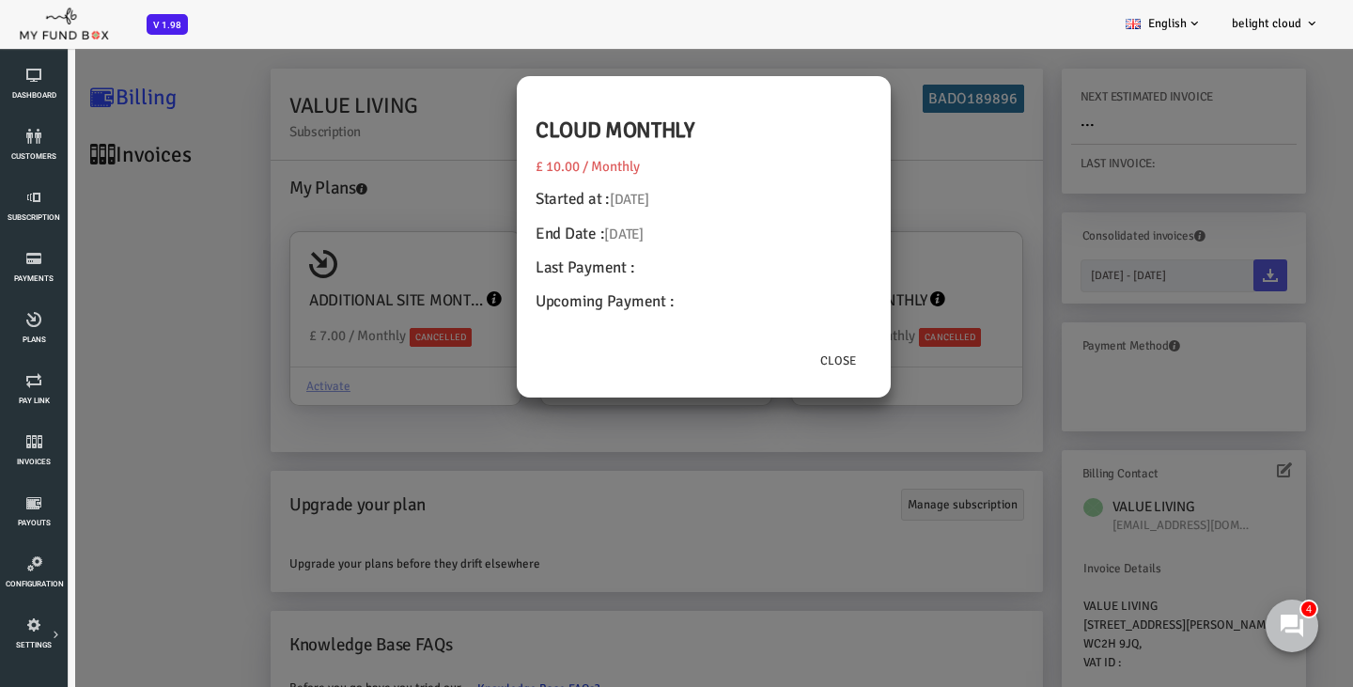
click at [592, 206] on span "18.07.2025" at bounding box center [574, 199] width 39 height 17
click at [491, 163] on span "£ 10.00 / Monthly" at bounding box center [533, 166] width 104 height 17
click at [780, 356] on button "Close" at bounding box center [784, 361] width 68 height 36
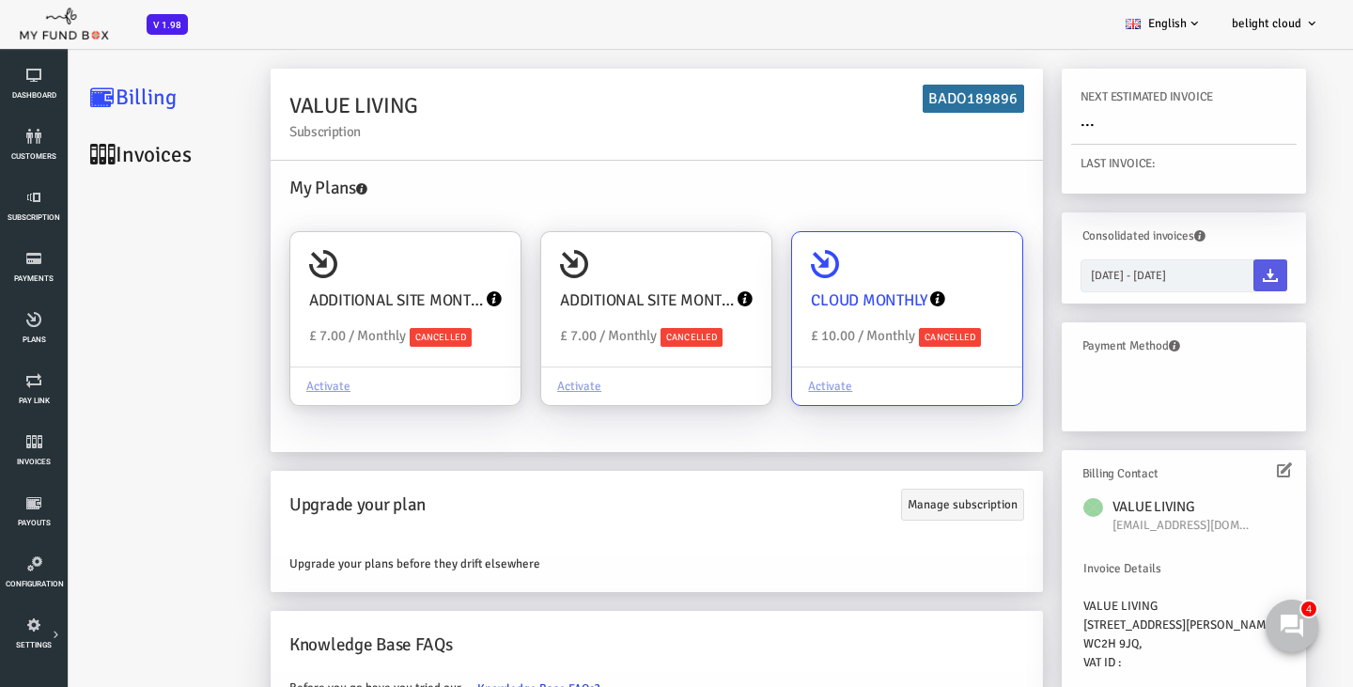
click at [790, 383] on div "Activate" at bounding box center [853, 386] width 230 height 39
click at [926, 277] on input "CLOUD MONTHLY Upgraded Plan £ 10.00 / Monthly Cancelled Activate" at bounding box center [945, 259] width 38 height 38
radio input "true"
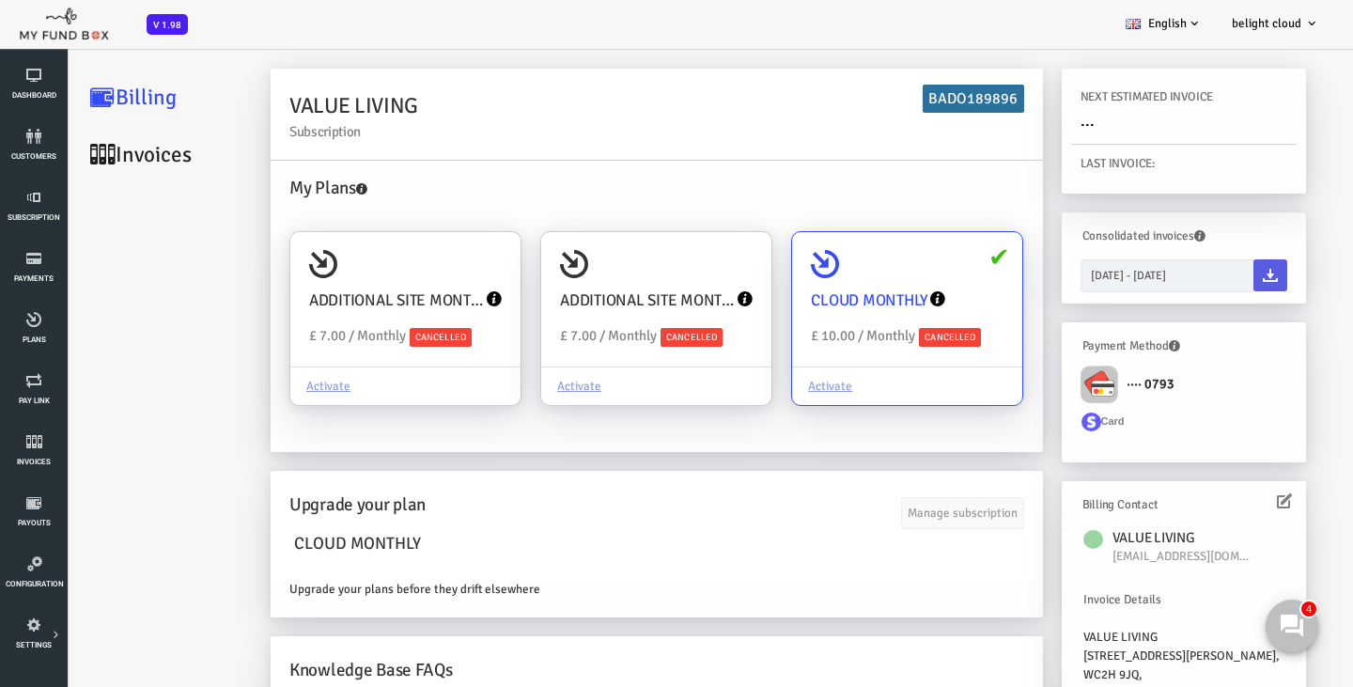
click at [780, 383] on div "Activate" at bounding box center [853, 386] width 230 height 39
click at [926, 277] on input "CLOUD MONTHLY Upgraded Plan £ 10.00 / Monthly Cancelled Activate" at bounding box center [945, 259] width 38 height 38
click at [780, 383] on div "Activate" at bounding box center [853, 386] width 230 height 39
click at [926, 277] on input "CLOUD MONTHLY Upgraded Plan £ 10.00 / Monthly Cancelled Activate" at bounding box center [945, 259] width 38 height 38
click at [780, 383] on div "Activate" at bounding box center [853, 386] width 230 height 39
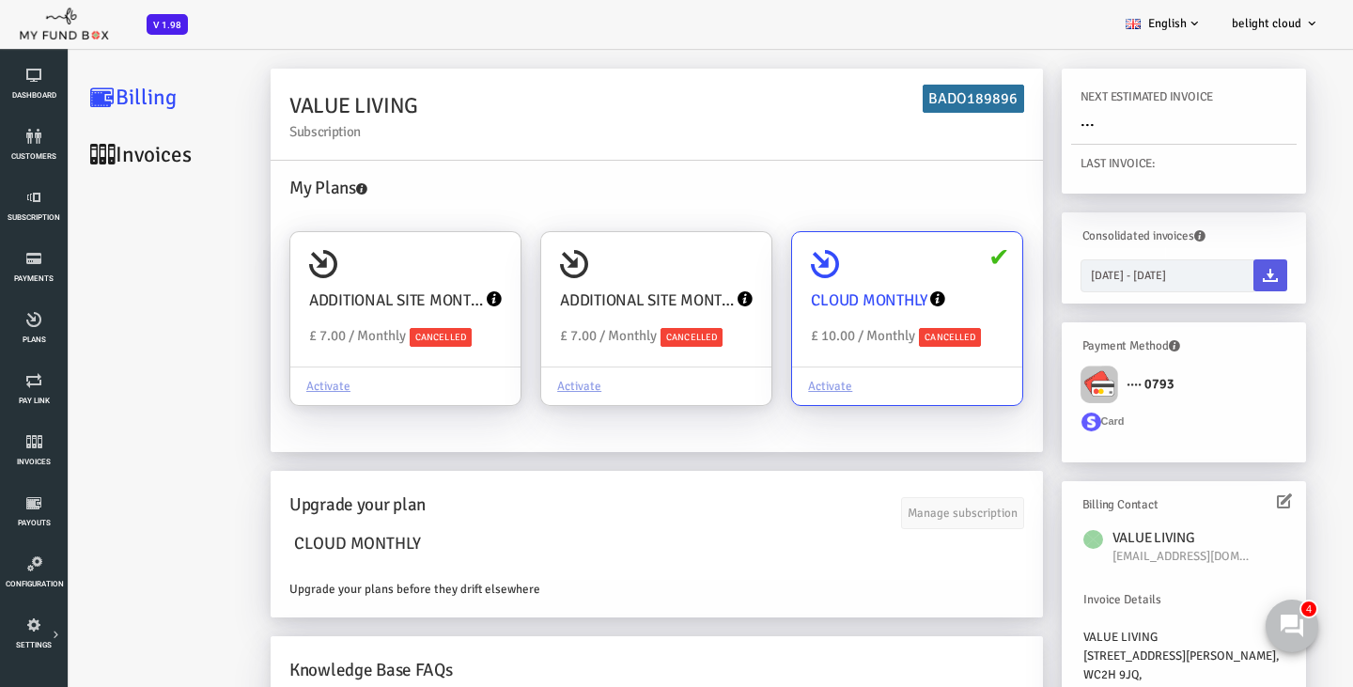
click at [926, 277] on input "CLOUD MONTHLY Upgraded Plan £ 10.00 / Monthly Cancelled Activate" at bounding box center [945, 259] width 38 height 38
click at [850, 304] on h4 "CLOUD MONTHLY" at bounding box center [815, 301] width 117 height 24
click at [926, 277] on input "CLOUD MONTHLY Upgraded Plan £ 10.00 / Monthly Cancelled Activate" at bounding box center [945, 259] width 38 height 38
click at [868, 261] on div "CLOUD MONTHLY Upgraded Plan £ 10.00 / Monthly Cancelled" at bounding box center [853, 299] width 230 height 135
click at [926, 261] on input "CLOUD MONTHLY Upgraded Plan £ 10.00 / Monthly Cancelled Activate" at bounding box center [945, 259] width 38 height 38
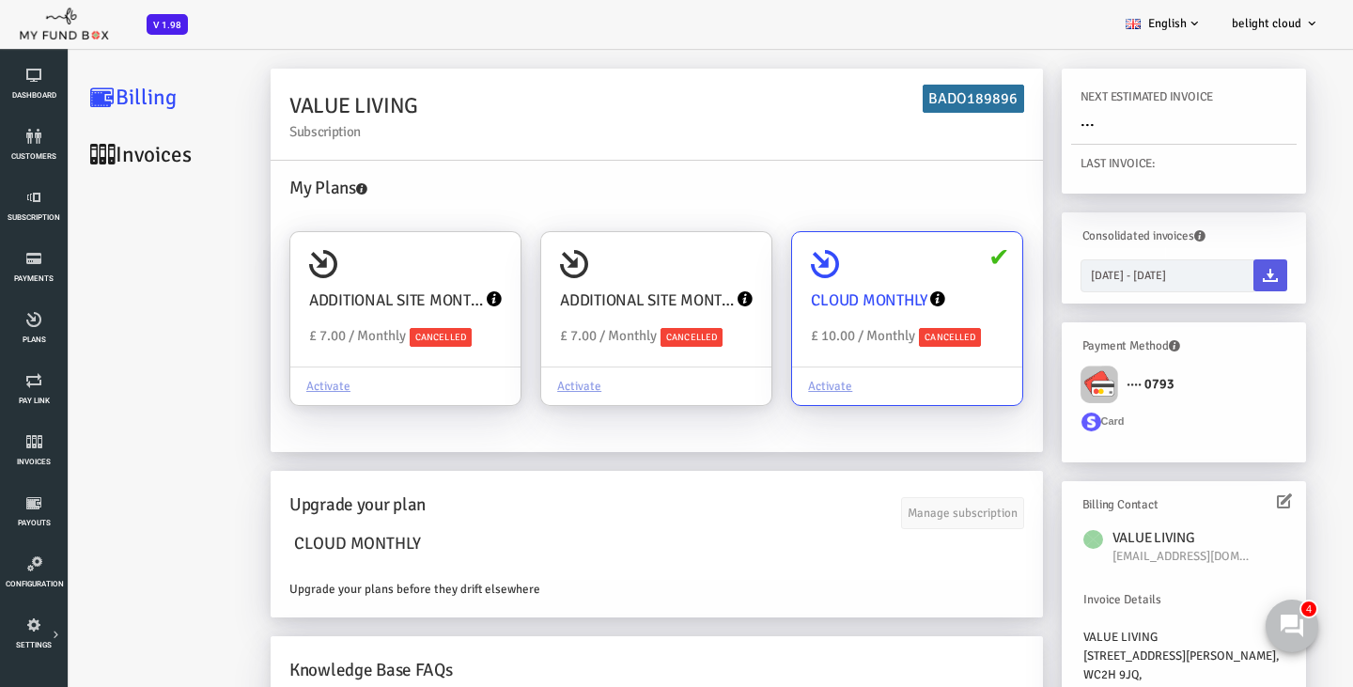
click at [905, 328] on span "Cancelled" at bounding box center [896, 337] width 62 height 19
click at [926, 277] on input "CLOUD MONTHLY Upgraded Plan £ 10.00 / Monthly Cancelled Activate" at bounding box center [945, 259] width 38 height 38
click at [1049, 387] on img at bounding box center [1045, 385] width 38 height 38
click at [1041, 414] on img at bounding box center [1037, 422] width 20 height 19
click at [1041, 419] on img at bounding box center [1037, 422] width 20 height 19
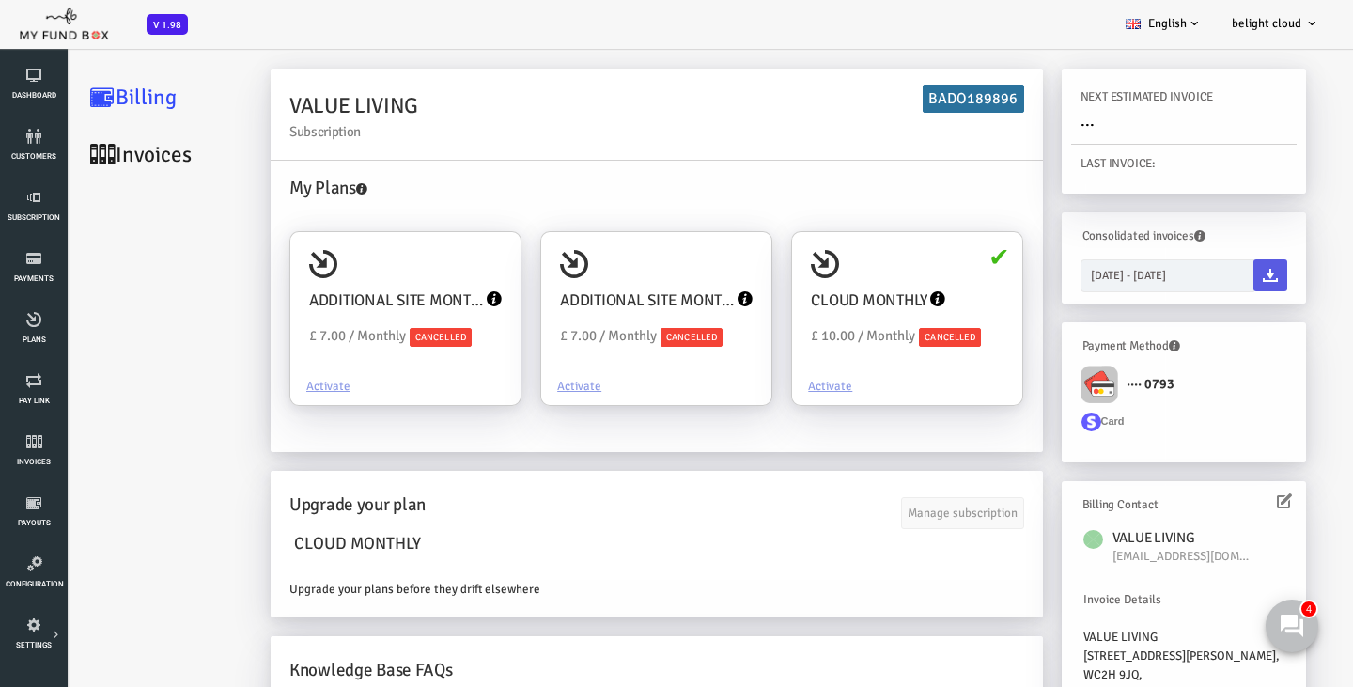
click at [1084, 380] on label "···· 0793" at bounding box center [1094, 381] width 54 height 25
click at [828, 368] on div "Activate" at bounding box center [853, 386] width 230 height 39
click at [926, 277] on input "CLOUD MONTHLY Upgraded Plan £ 10.00 / Monthly Cancelled Activate" at bounding box center [945, 259] width 38 height 38
click at [828, 368] on div "Activate" at bounding box center [853, 386] width 230 height 39
click at [926, 277] on input "CLOUD MONTHLY Upgraded Plan £ 10.00 / Monthly Cancelled Activate" at bounding box center [945, 259] width 38 height 38
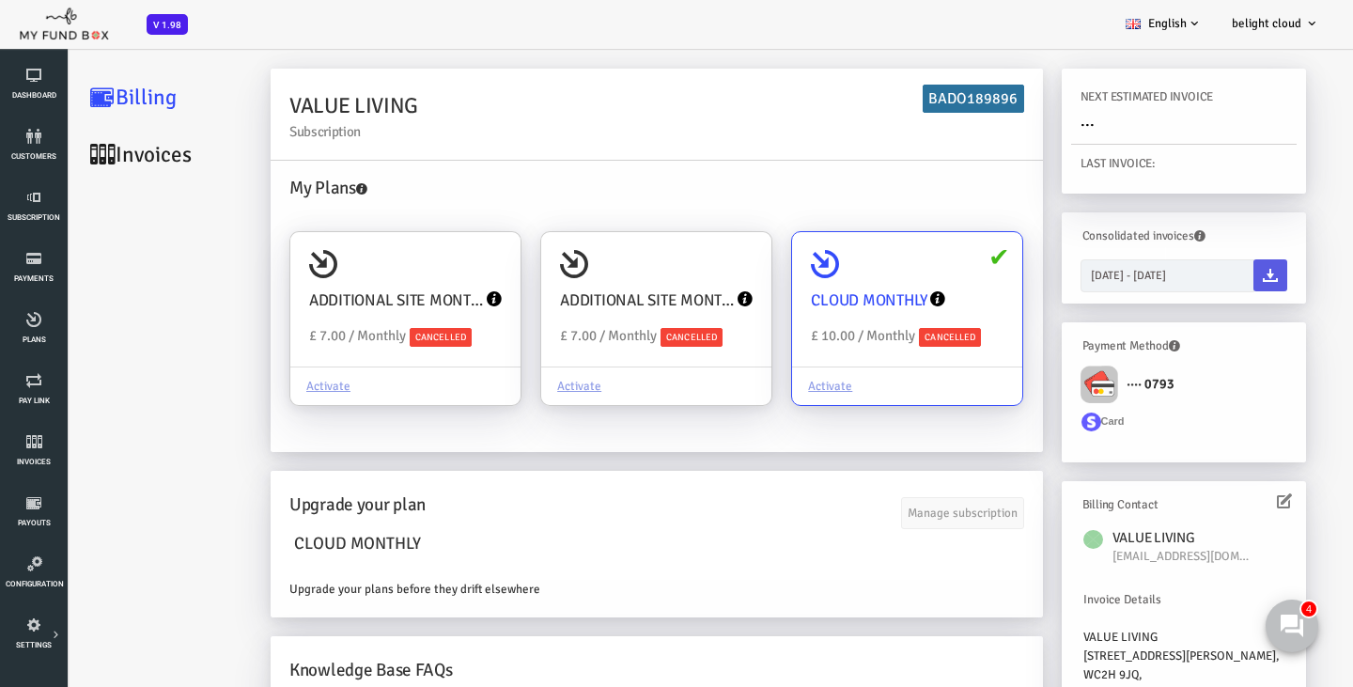
click at [828, 368] on div "Activate" at bounding box center [853, 386] width 230 height 39
click at [926, 277] on input "CLOUD MONTHLY Upgraded Plan £ 10.00 / Monthly Cancelled Activate" at bounding box center [945, 259] width 38 height 38
click at [828, 368] on div "Activate" at bounding box center [853, 386] width 230 height 39
click at [926, 277] on input "CLOUD MONTHLY Upgraded Plan £ 10.00 / Monthly Cancelled Activate" at bounding box center [945, 259] width 38 height 38
click at [321, 195] on h4 "My Plans" at bounding box center [607, 188] width 744 height 27
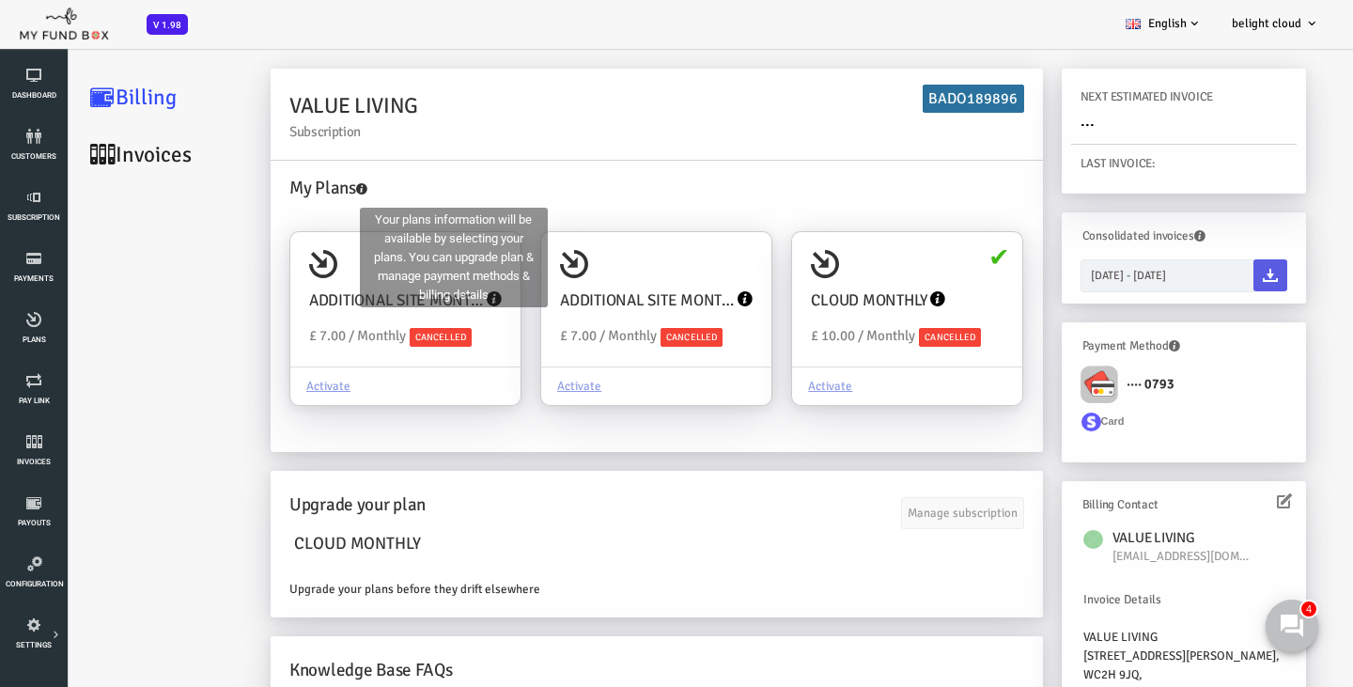
click at [313, 188] on icon at bounding box center [307, 188] width 11 height 11
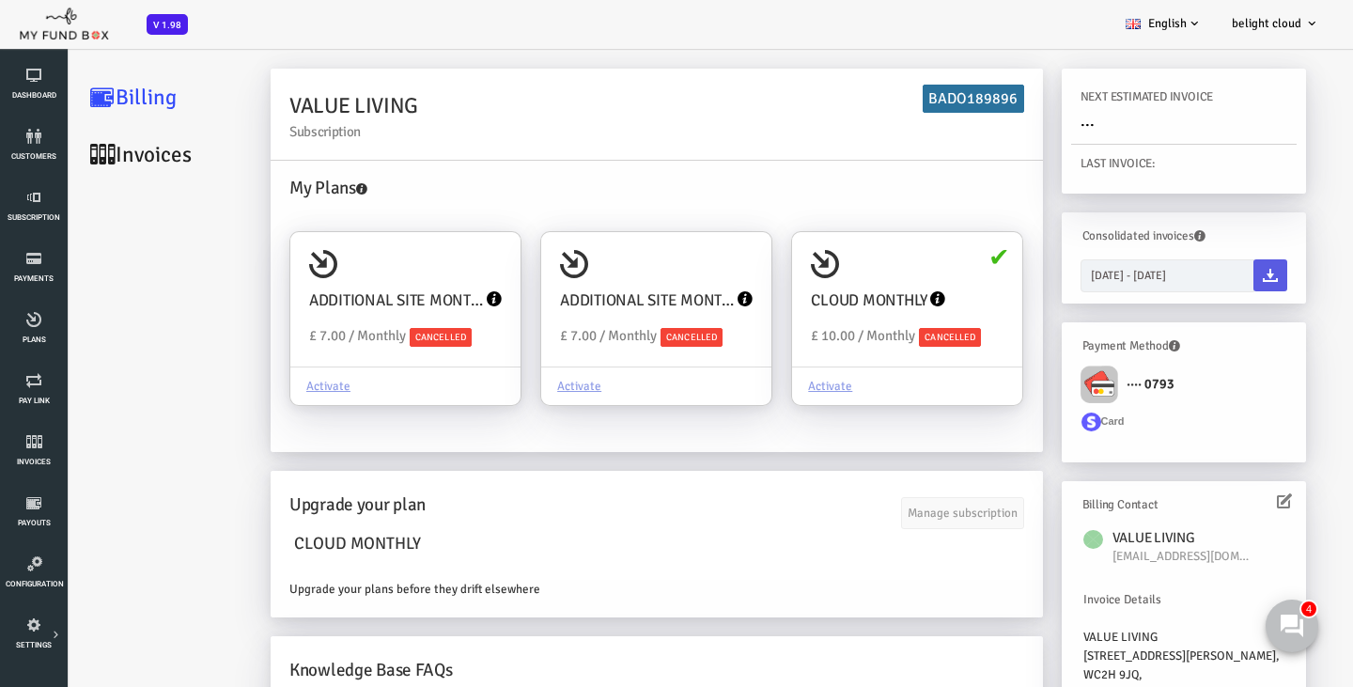
click at [644, 212] on div "My Plans ADDITIONAL SITE MONTHLY Upgraded Plan £ 7.00 / Monthly Cancelled Activ…" at bounding box center [603, 304] width 754 height 258
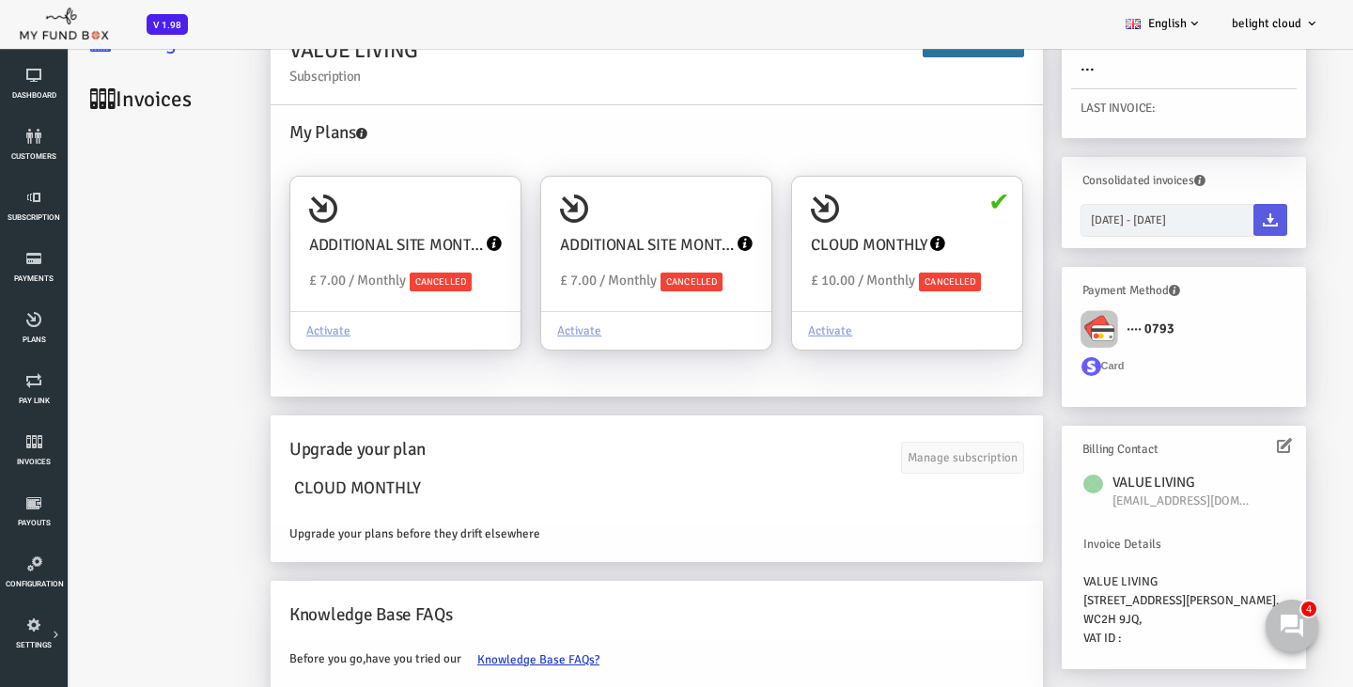
scroll to position [171, 0]
click at [910, 466] on div "CLOUD MONTHLY" at bounding box center [602, 490] width 735 height 49
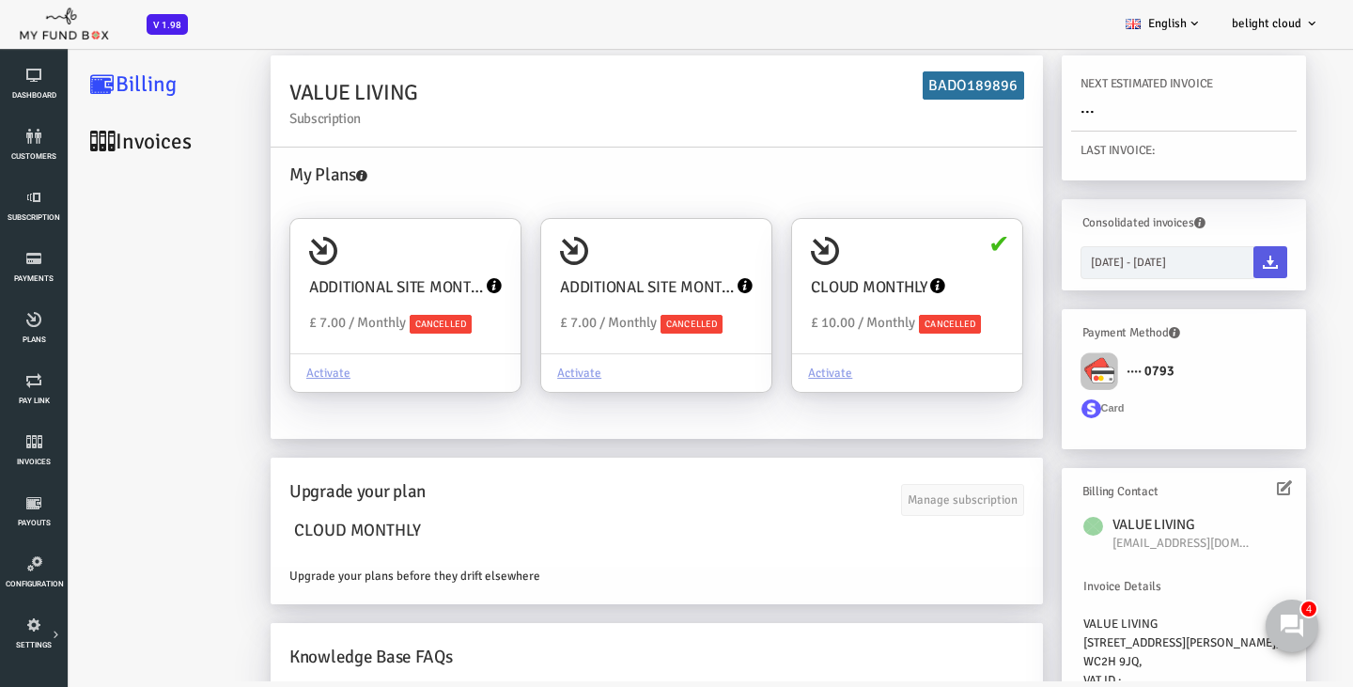
scroll to position [0, 0]
click at [1228, 493] on icon at bounding box center [1230, 487] width 15 height 15
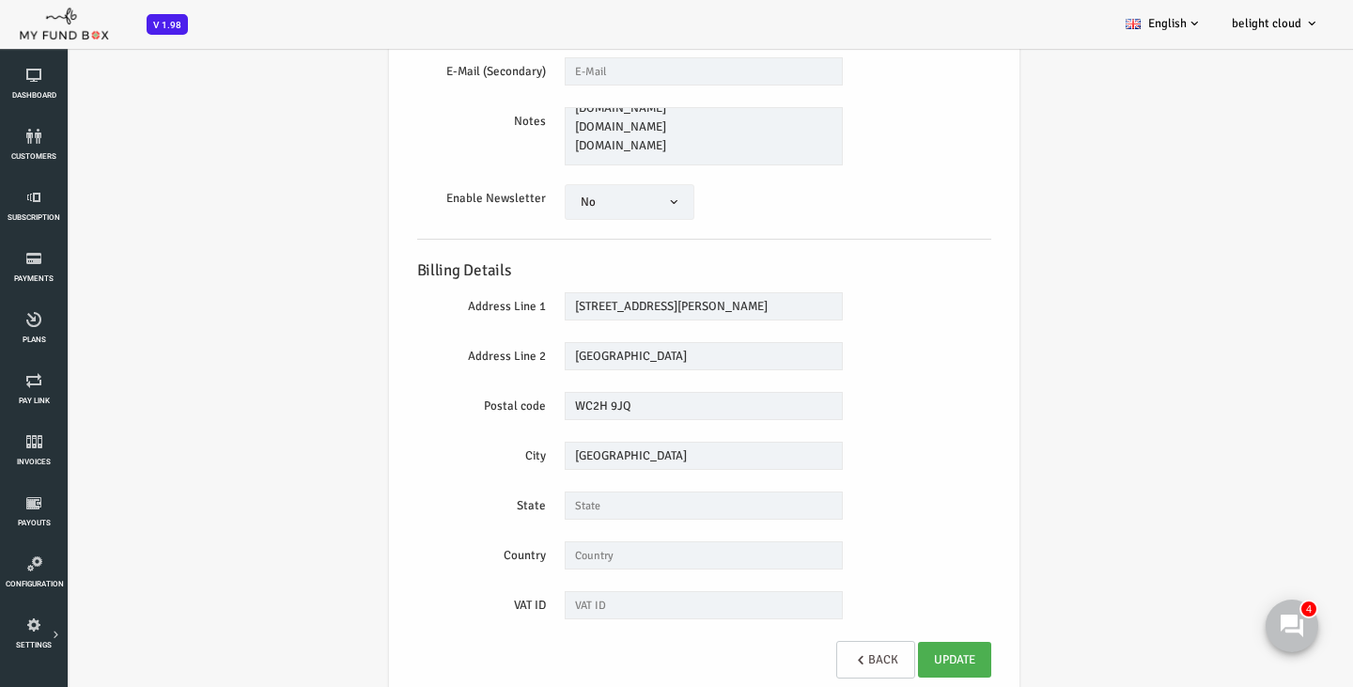
scroll to position [19, 0]
click at [29, 253] on icon at bounding box center [34, 258] width 56 height 15
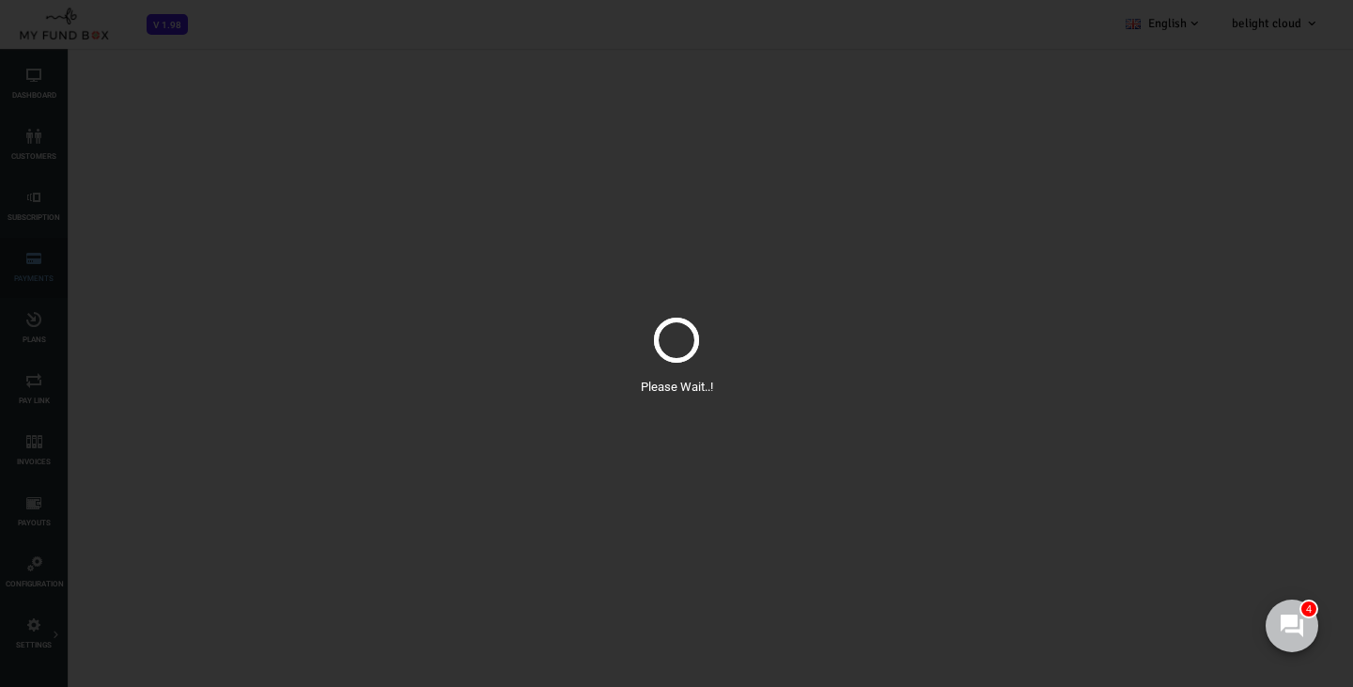
select select "100"
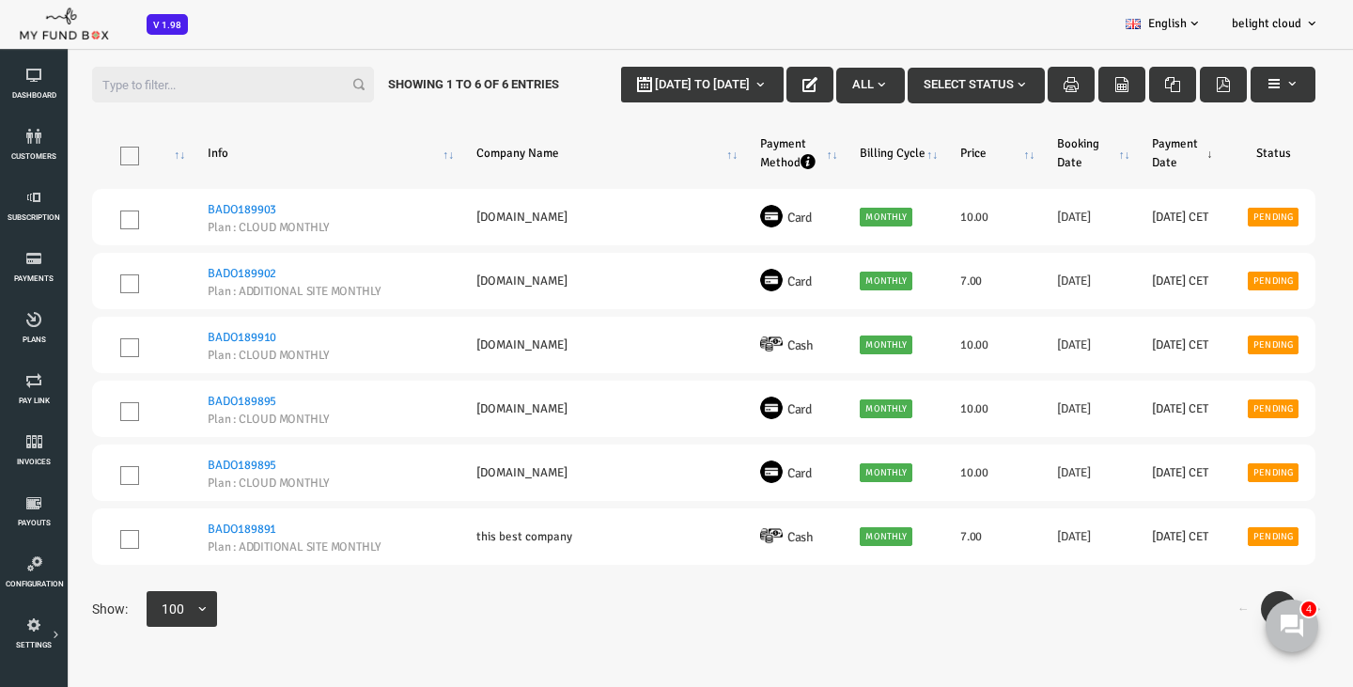
scroll to position [53, 0]
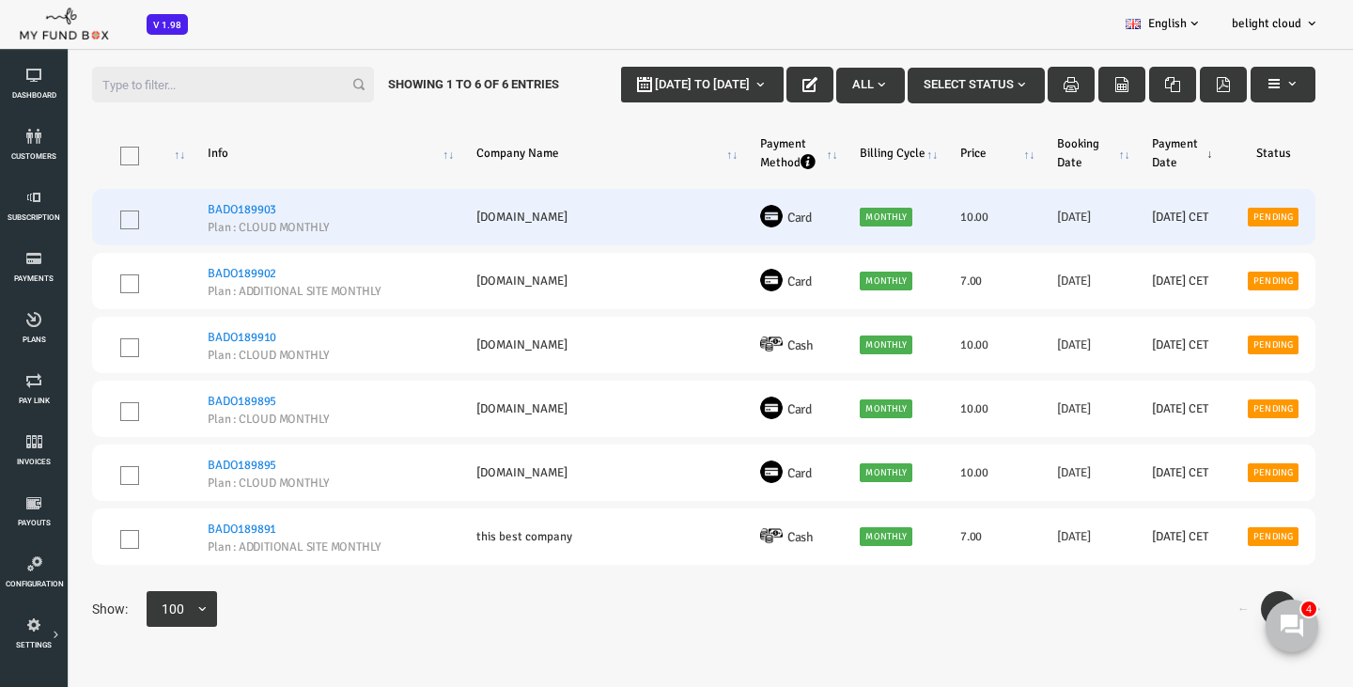
click at [1213, 216] on link "Pending" at bounding box center [1219, 217] width 51 height 19
click at [201, 217] on link "BADO189903" at bounding box center [187, 209] width 69 height 15
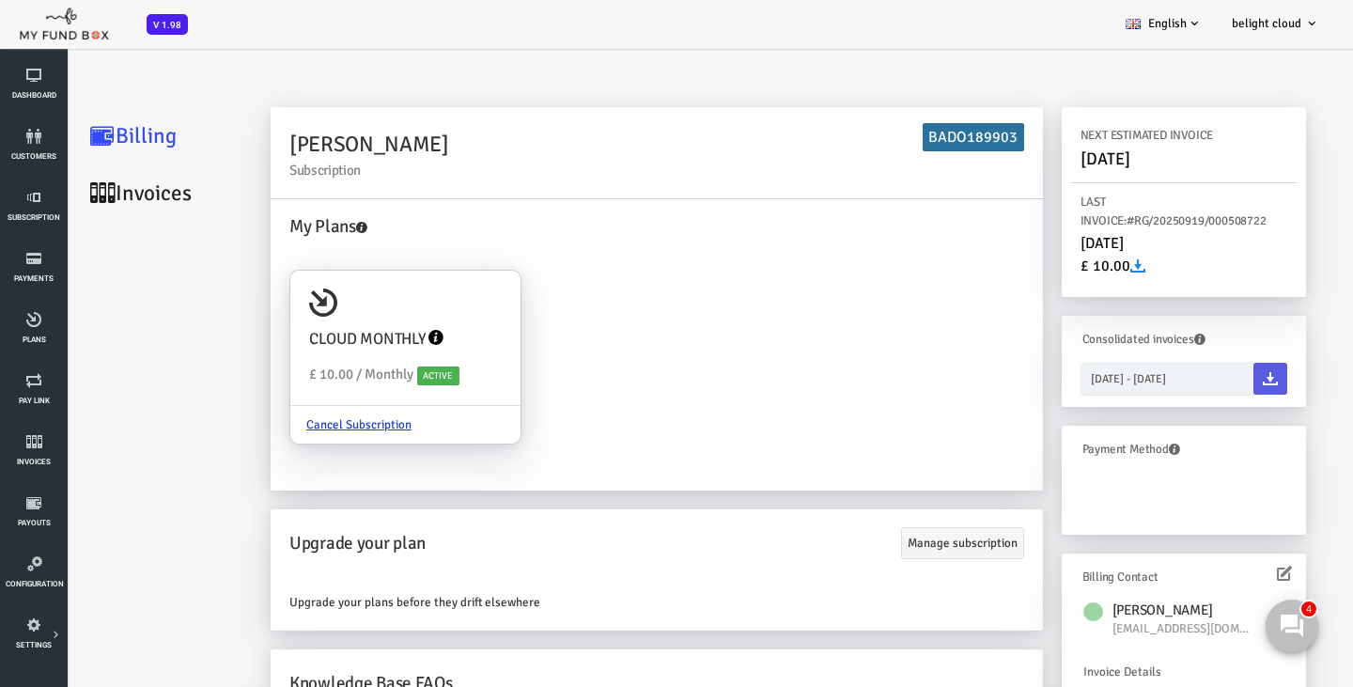
scroll to position [0, 0]
click at [421, 290] on div "CLOUD MONTHLY Upgraded Plan £ 10.00 / Monthly Active" at bounding box center [351, 339] width 230 height 135
click at [424, 290] on input "CLOUD MONTHLY Upgraded Plan £ 10.00 / Monthly Active Cancel Subscription" at bounding box center [443, 298] width 38 height 38
radio input "true"
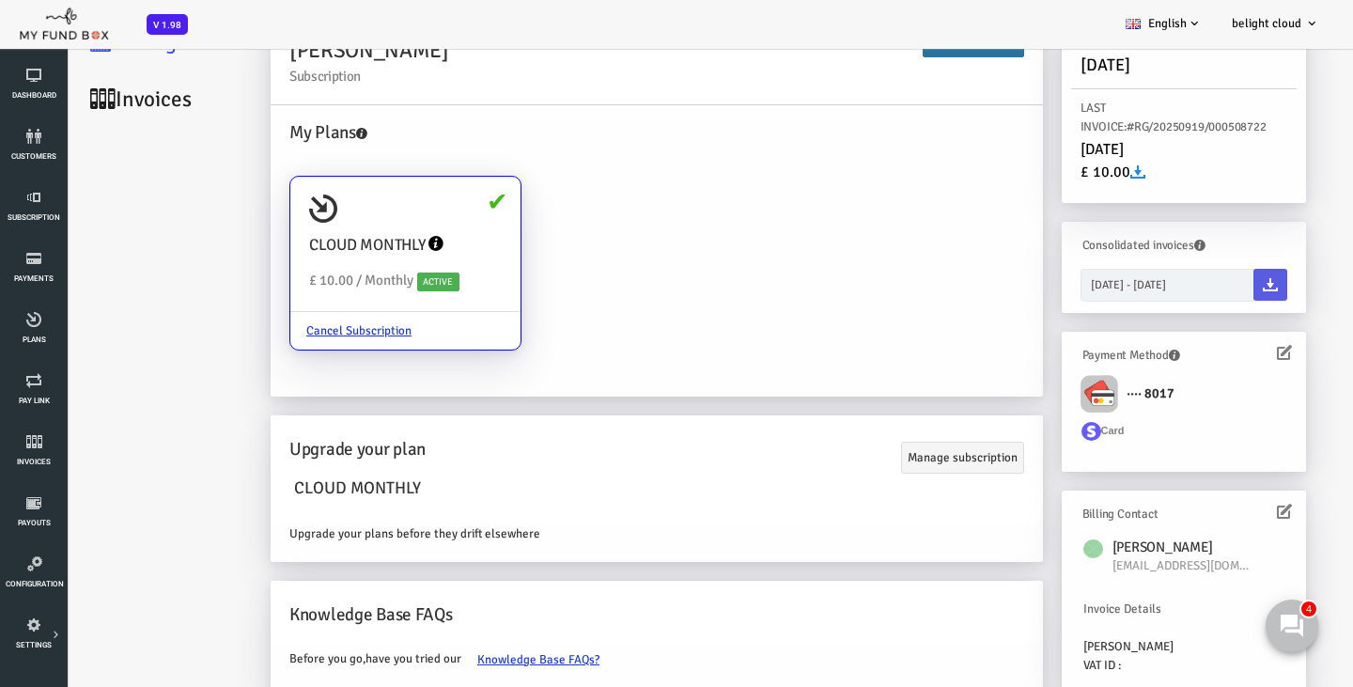
scroll to position [172, 0]
click at [106, 128] on link "Invoices" at bounding box center [113, 98] width 188 height 57
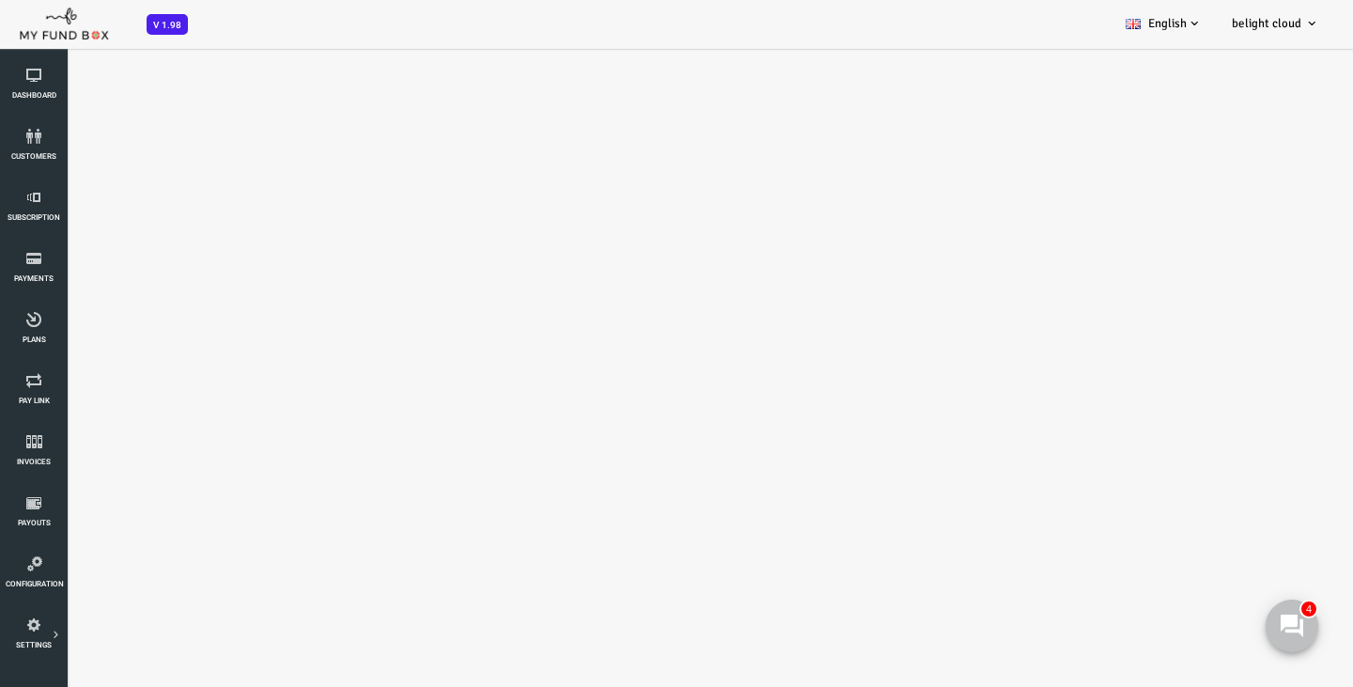
select select "100"
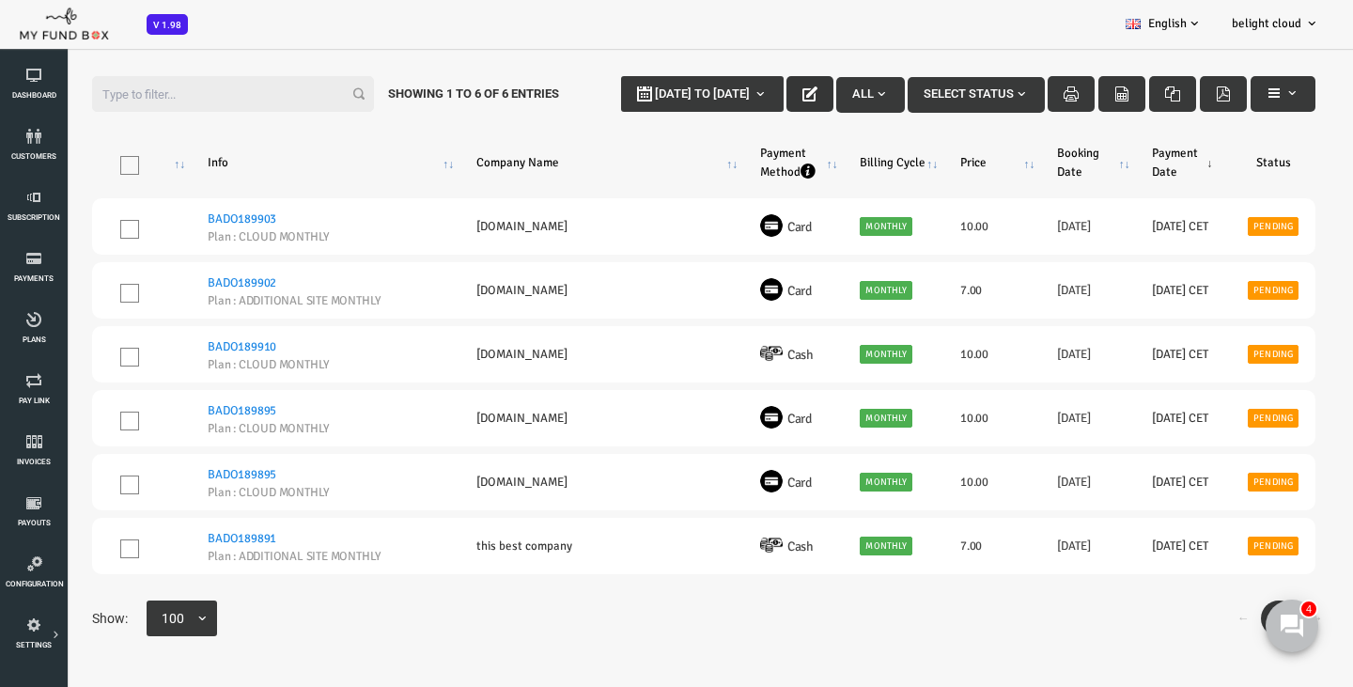
click at [749, 92] on icon "button" at bounding box center [755, 93] width 15 height 15
click at [1230, 102] on button "button" at bounding box center [1228, 94] width 65 height 36
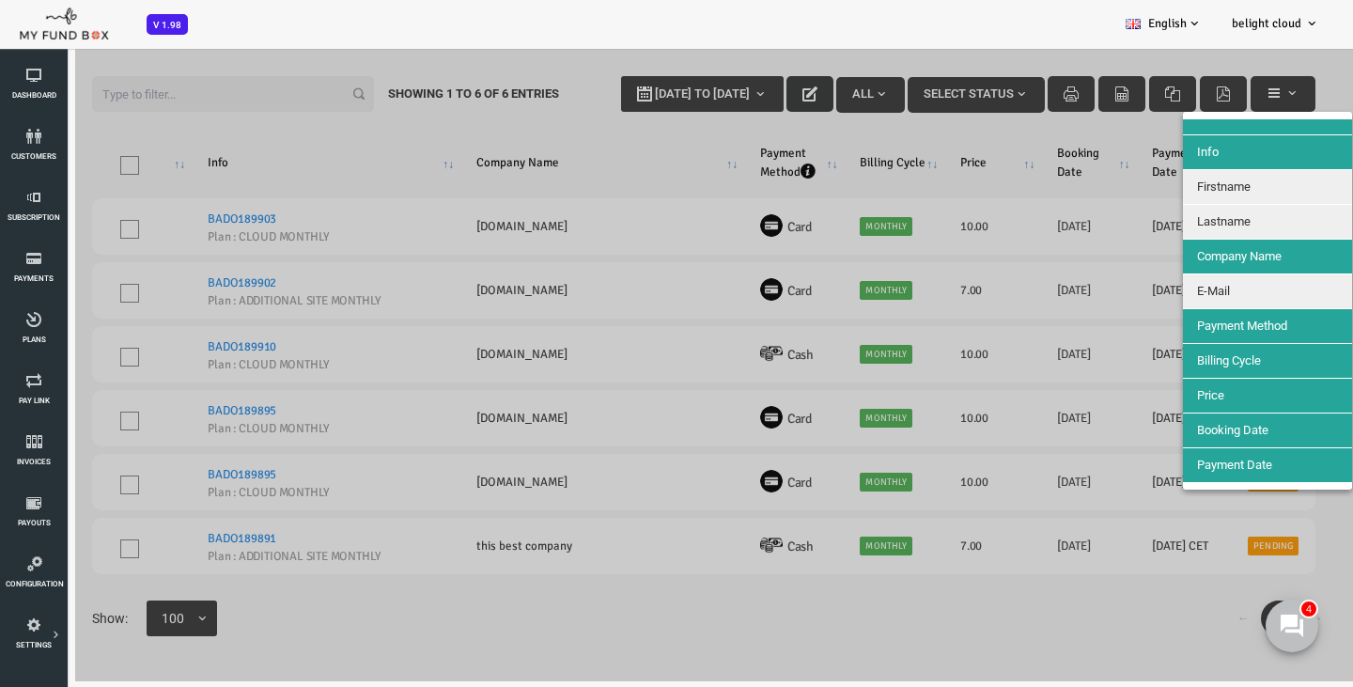
click at [1238, 91] on div at bounding box center [649, 337] width 1299 height 687
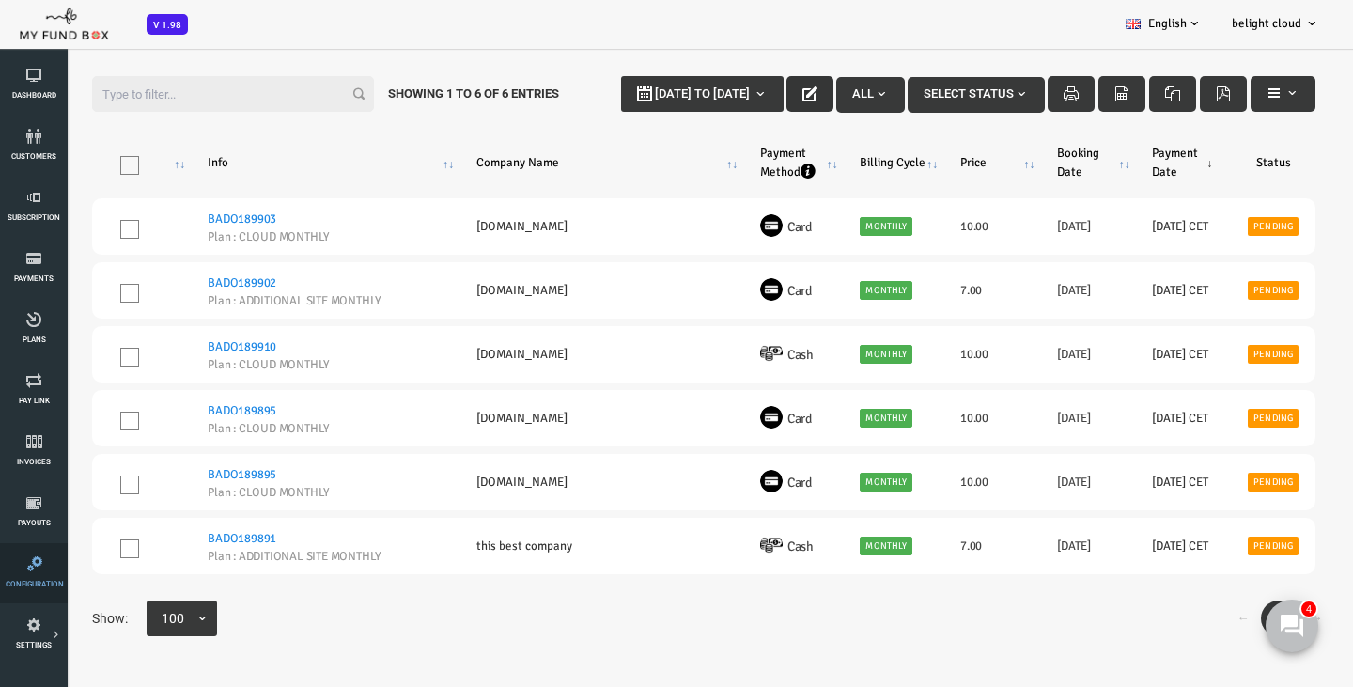
click at [21, 569] on icon at bounding box center [35, 563] width 58 height 15
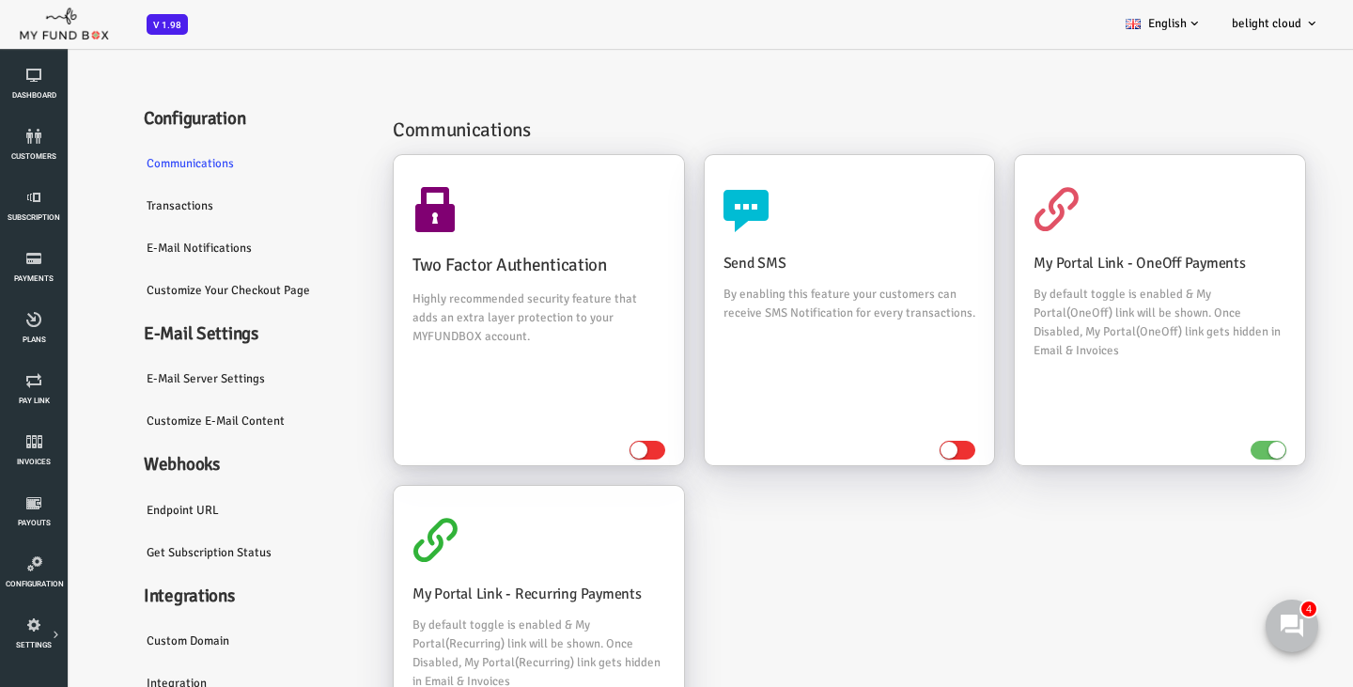
click at [117, 215] on link "Transactions" at bounding box center [197, 205] width 244 height 43
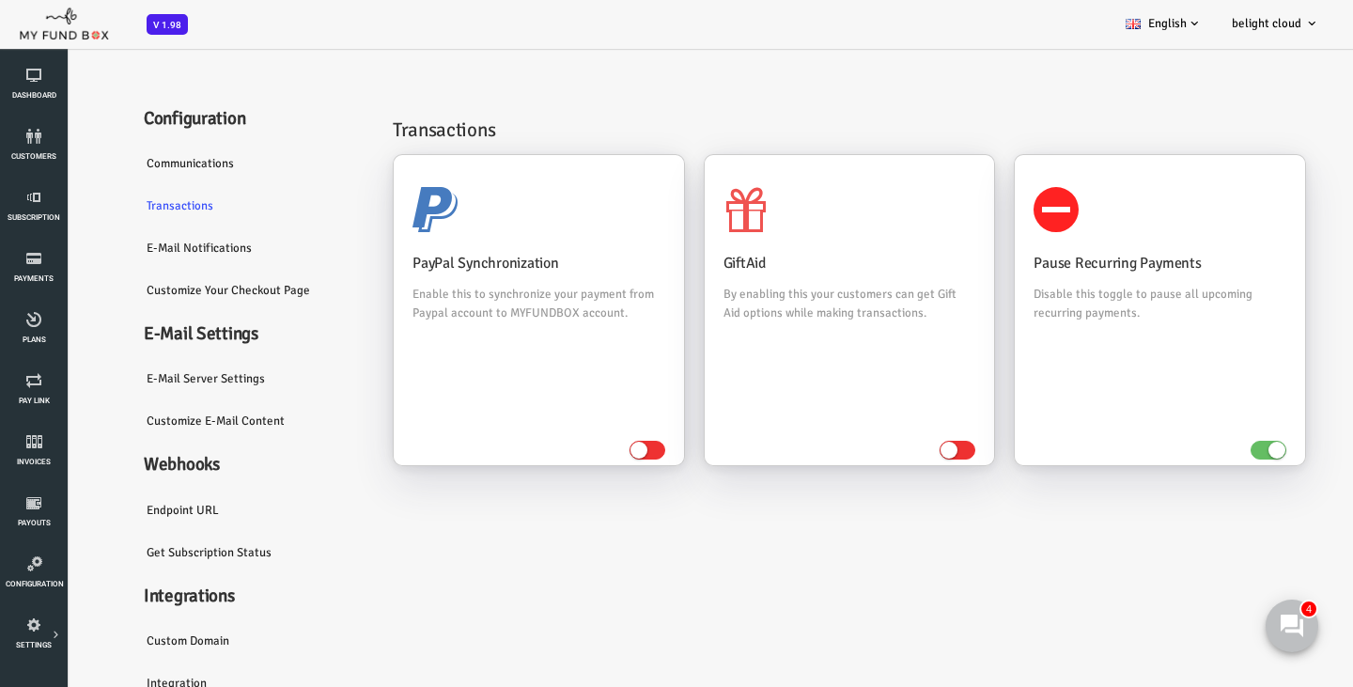
click at [133, 258] on link "E-Mail Notifications" at bounding box center [197, 248] width 244 height 43
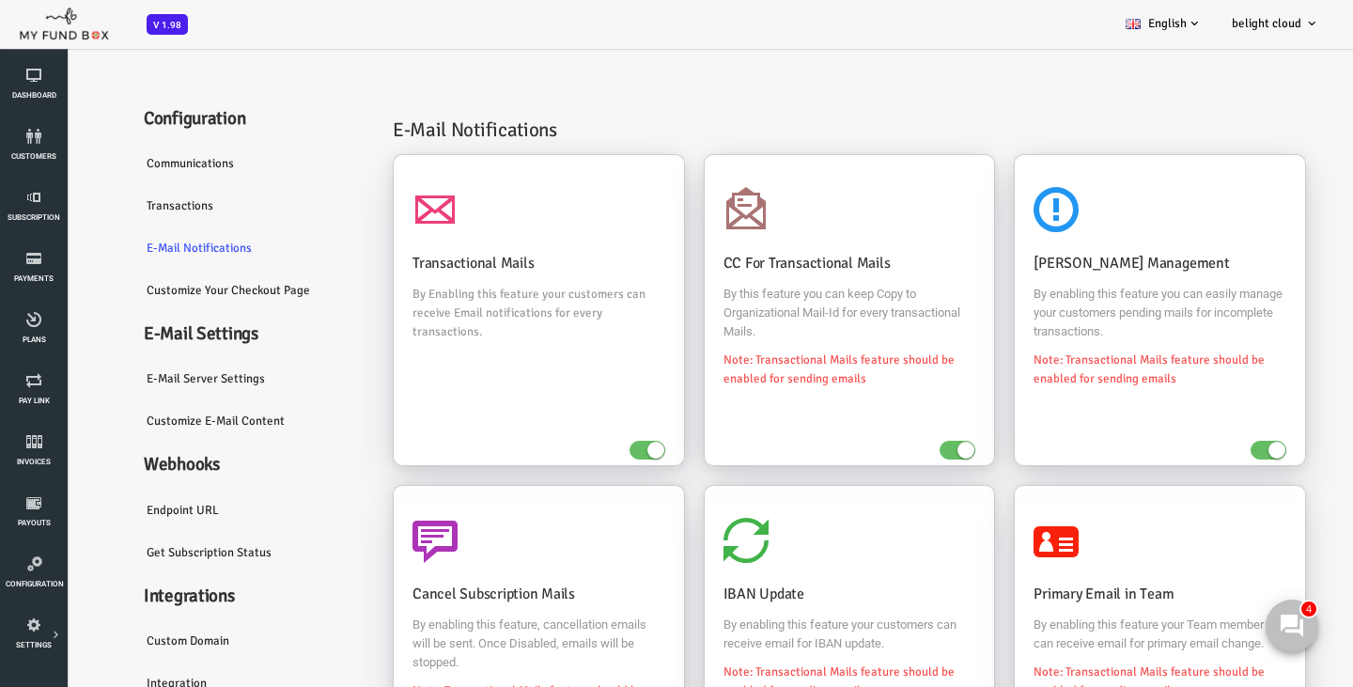
click at [156, 301] on link "Customize Your Checkout Page" at bounding box center [197, 290] width 244 height 43
click at [158, 389] on link "E-Mail server settings" at bounding box center [197, 378] width 244 height 43
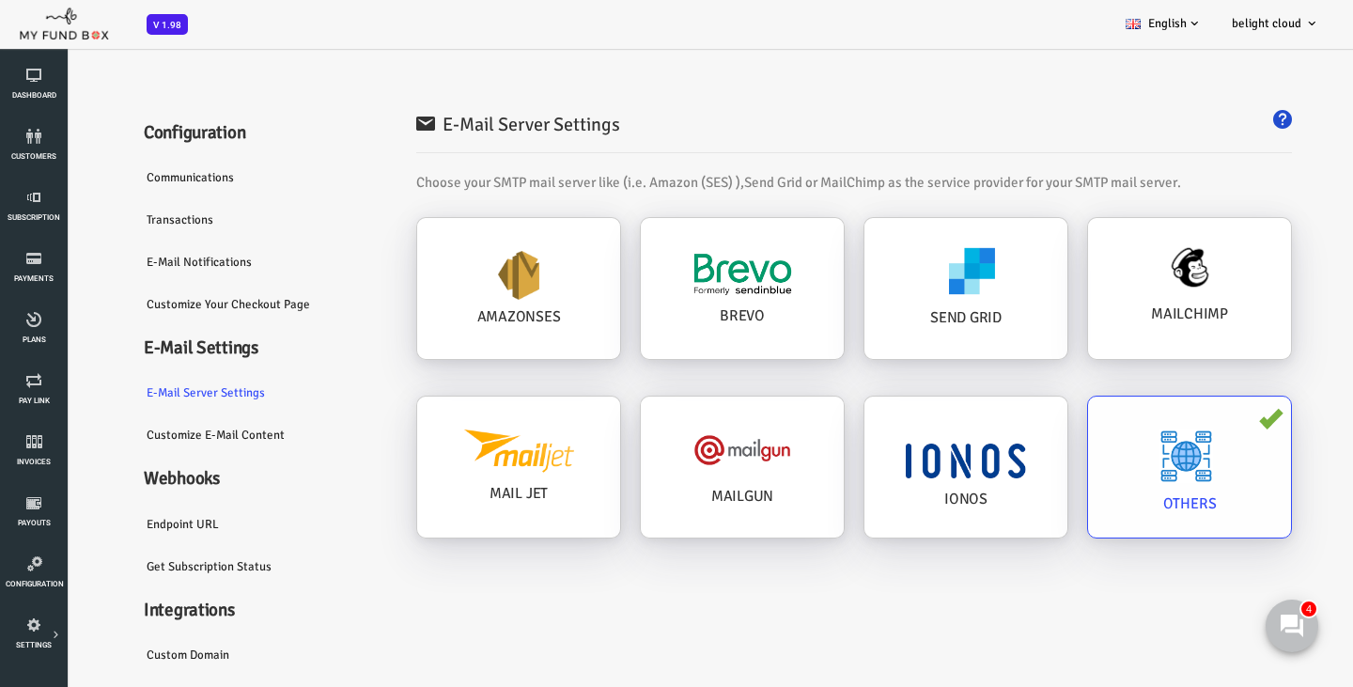
click at [1142, 416] on div "OTHERS" at bounding box center [1135, 467] width 203 height 141
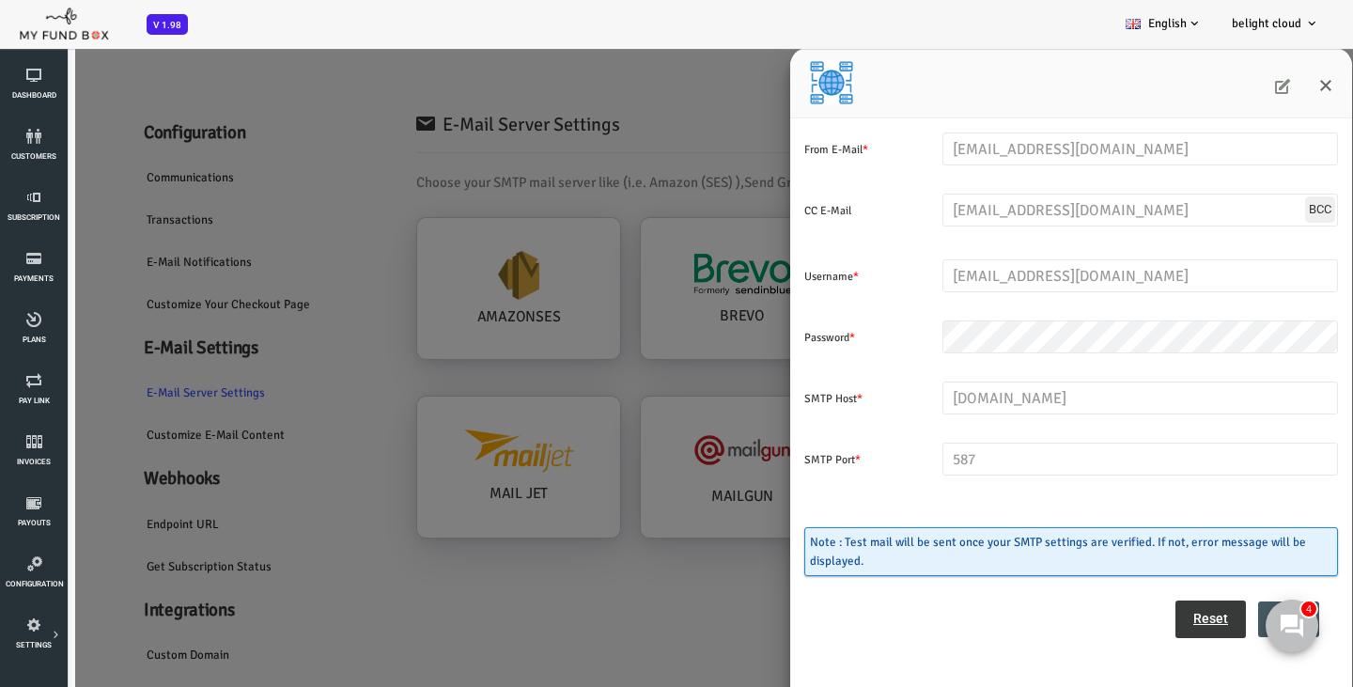
scroll to position [47, 0]
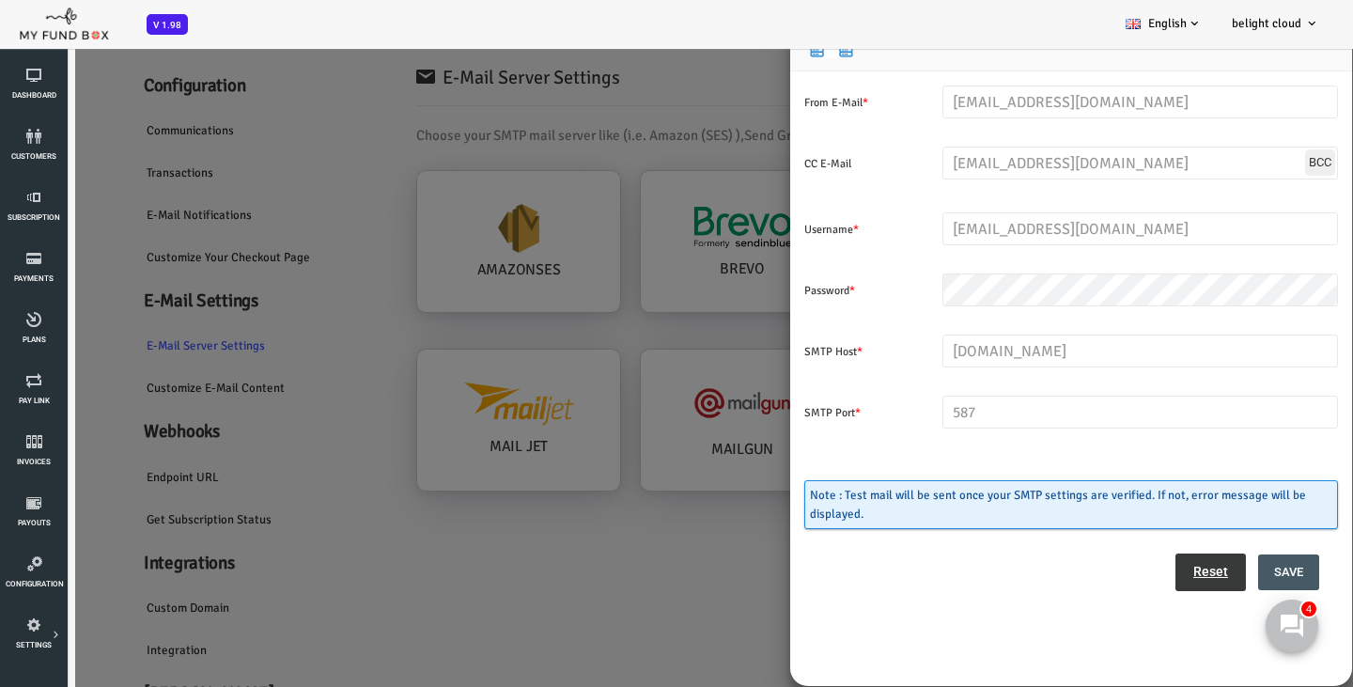
click at [135, 437] on div "From E-Mail * billing-noreply@belight.email Enter valid Email Address CC E-Mail…" at bounding box center [649, 343] width 1299 height 687
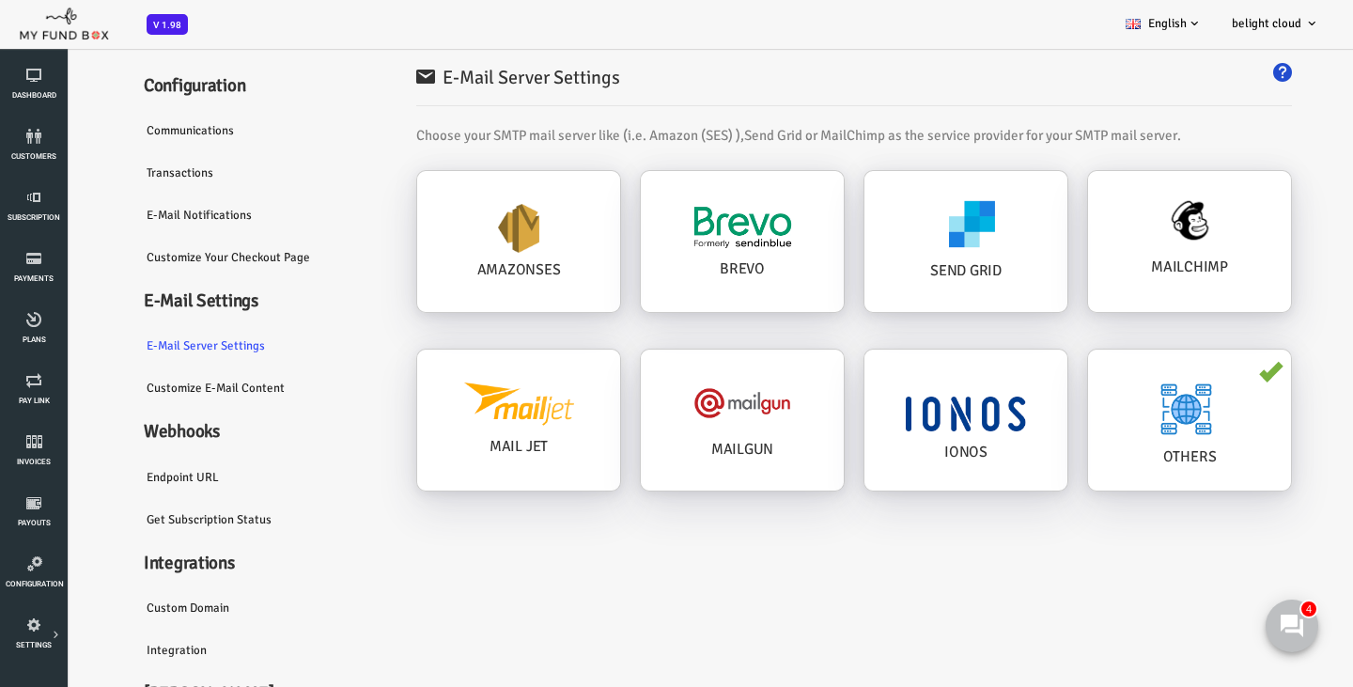
click at [162, 410] on link "Customize E-Mail Content" at bounding box center [197, 388] width 244 height 43
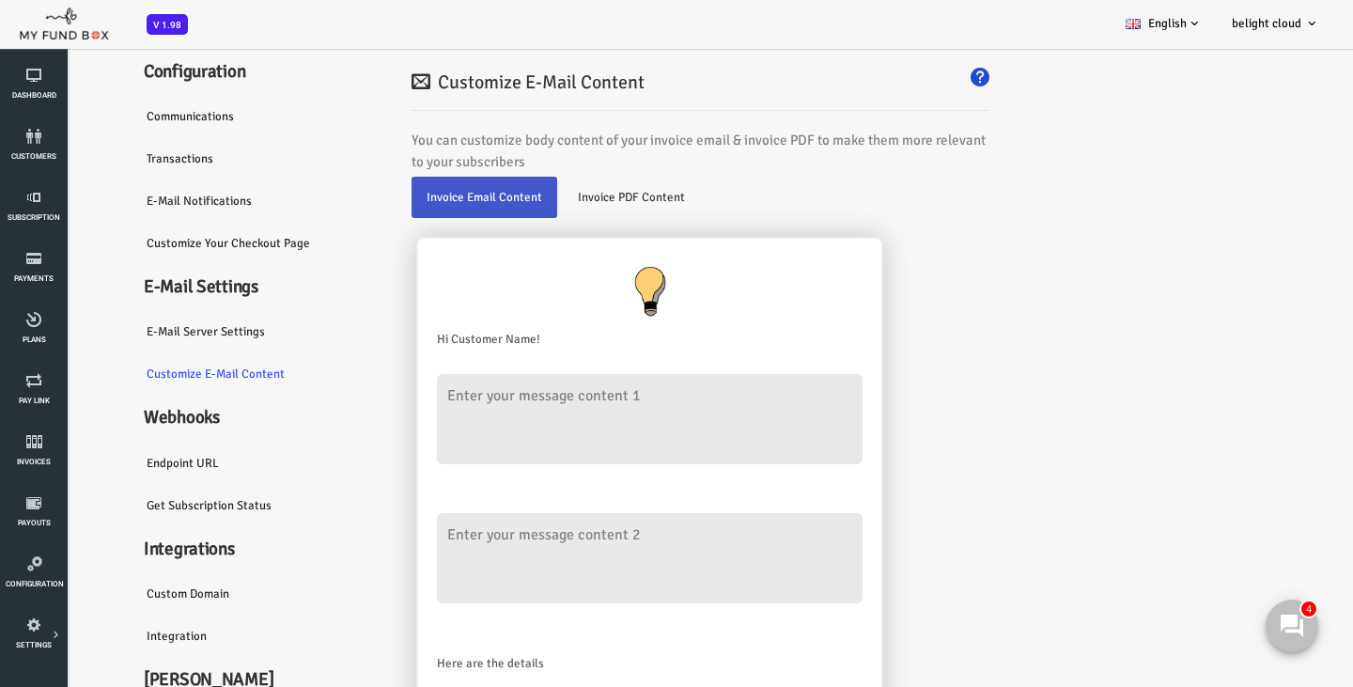
scroll to position [0, 0]
click at [132, 485] on link "Endpoint URL" at bounding box center [197, 463] width 244 height 43
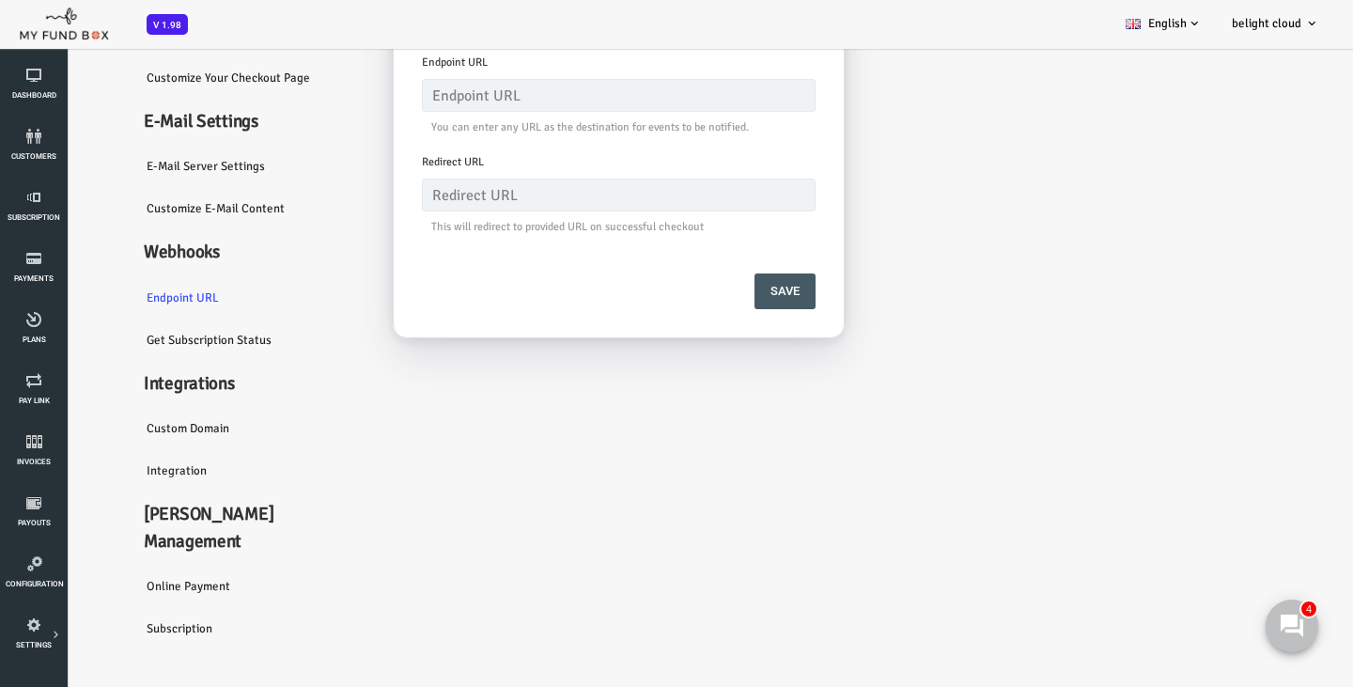
click at [153, 362] on link "Get Subscription Status" at bounding box center [197, 340] width 244 height 43
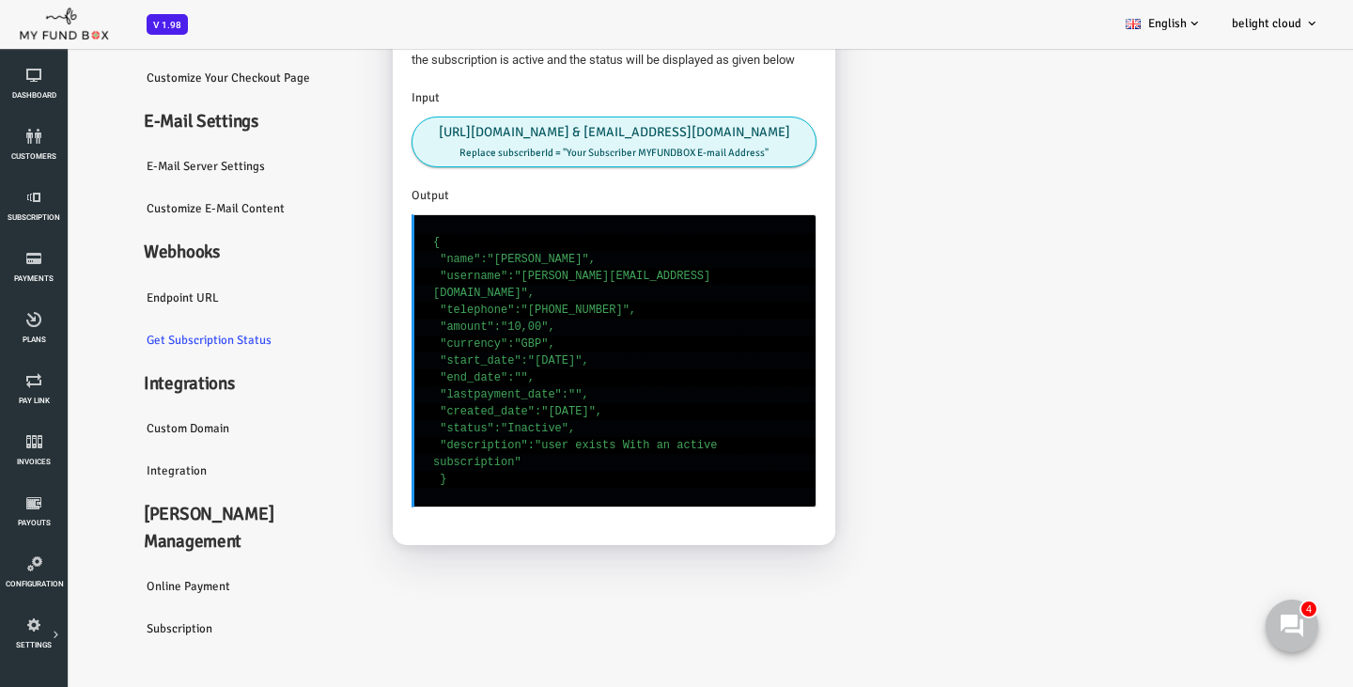
scroll to position [229, 0]
click at [156, 446] on link "Custom Domain" at bounding box center [197, 428] width 244 height 43
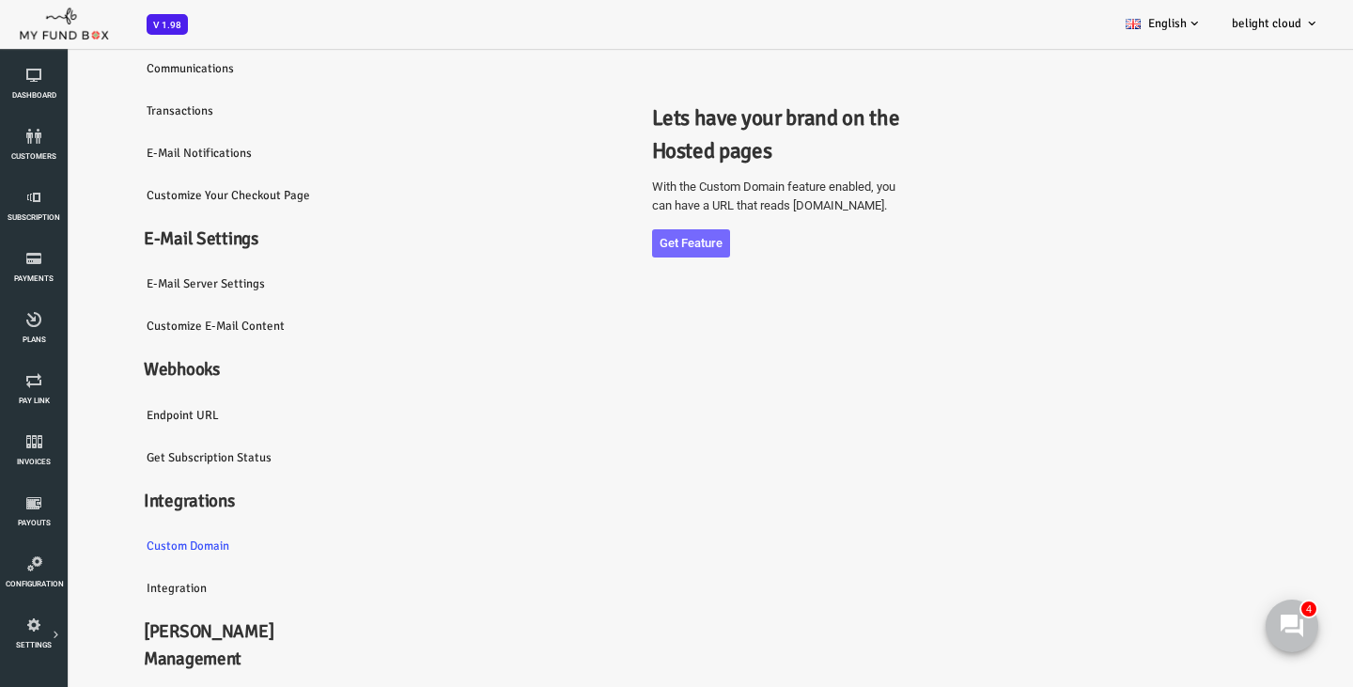
scroll to position [0, 0]
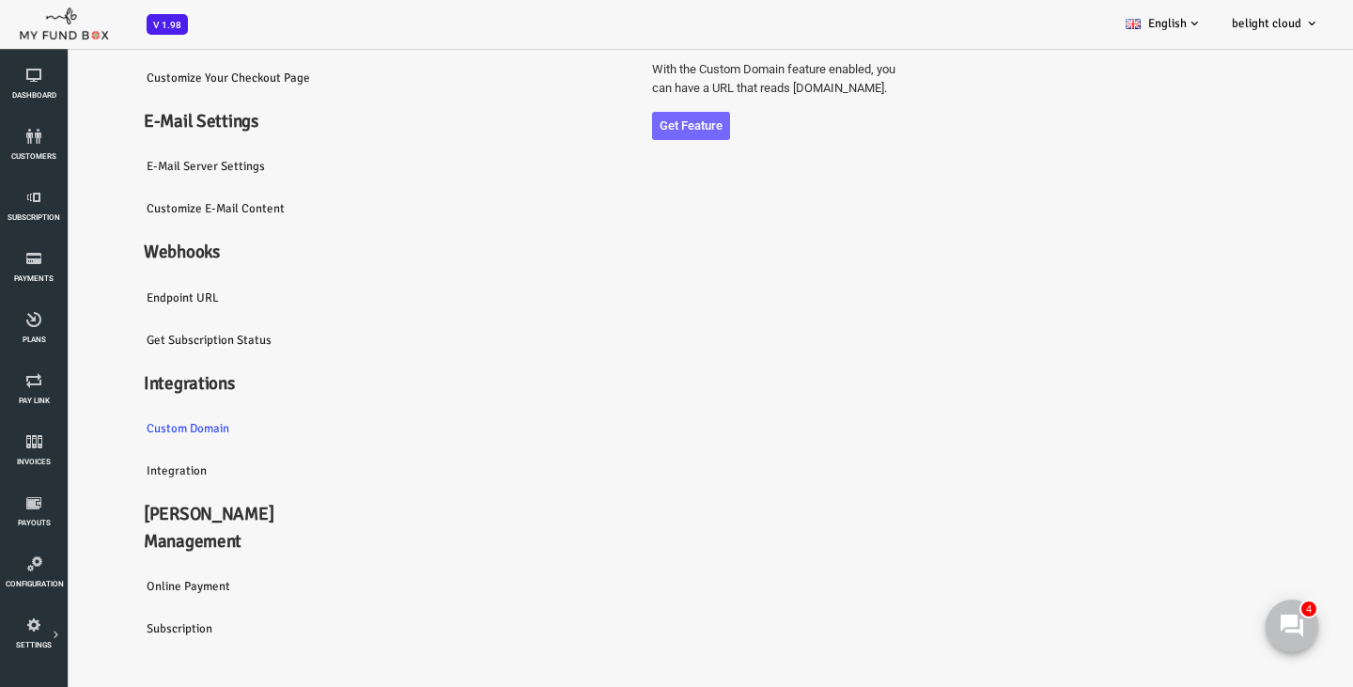
click at [108, 493] on link "Integration" at bounding box center [197, 470] width 244 height 43
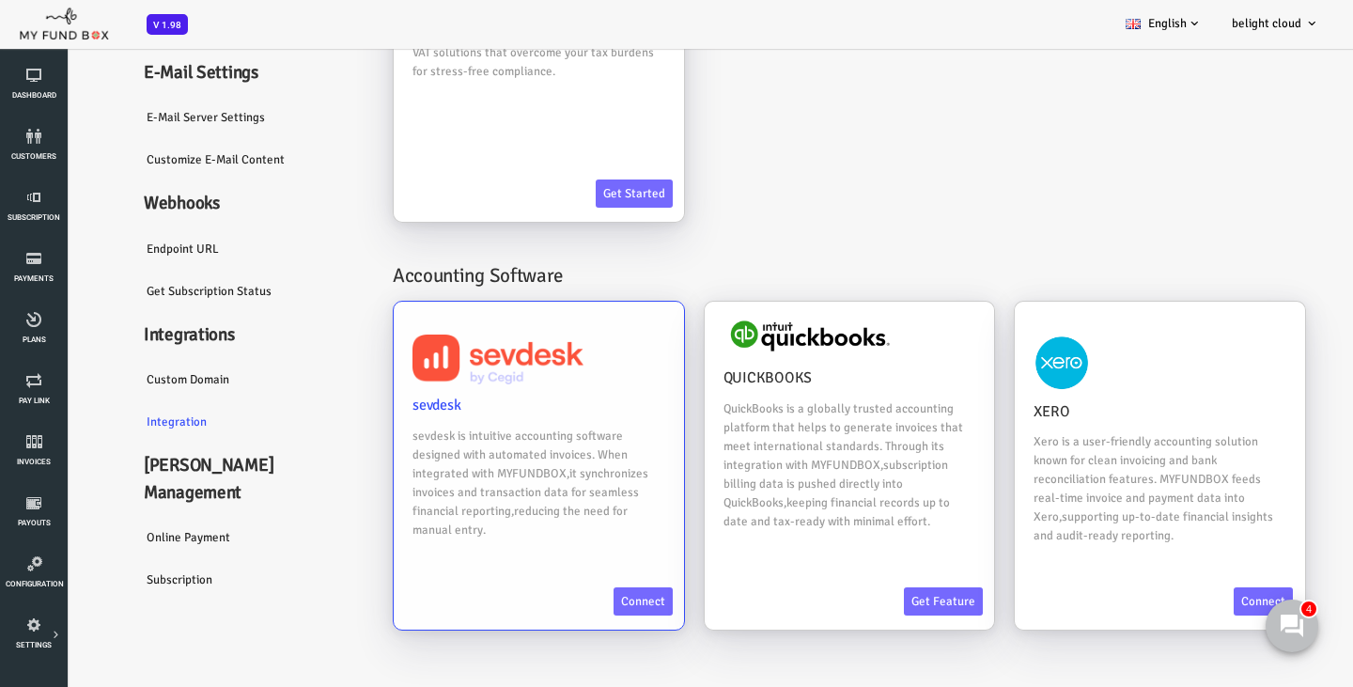
scroll to position [213, 0]
click at [152, 528] on link "Online payment" at bounding box center [197, 538] width 244 height 43
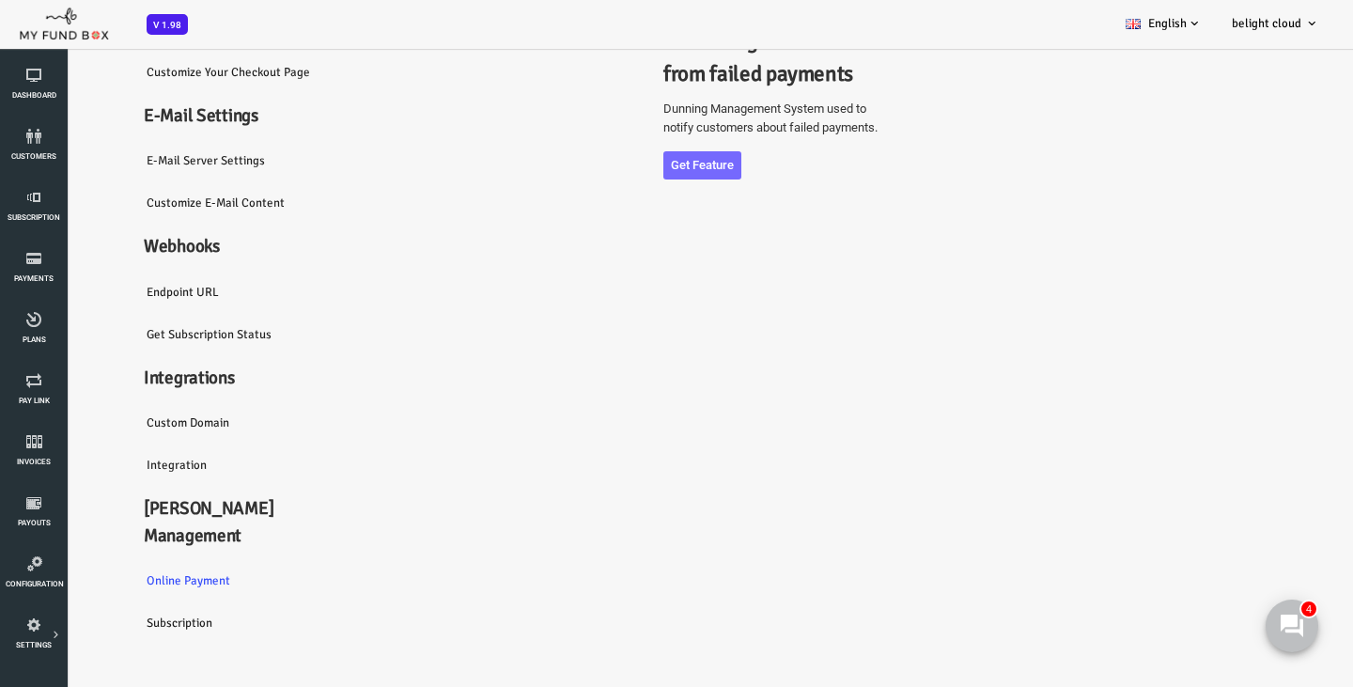
scroll to position [53, 0]
click at [141, 620] on link "Subscription" at bounding box center [197, 623] width 244 height 43
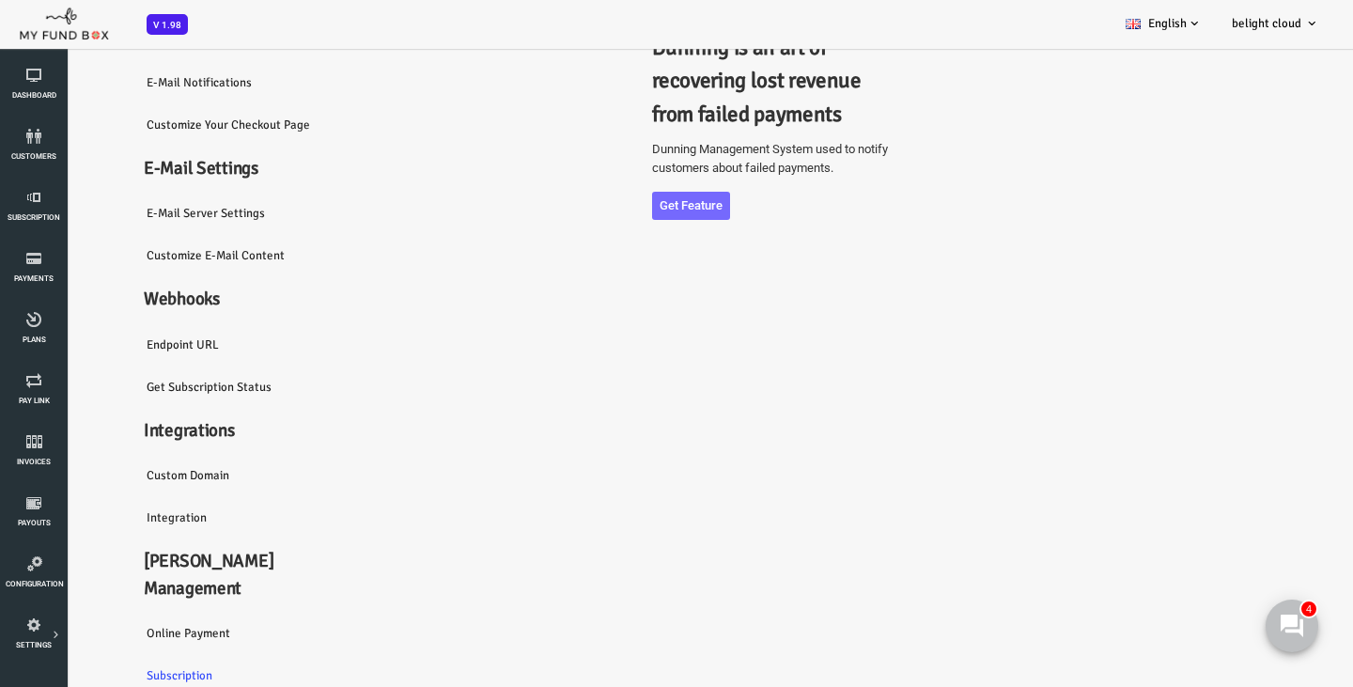
scroll to position [0, 0]
click at [44, 85] on link "Dashboard" at bounding box center [34, 85] width 56 height 60
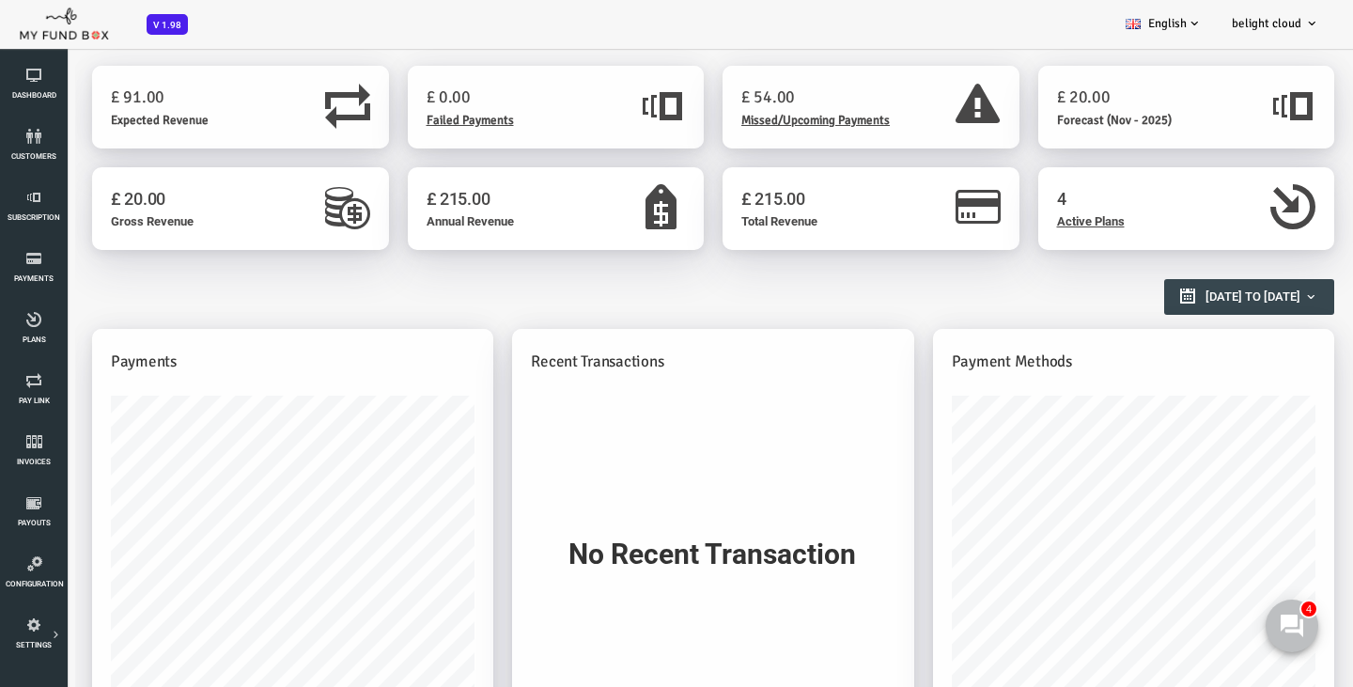
click at [165, 24] on span "V 1.98" at bounding box center [167, 24] width 41 height 21
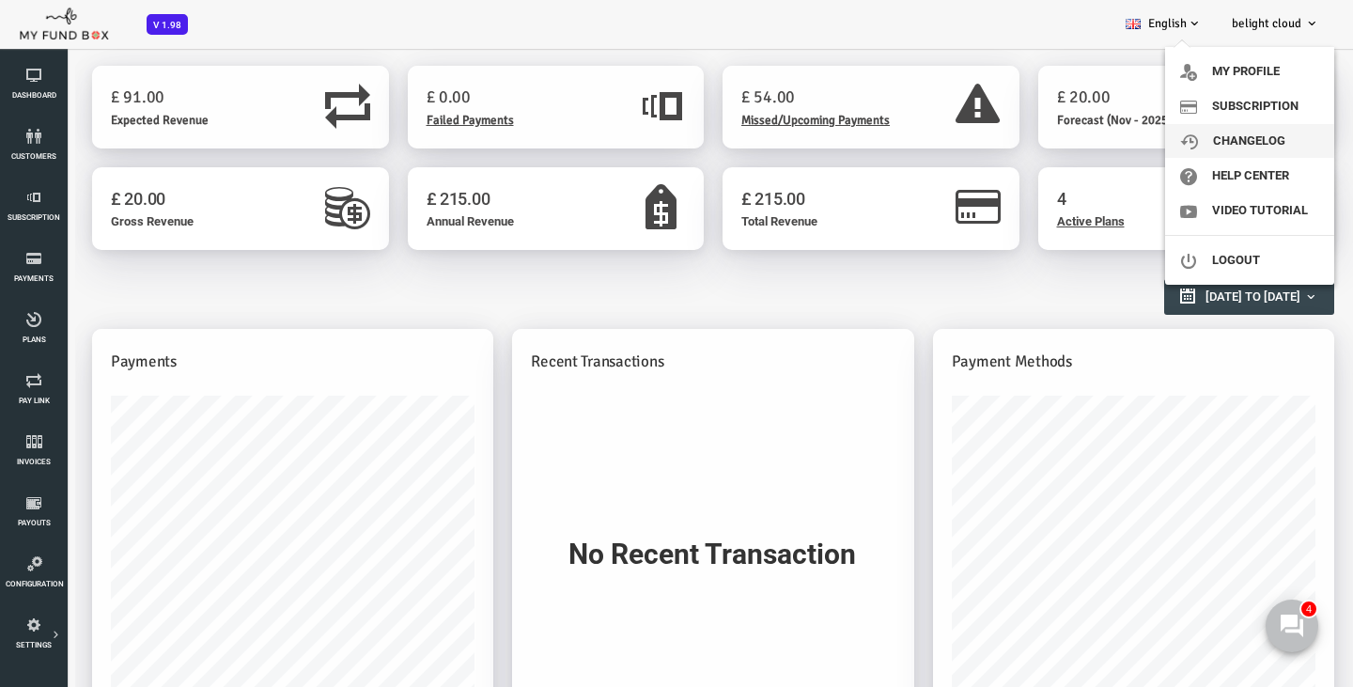
click at [1259, 135] on link "ChangeLog" at bounding box center [1249, 141] width 169 height 34
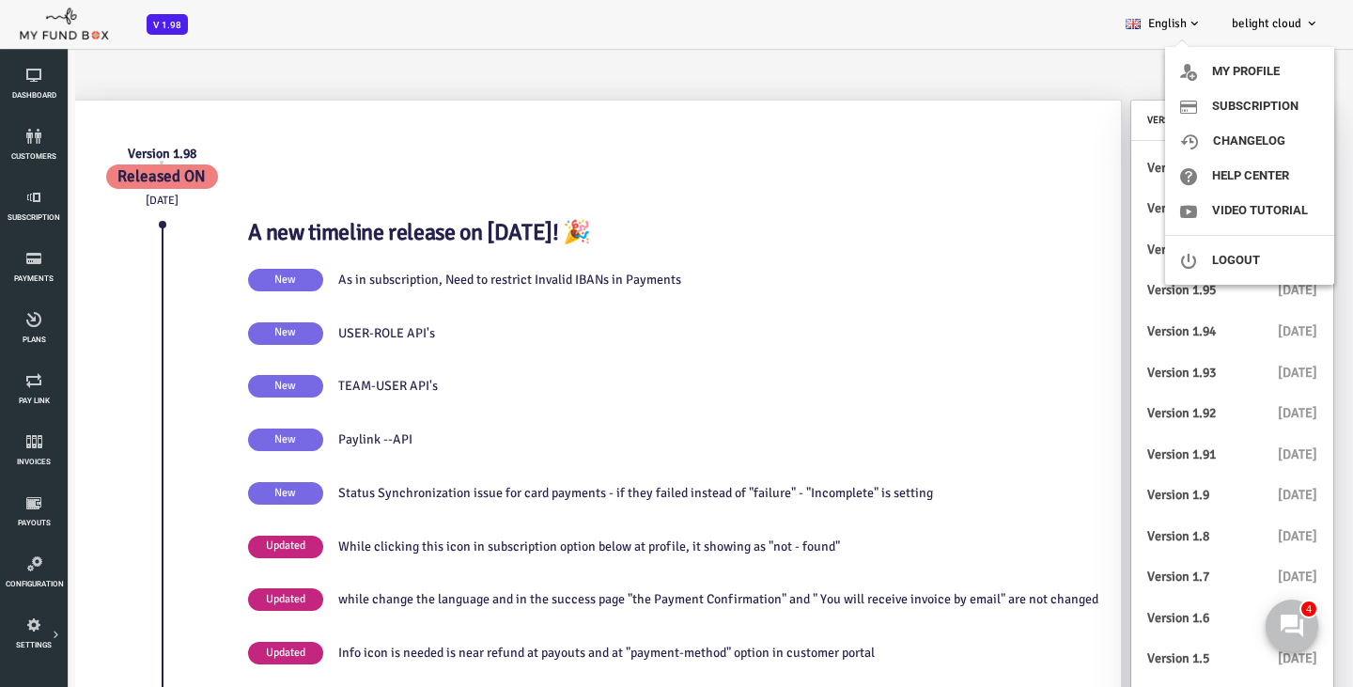
click at [1275, 24] on span "belight cloud" at bounding box center [1267, 23] width 70 height 15
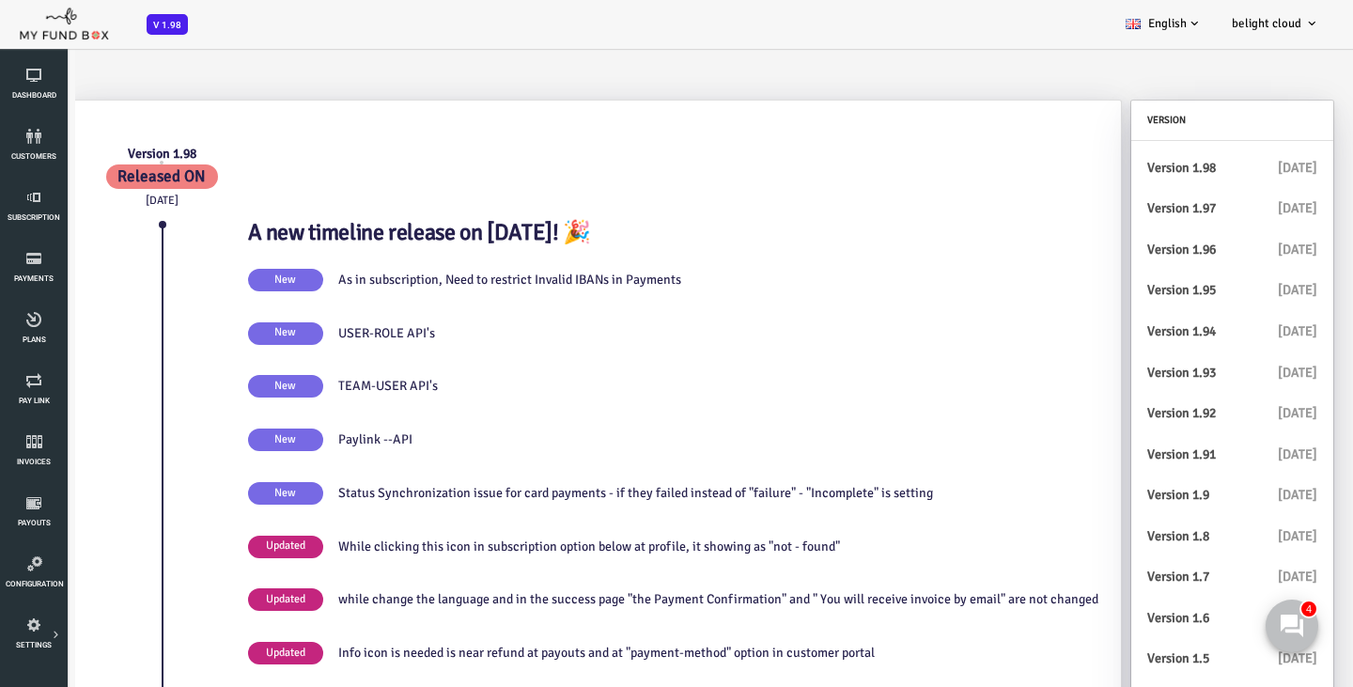
click at [1275, 24] on span "belight cloud" at bounding box center [1267, 23] width 70 height 15
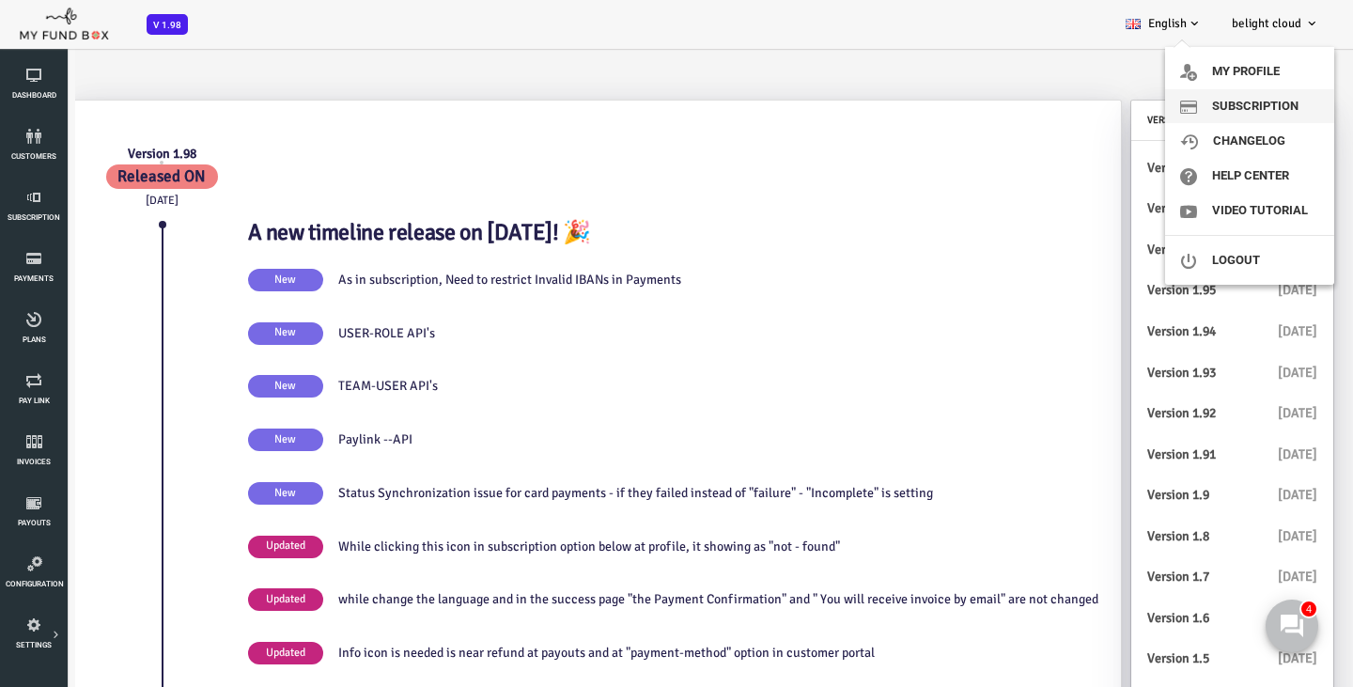
click at [1243, 109] on link "Subscription" at bounding box center [1249, 106] width 169 height 34
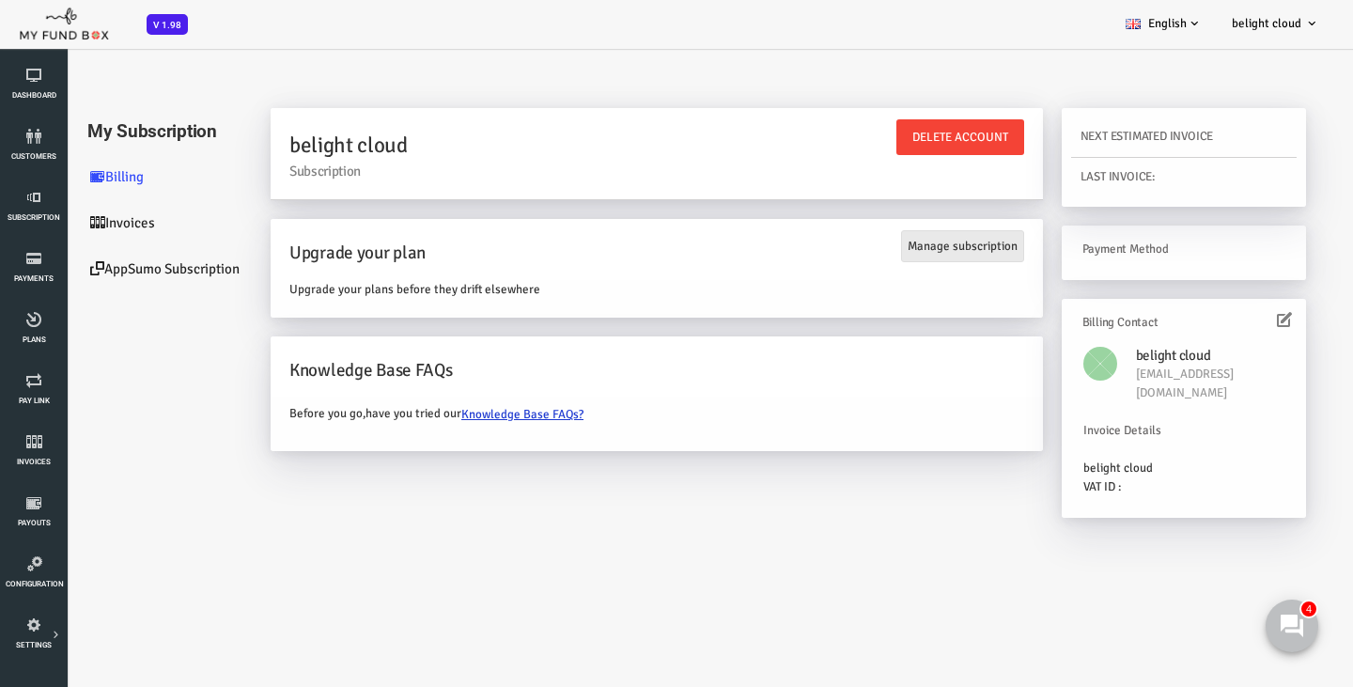
click at [948, 248] on link "Manage subscription" at bounding box center [908, 246] width 123 height 32
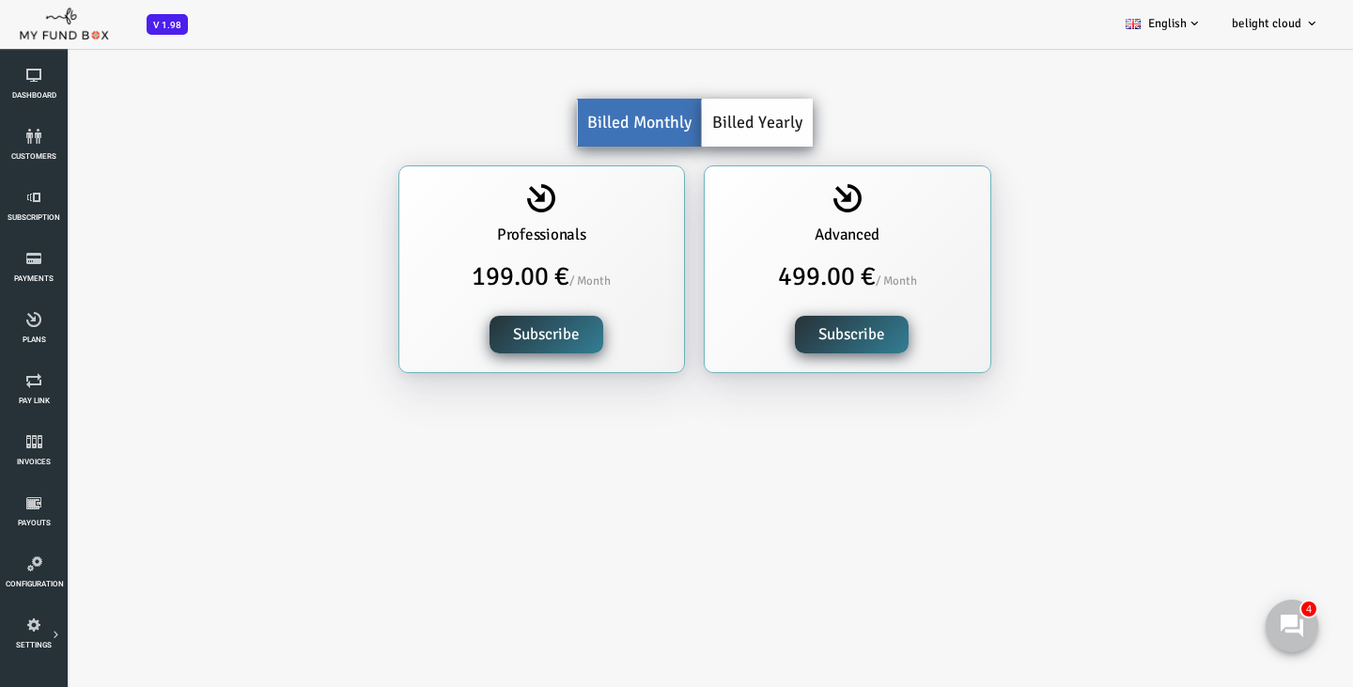
click at [701, 154] on div "Billed Monthly Life Time Deal Billed Yearly Basic 39.00 € / Month Subscribe Pro…" at bounding box center [640, 245] width 1205 height 293
click at [693, 115] on link "Billed Yearly" at bounding box center [703, 123] width 111 height 48
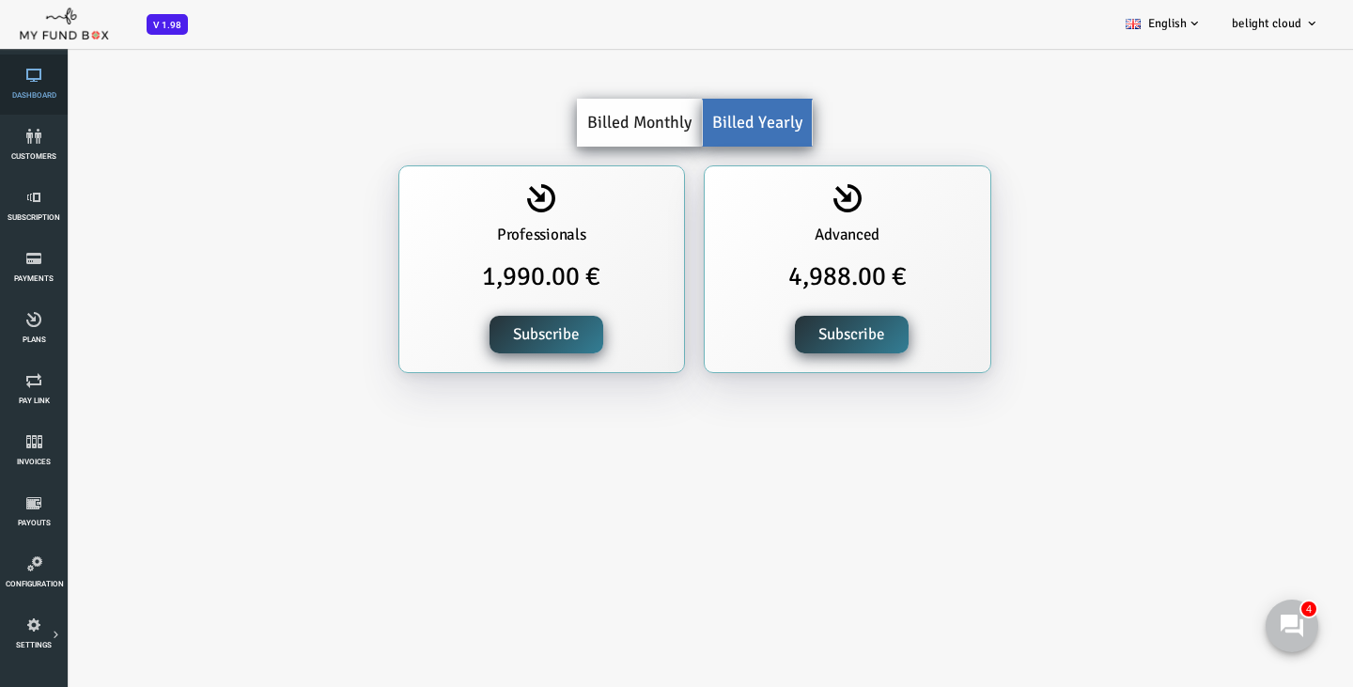
click at [47, 87] on link "Dashboard" at bounding box center [34, 85] width 56 height 60
